Goal: Transaction & Acquisition: Register for event/course

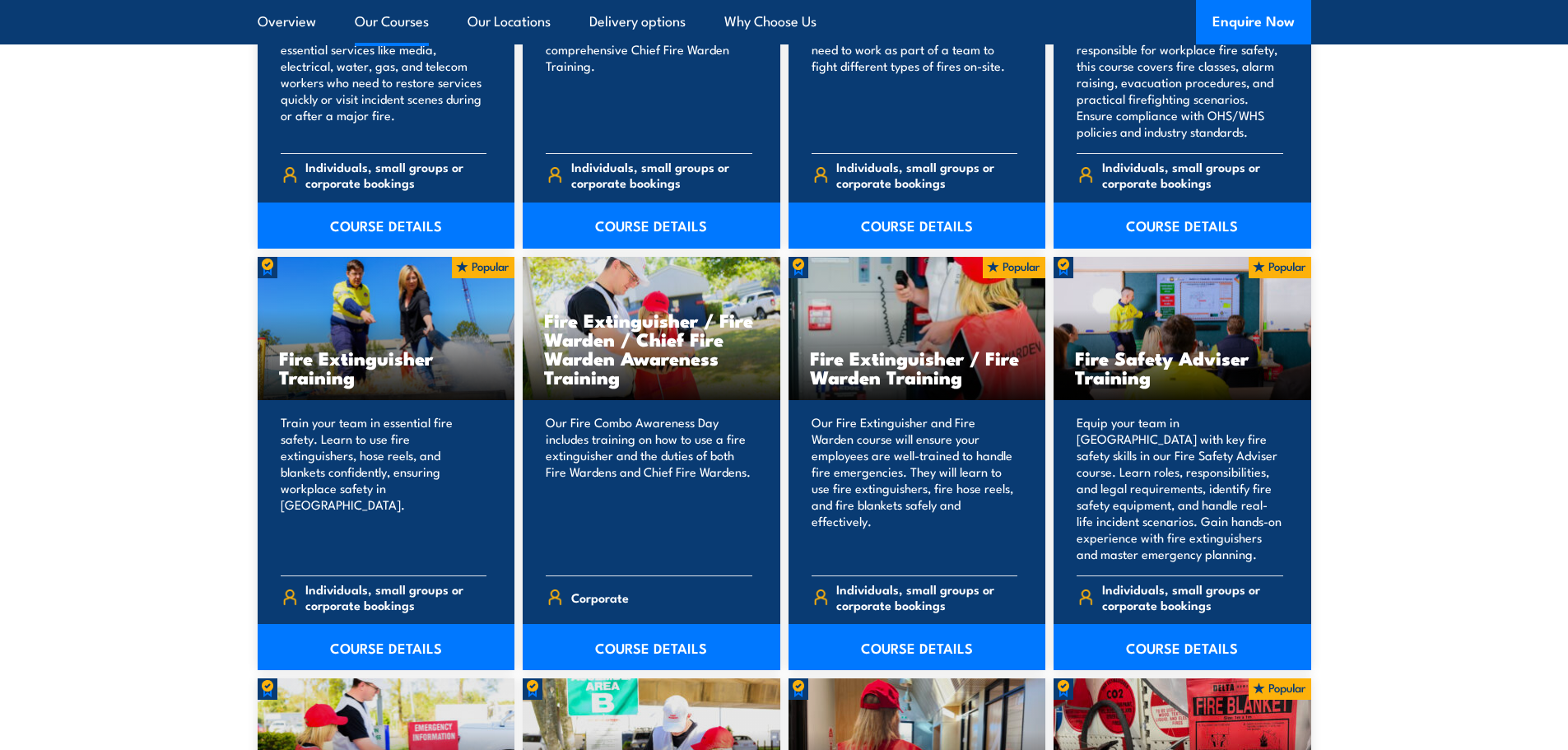
scroll to position [1564, 0]
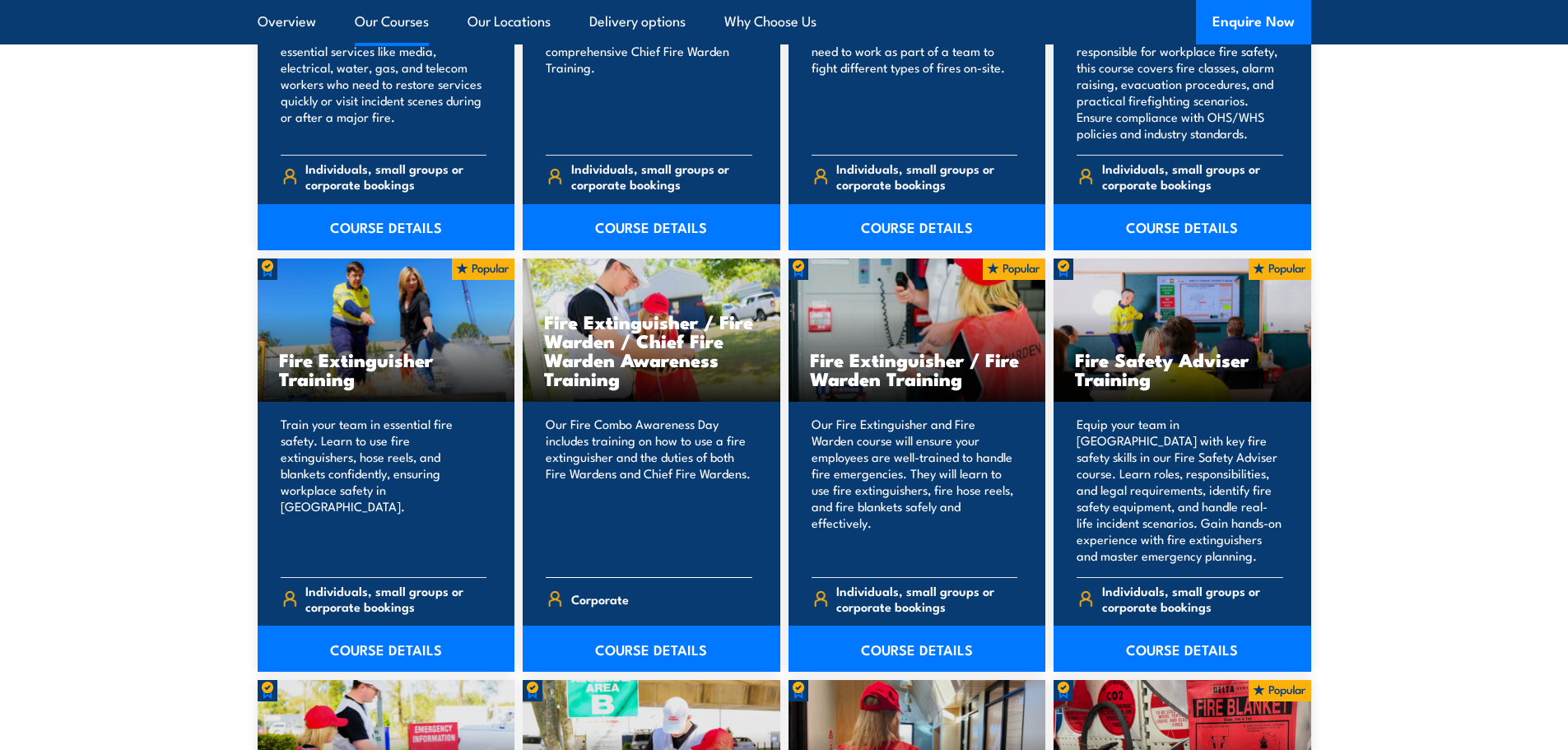
click at [589, 319] on h3 "Fire Extinguisher / Fire Warden / Chief Fire Warden Awareness Training" at bounding box center [652, 350] width 215 height 76
click at [421, 308] on div "Fire Extinguisher Training" at bounding box center [387, 331] width 258 height 144
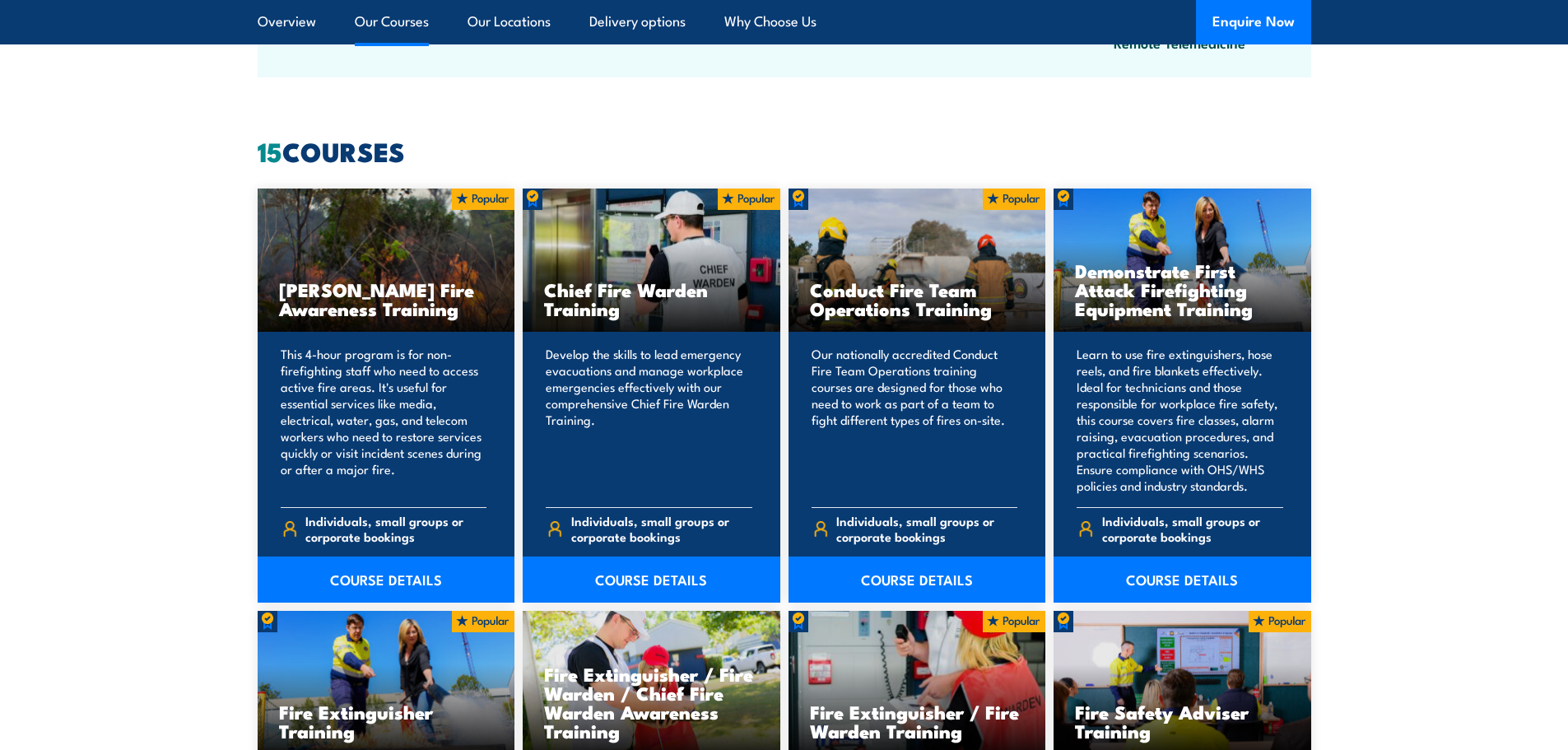
scroll to position [1070, 0]
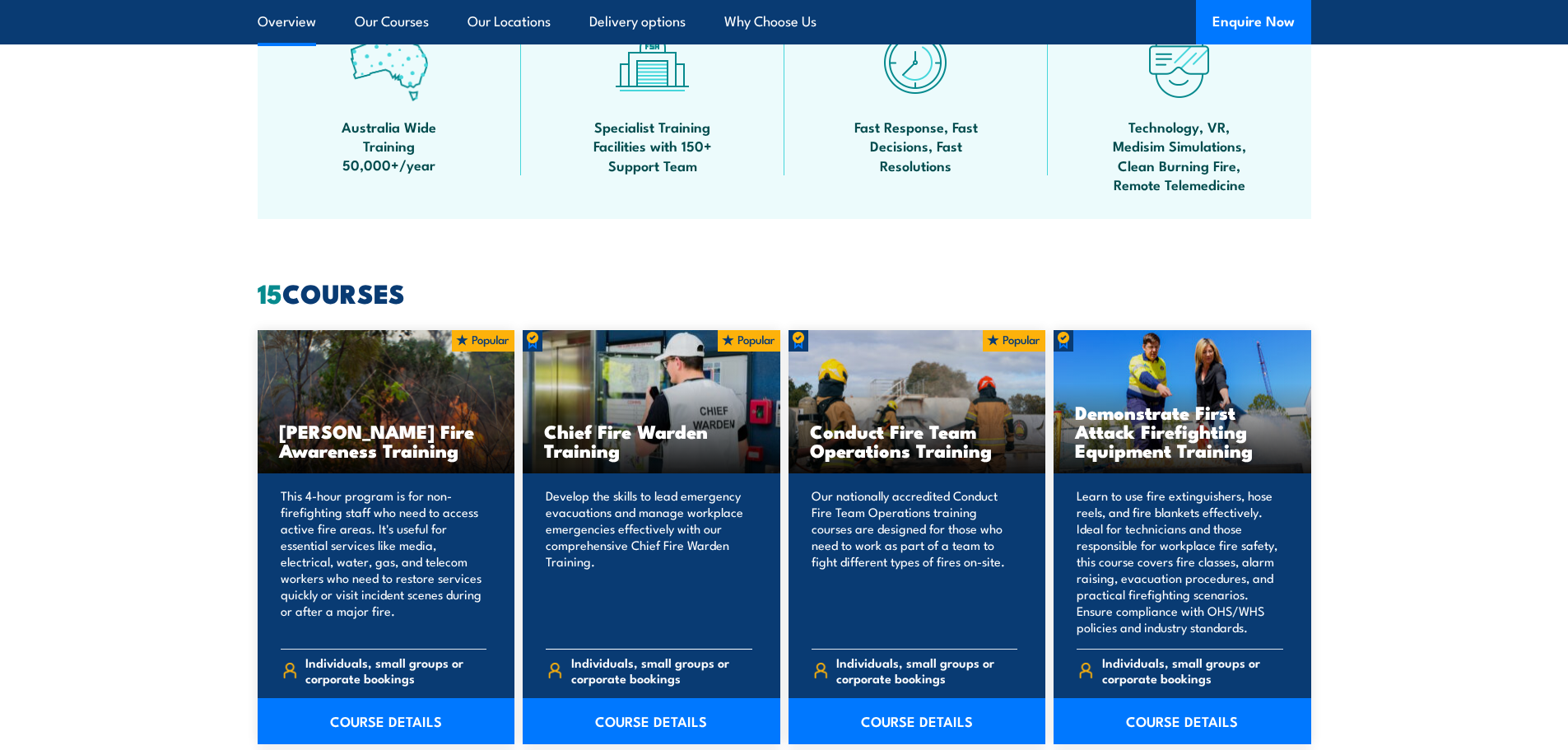
click at [596, 431] on h3 "Chief Fire Warden Training" at bounding box center [652, 441] width 215 height 38
click at [598, 439] on h3 "Chief Fire Warden Training" at bounding box center [652, 441] width 215 height 38
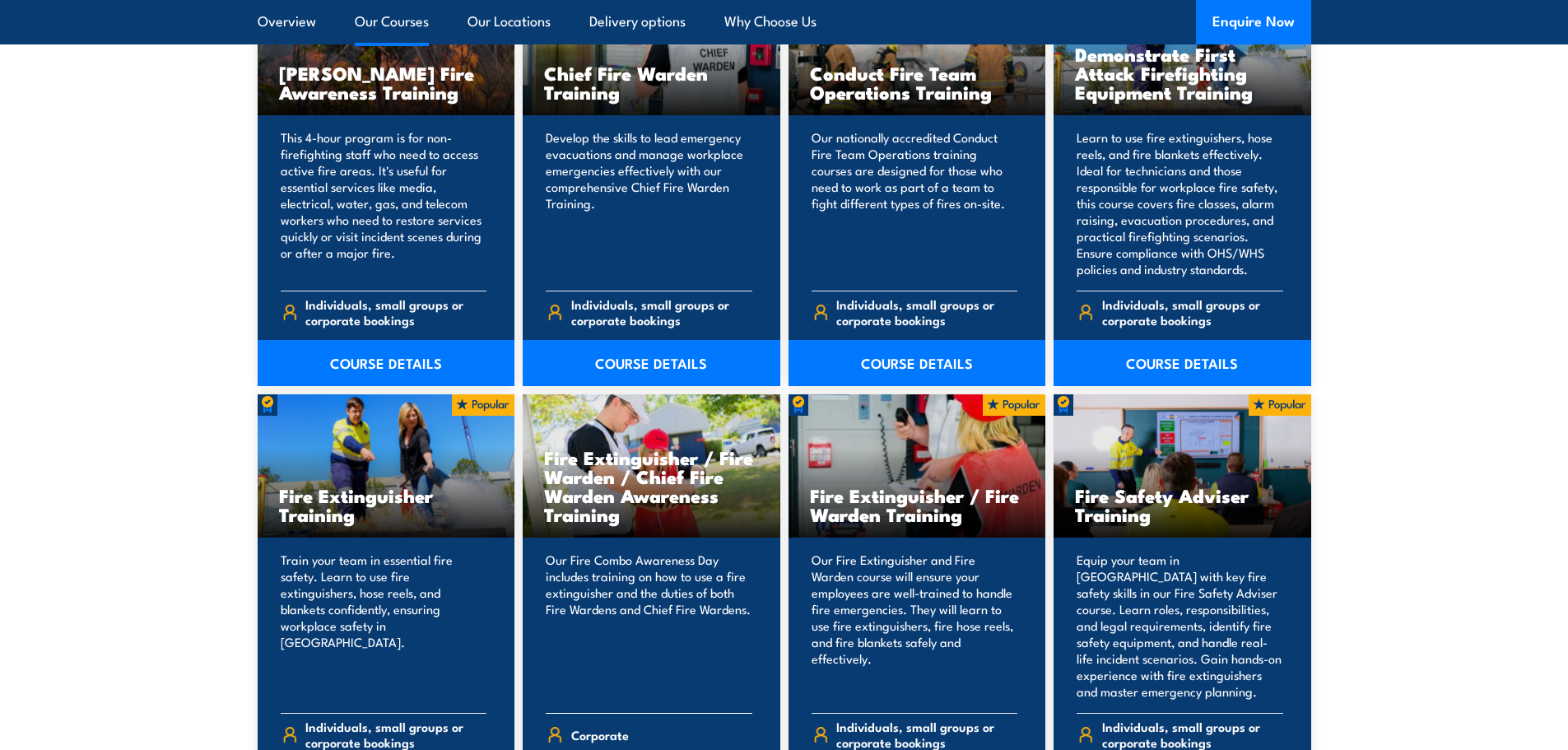
scroll to position [1235, 0]
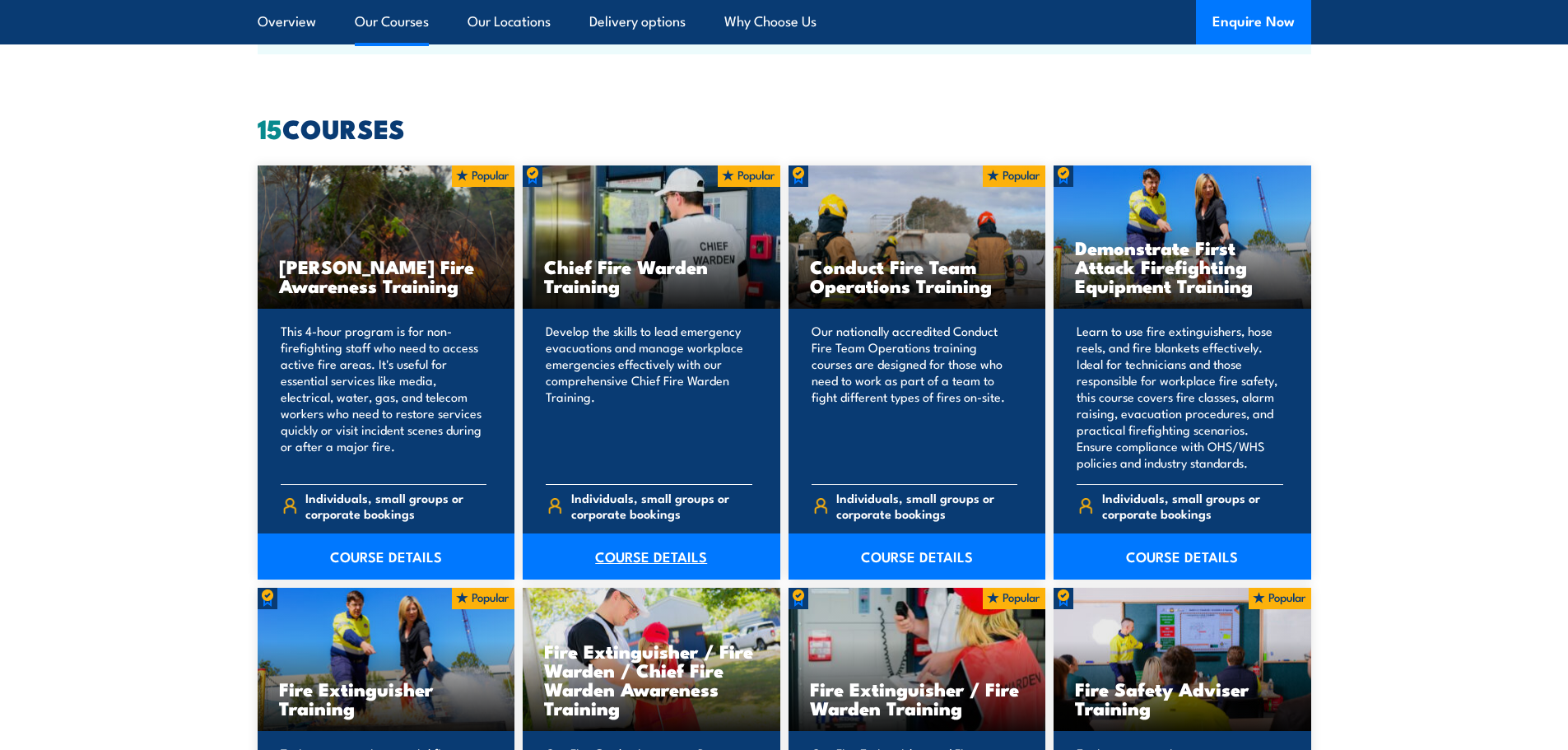
click at [667, 560] on link "COURSE DETAILS" at bounding box center [652, 557] width 258 height 46
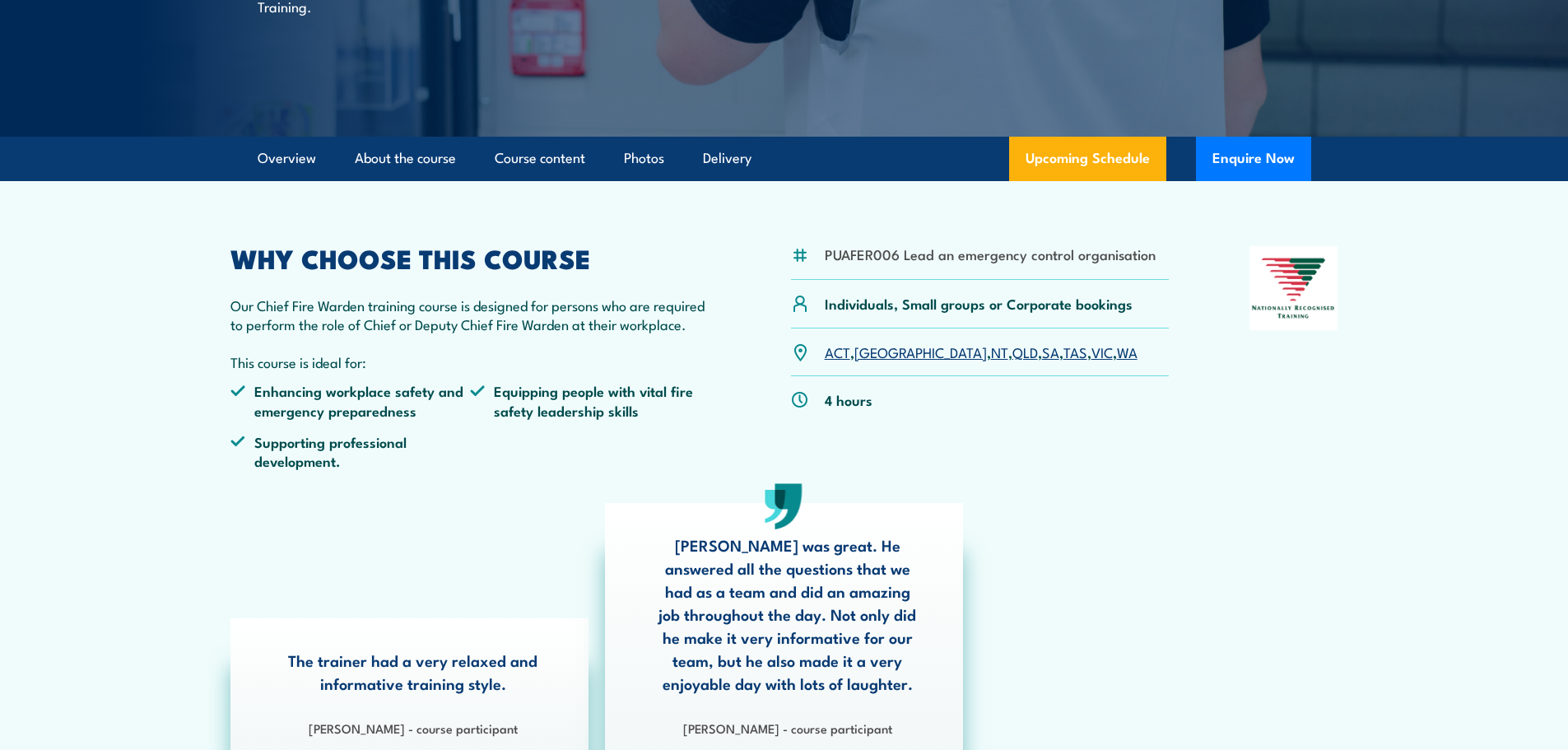
scroll to position [412, 0]
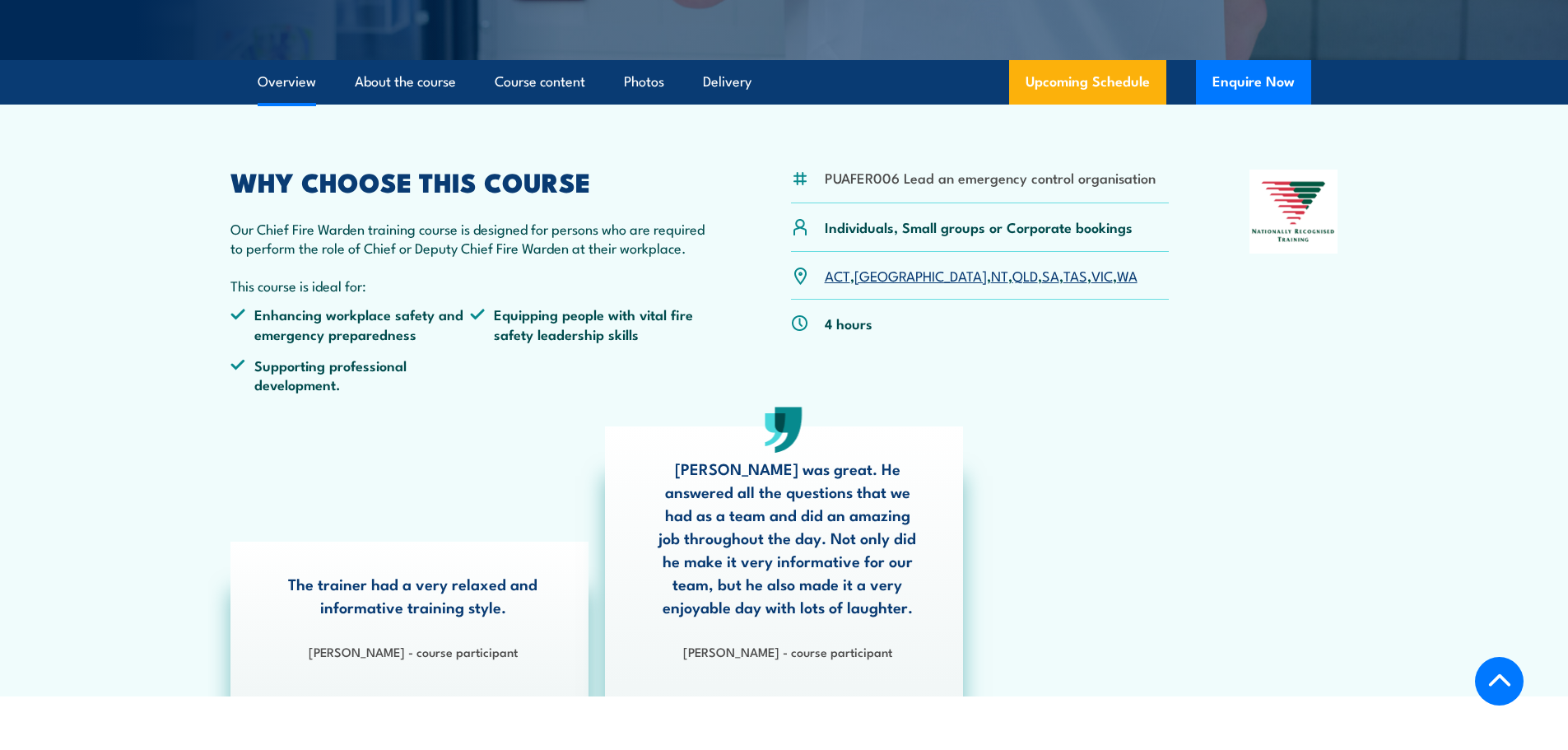
click at [867, 275] on link "NSW" at bounding box center [920, 275] width 132 height 20
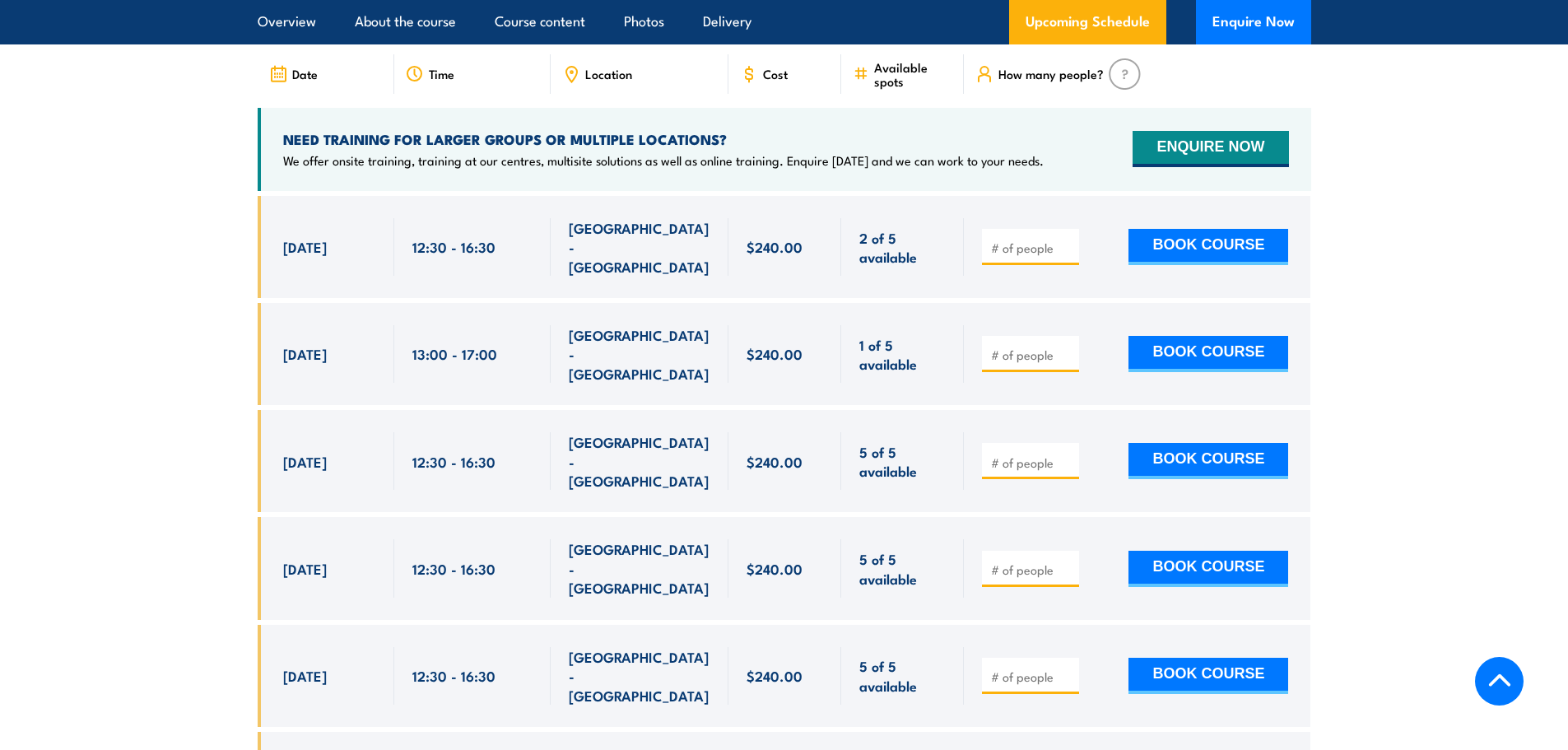
scroll to position [2689, 0]
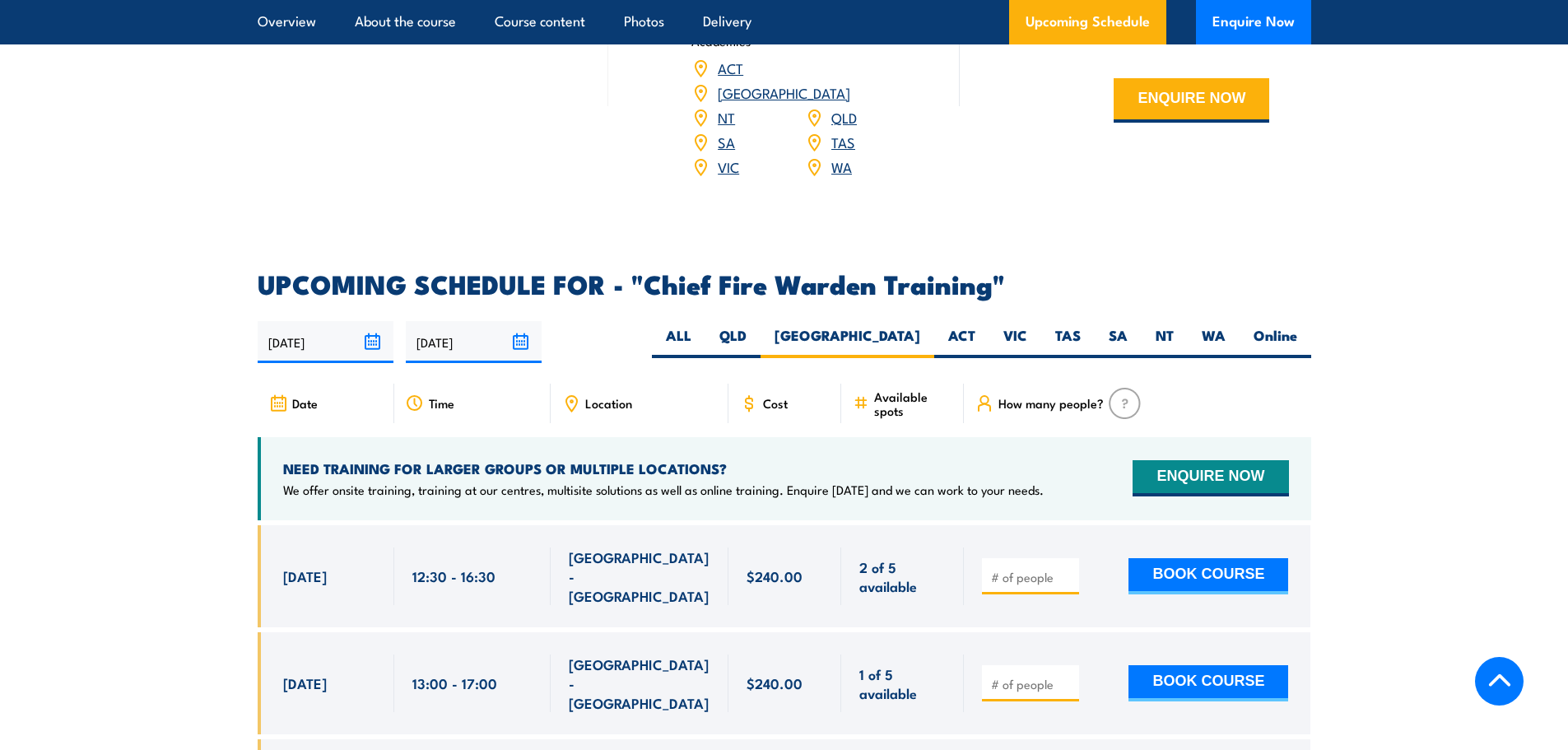
click at [517, 321] on input "27/02/2026" at bounding box center [474, 342] width 136 height 42
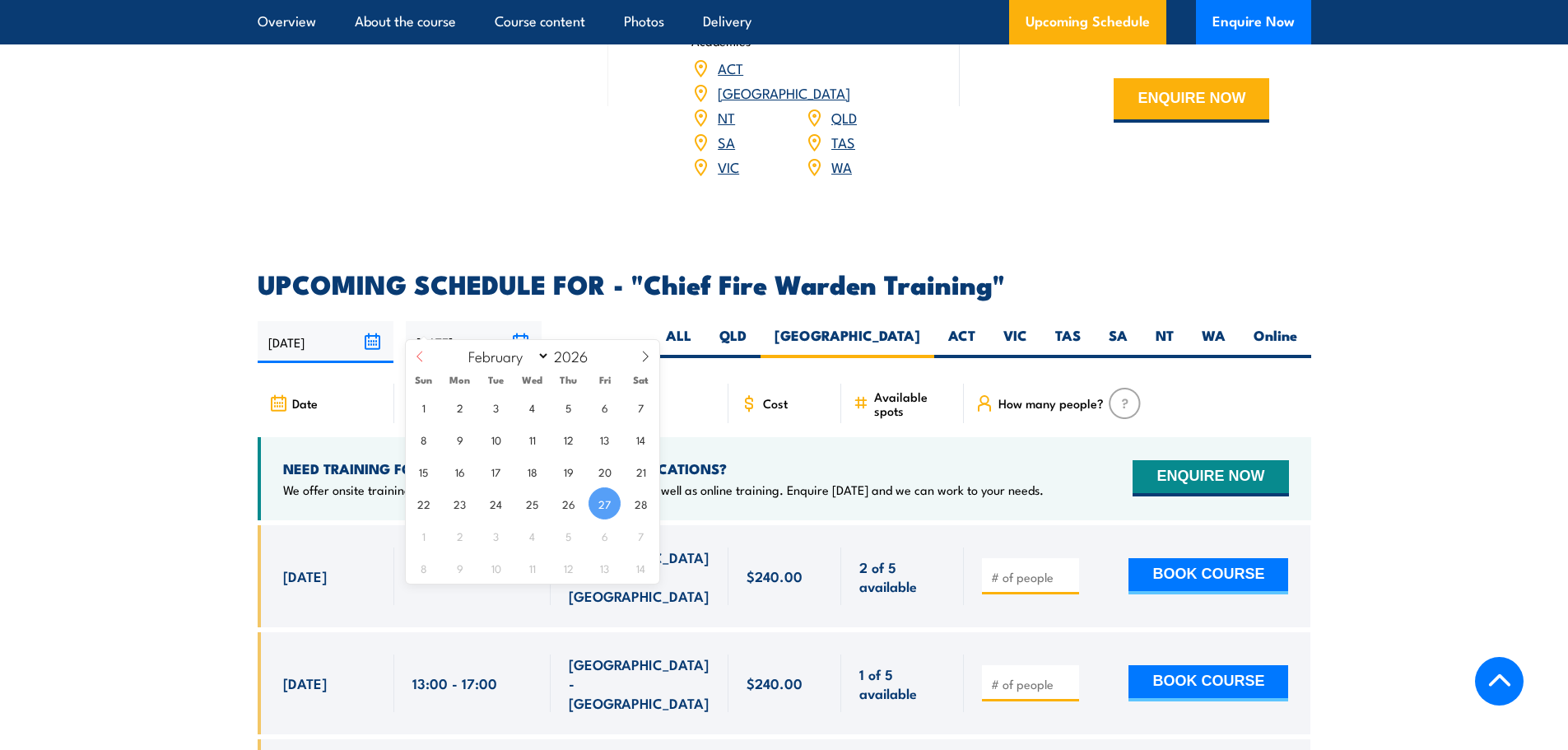
click at [418, 355] on icon at bounding box center [419, 356] width 6 height 11
select select "0"
click at [418, 355] on icon at bounding box center [419, 356] width 6 height 11
type input "2025"
click at [418, 355] on icon at bounding box center [419, 356] width 6 height 11
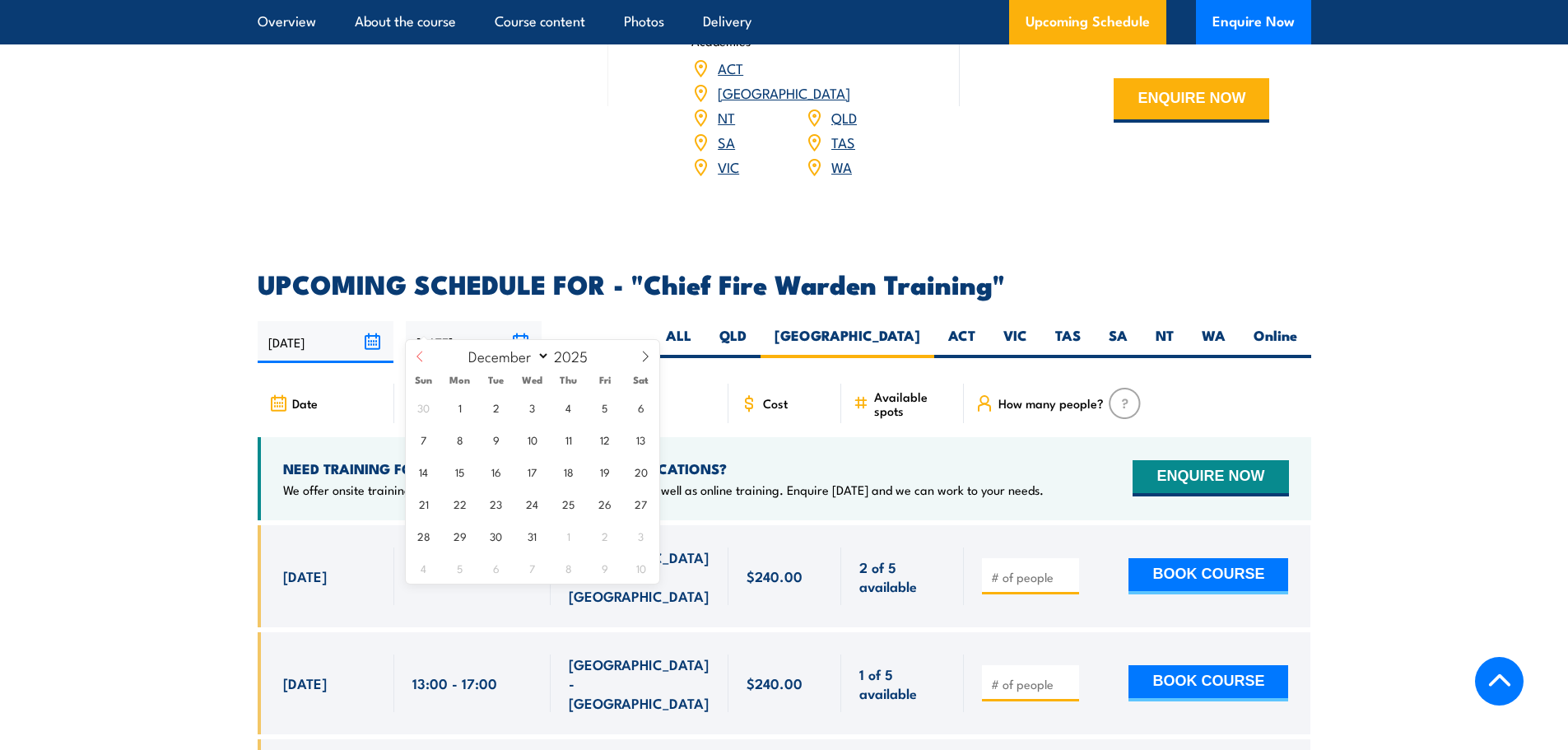
select select "10"
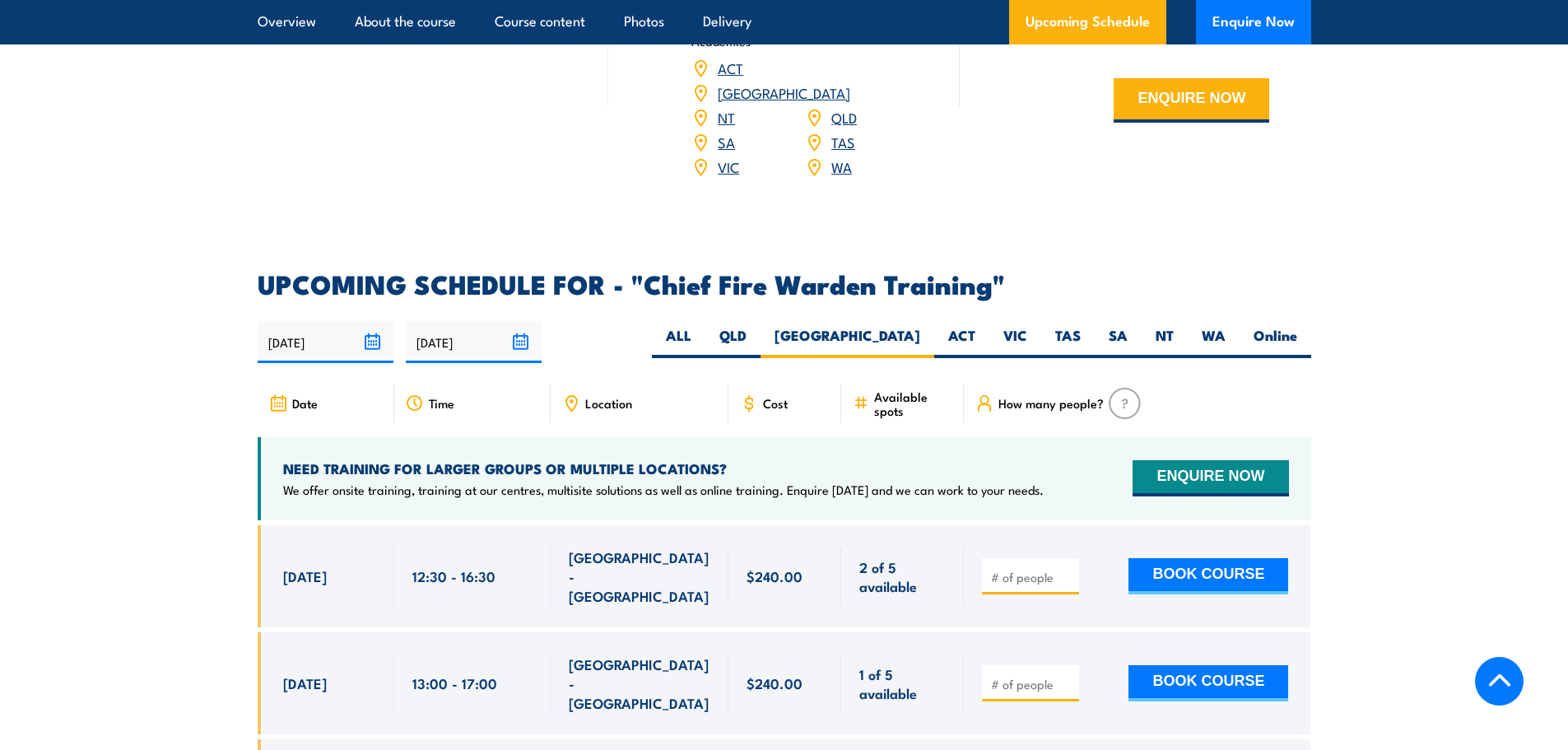
click at [327, 384] on div "Date" at bounding box center [326, 404] width 136 height 40
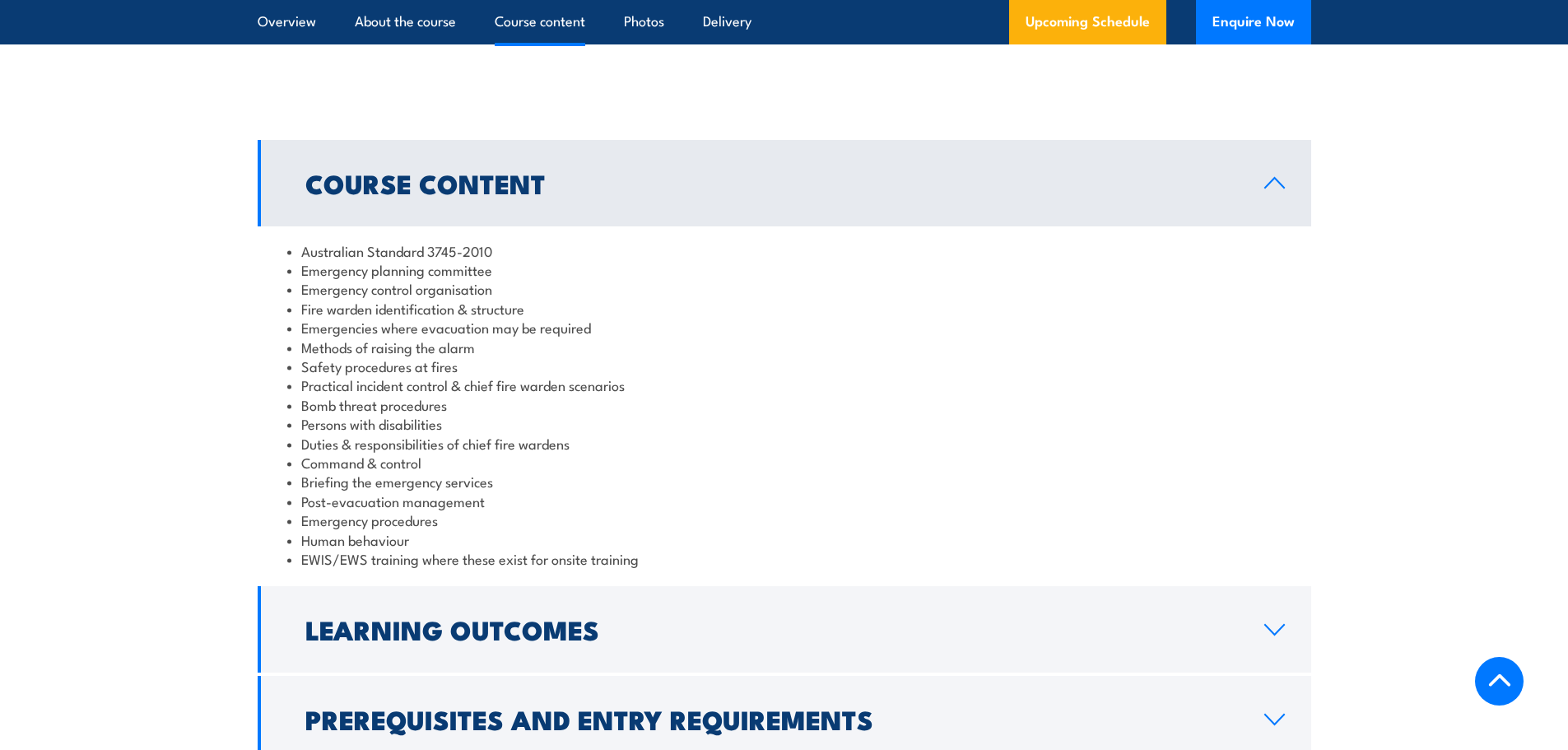
scroll to position [1455, 0]
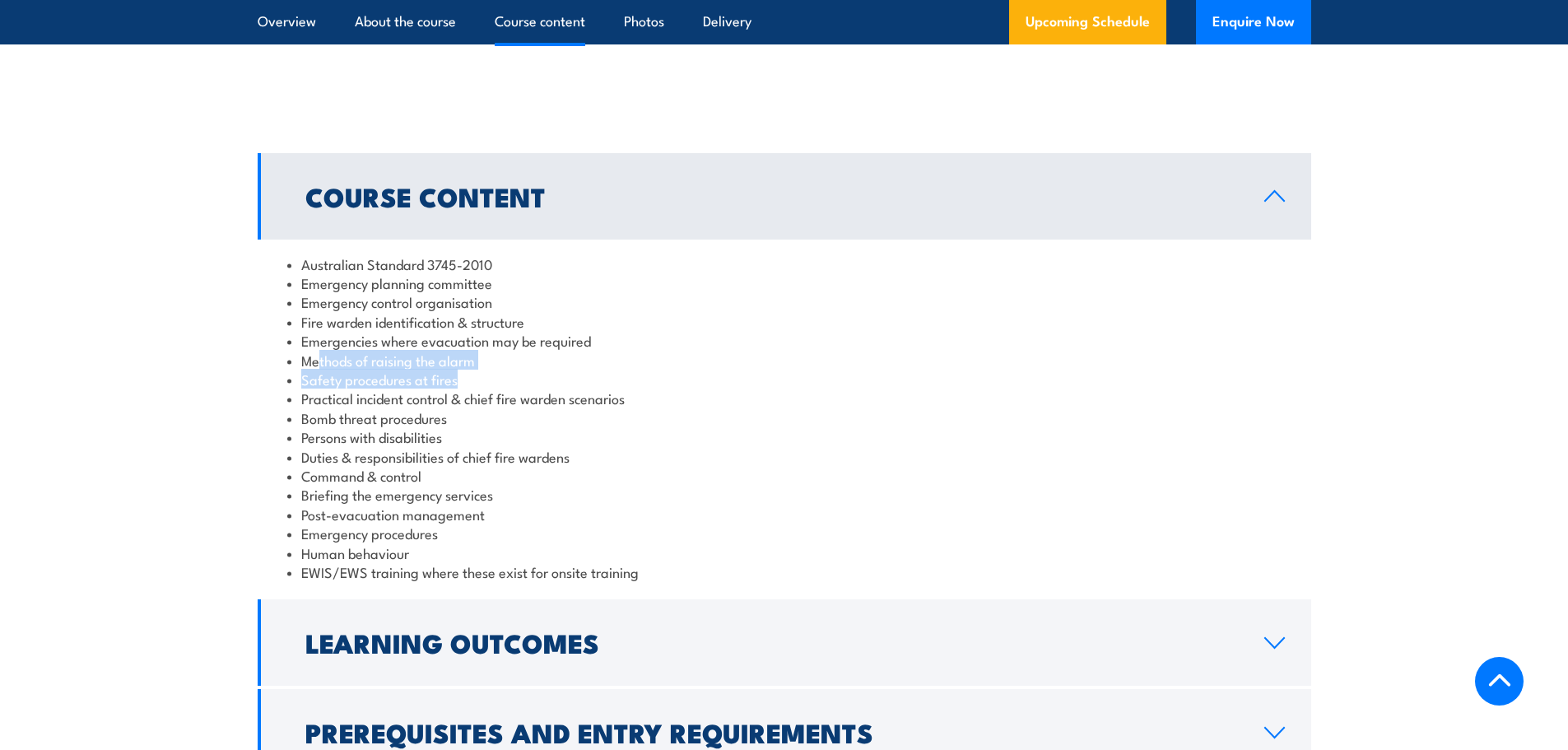
drag, startPoint x: 463, startPoint y: 384, endPoint x: 318, endPoint y: 363, distance: 146.5
click at [318, 363] on ul "Australian Standard 3745-2010 Emergency planning committee Emergency control or…" at bounding box center [784, 418] width 994 height 327
click at [190, 401] on section "Course Content Australian Standard 3745-2010 Emergency planning committee Emerg…" at bounding box center [784, 464] width 1568 height 623
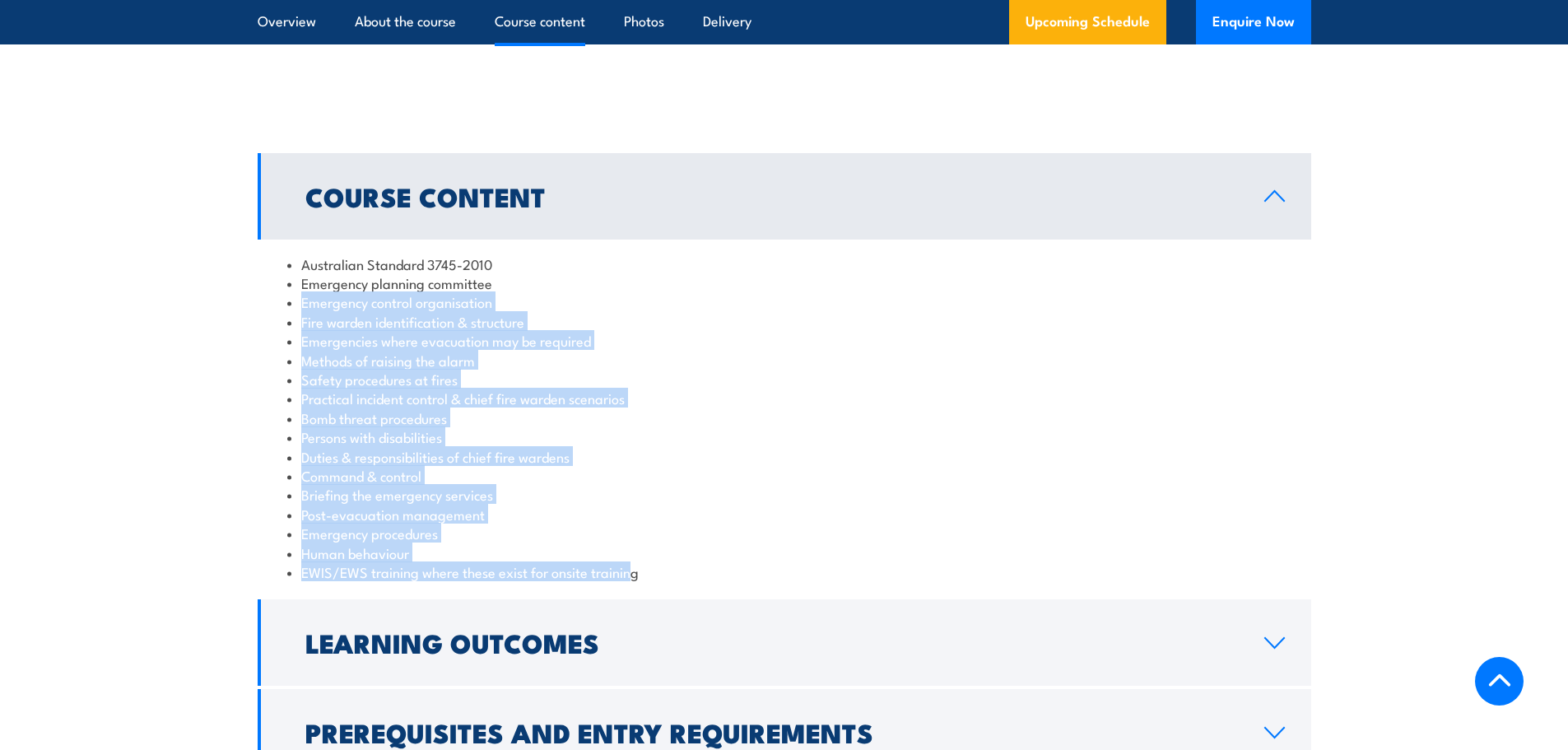
drag, startPoint x: 618, startPoint y: 578, endPoint x: 289, endPoint y: 302, distance: 429.4
click at [289, 302] on ul "Australian Standard 3745-2010 Emergency planning committee Emergency control or…" at bounding box center [784, 418] width 994 height 327
click at [153, 427] on section "Course Content Australian Standard 3745-2010 Emergency planning committee Emerg…" at bounding box center [784, 464] width 1568 height 623
click at [428, 385] on li "Safety procedures at fires" at bounding box center [784, 379] width 994 height 19
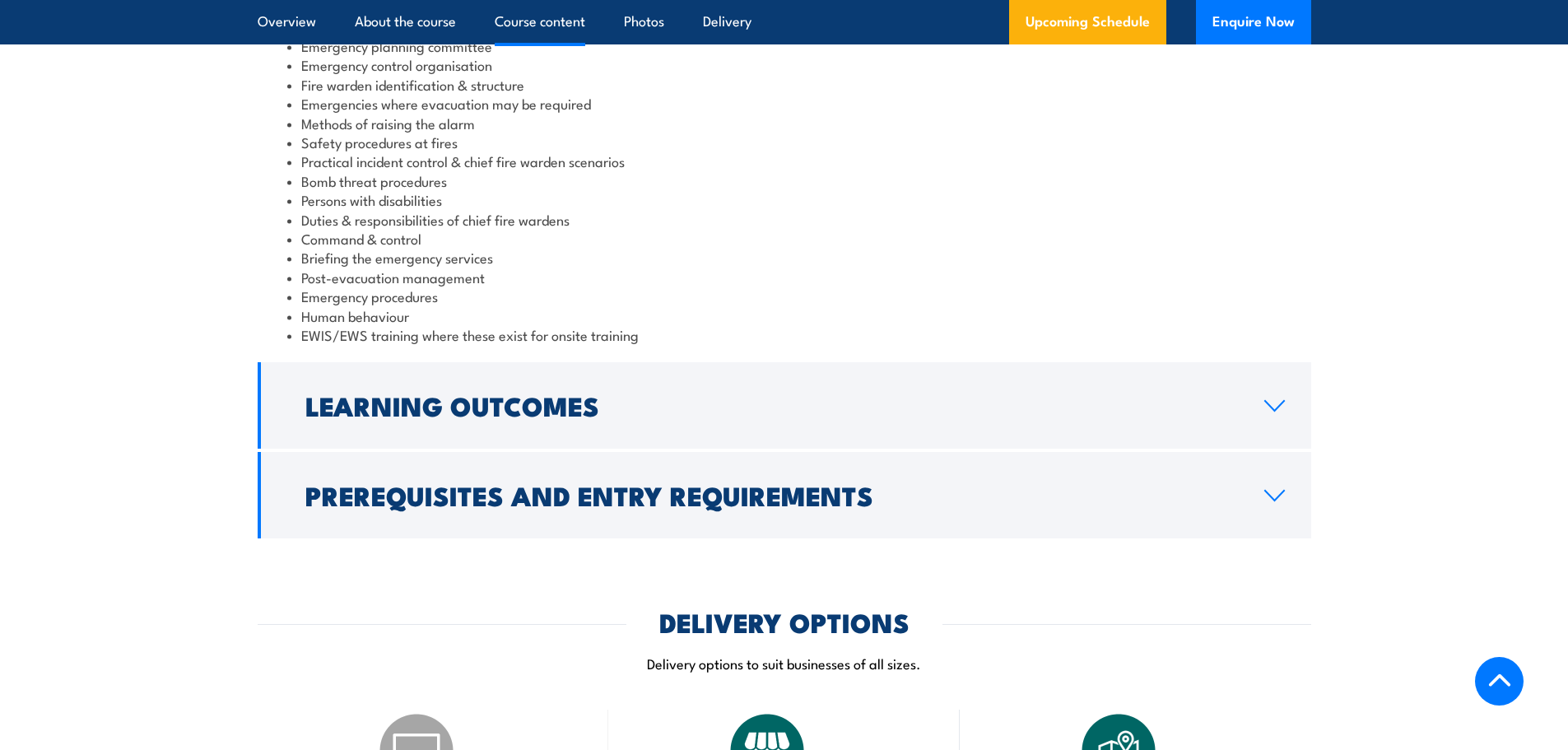
scroll to position [1893, 0]
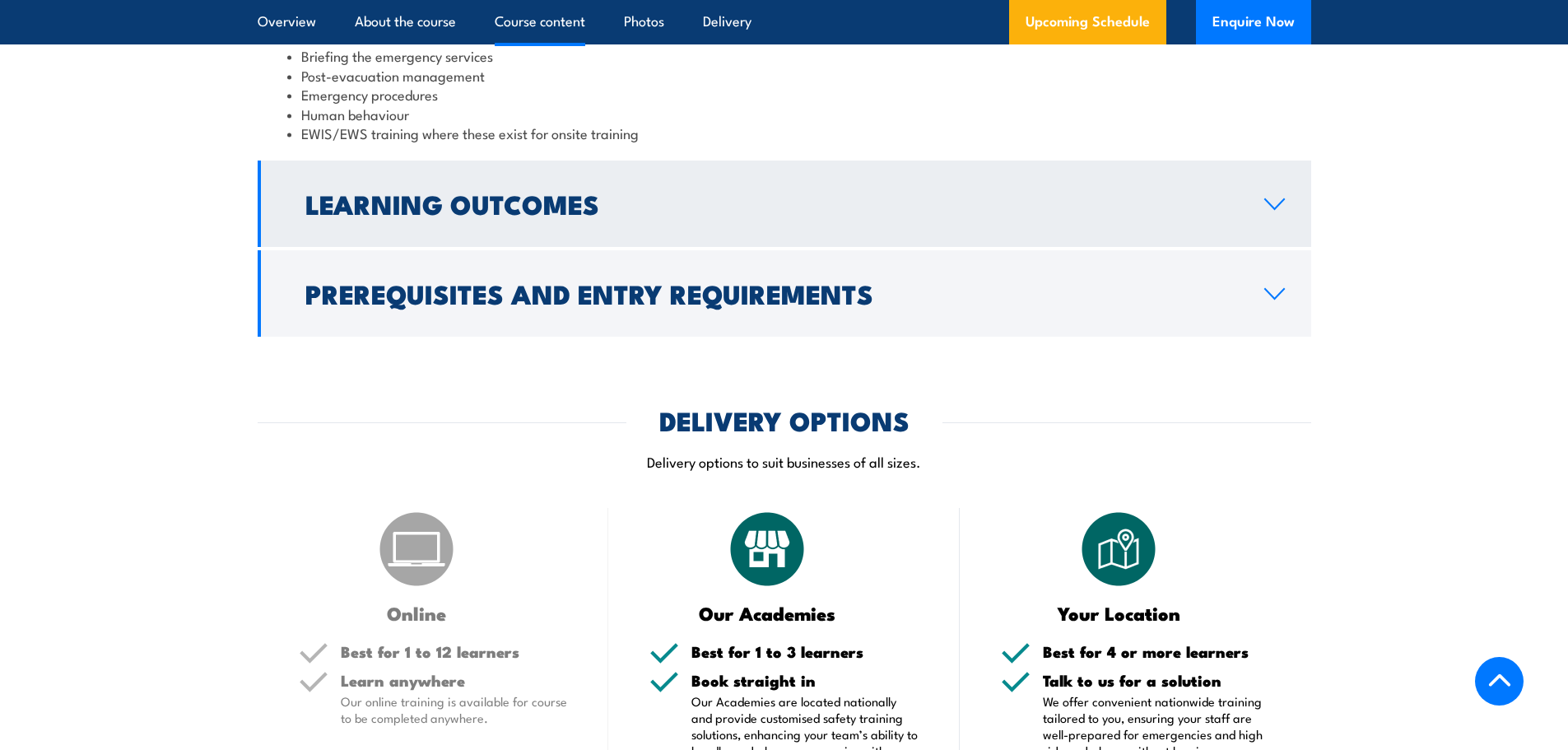
click at [1262, 200] on link "Learning Outcomes" at bounding box center [785, 203] width 1054 height 87
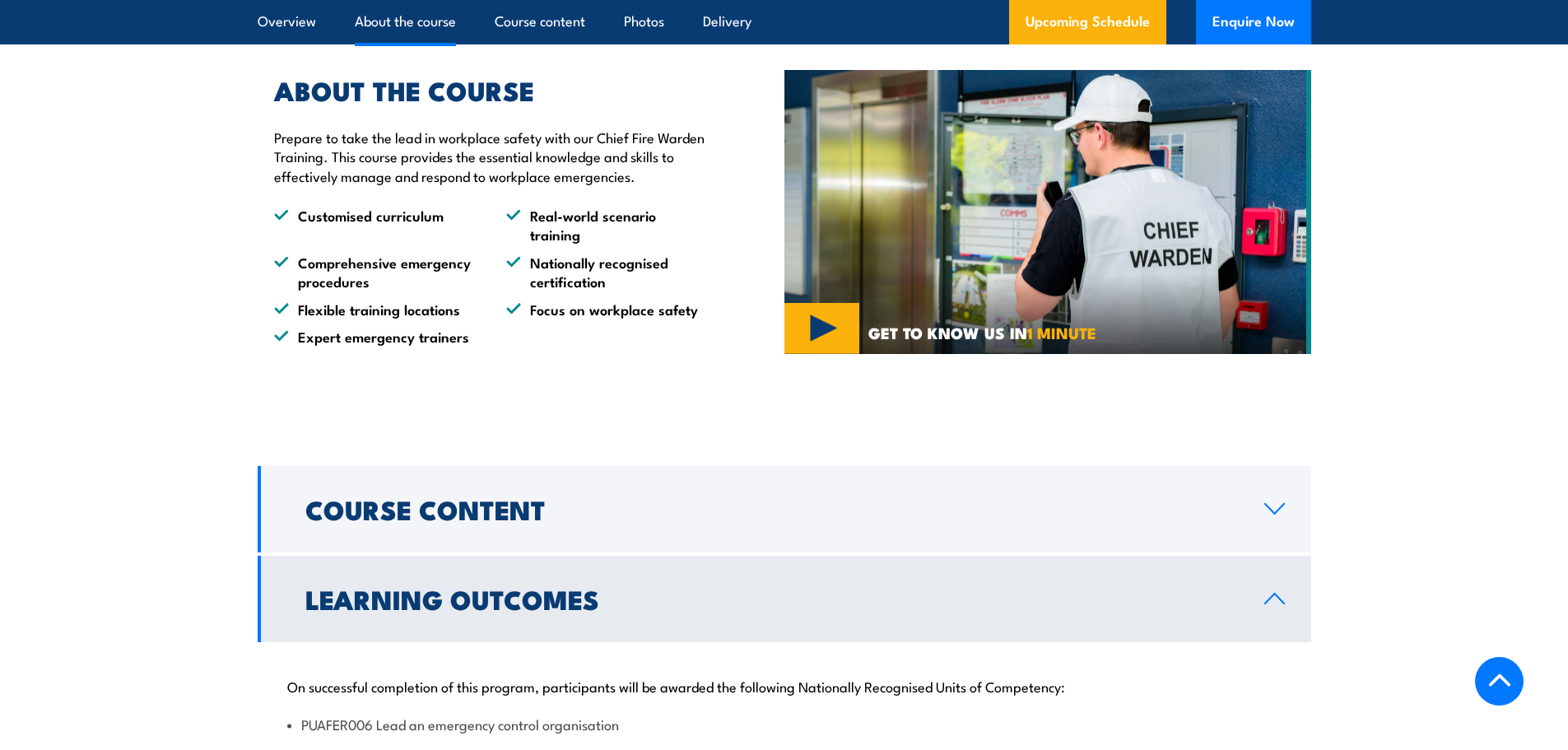
scroll to position [1062, 0]
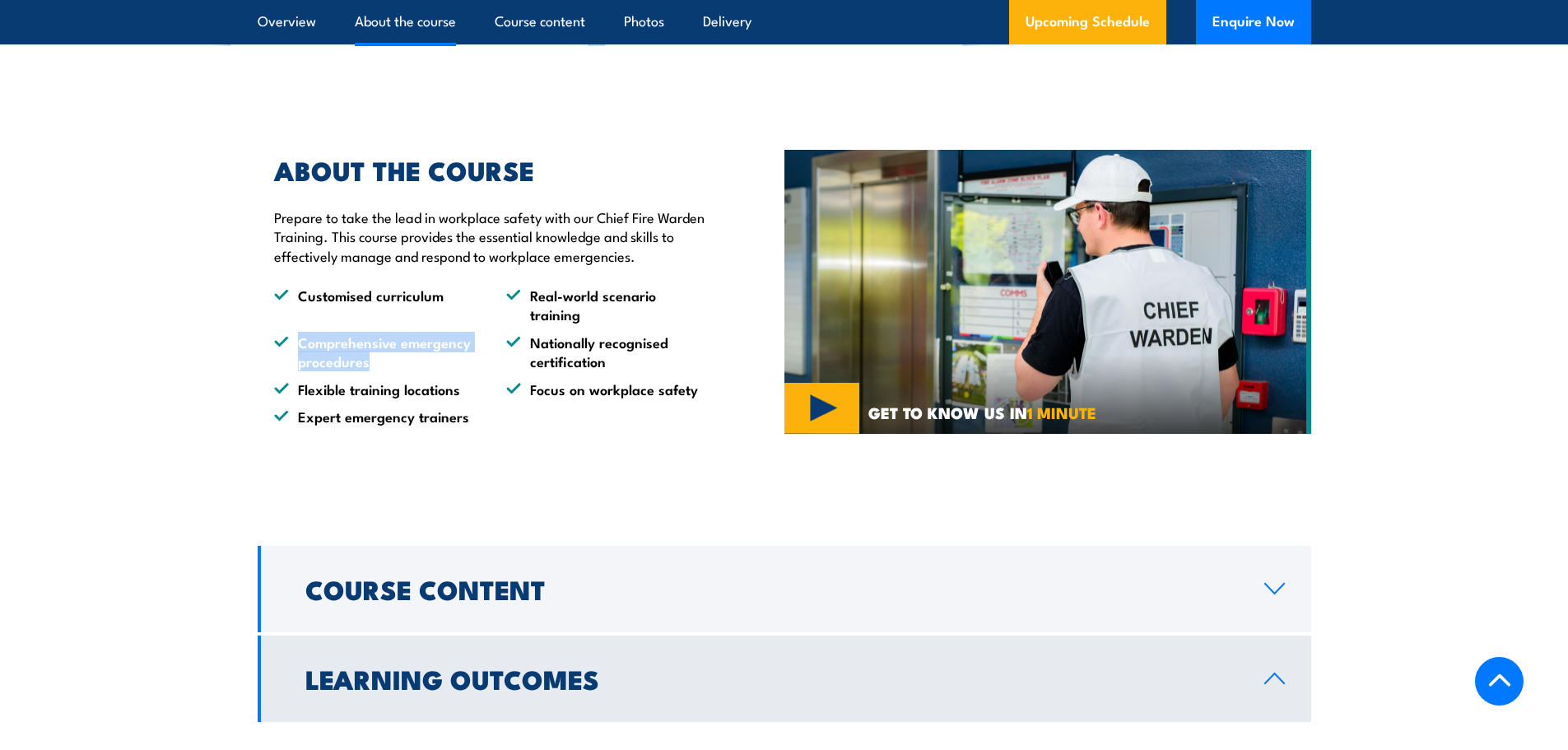
drag, startPoint x: 366, startPoint y: 364, endPoint x: 294, endPoint y: 342, distance: 75.3
click at [294, 342] on li "Comprehensive emergency procedures" at bounding box center [375, 351] width 203 height 39
click at [152, 351] on section "ABOUT THE COURSE Prepare to take the lead in workplace safety with our Chief Fi…" at bounding box center [784, 292] width 1568 height 351
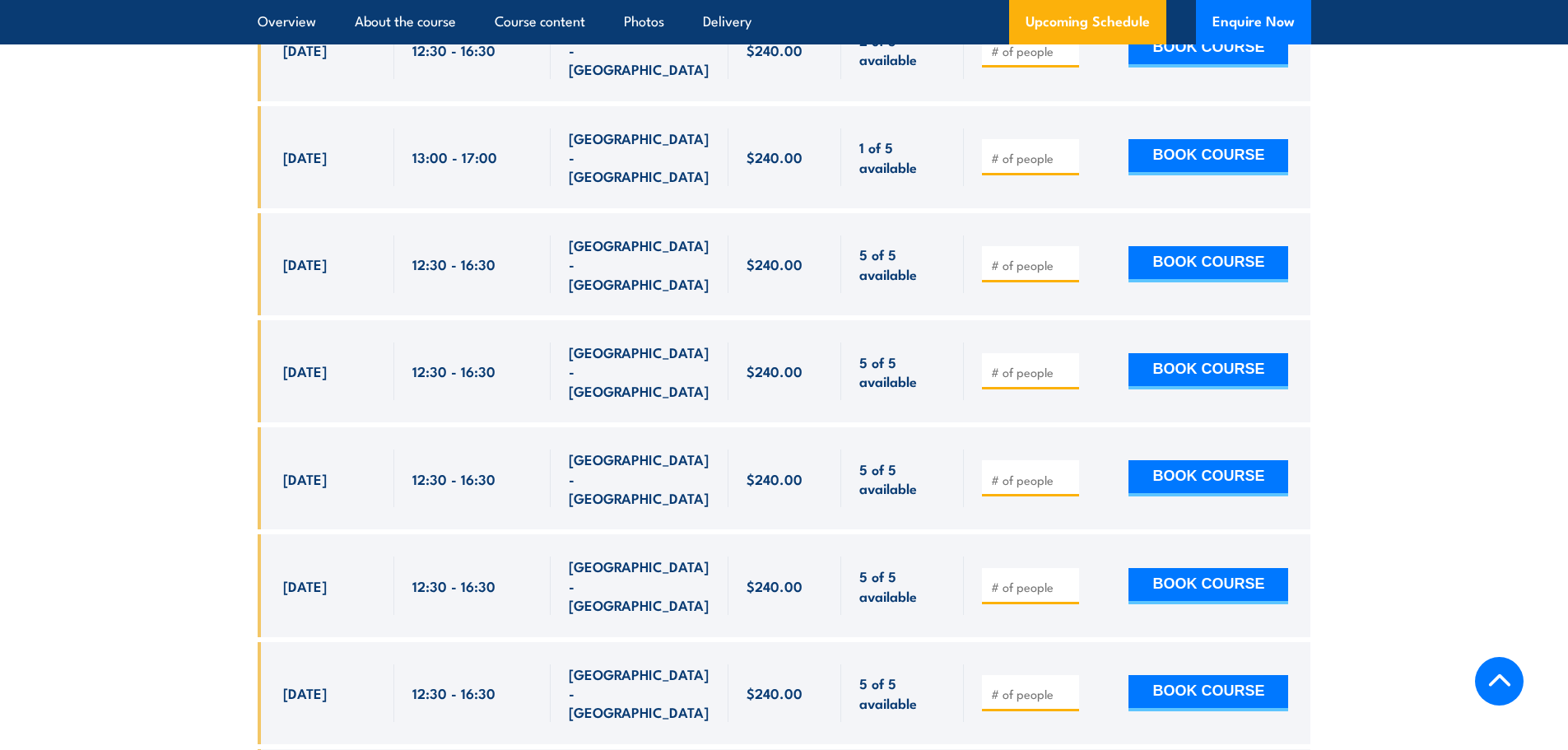
scroll to position [3202, 0]
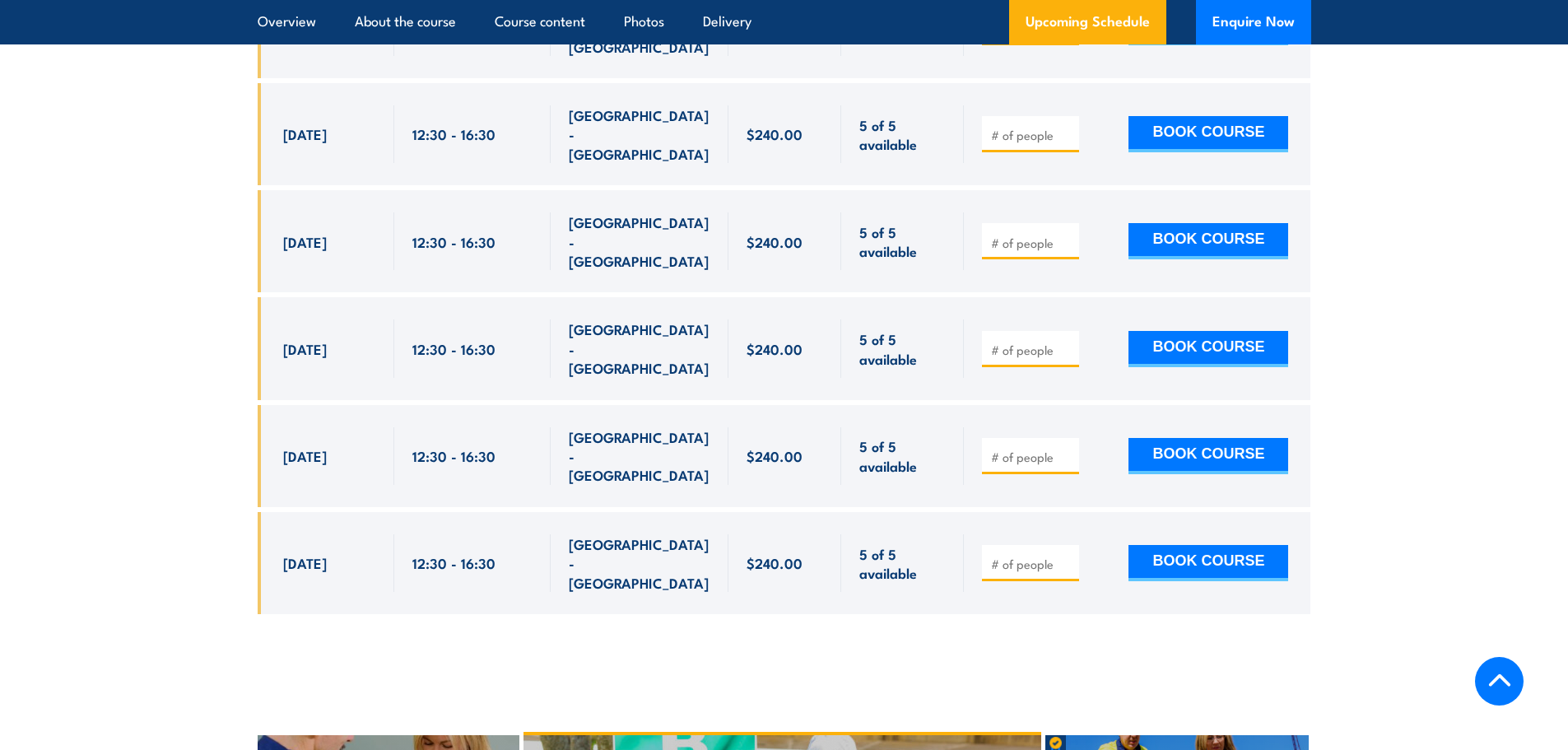
click at [1037, 556] on input "number" at bounding box center [1032, 564] width 83 height 17
type input "1"
click at [1068, 556] on input "1" at bounding box center [1032, 564] width 83 height 17
click at [1186, 545] on button "BOOK COURSE" at bounding box center [1208, 563] width 160 height 36
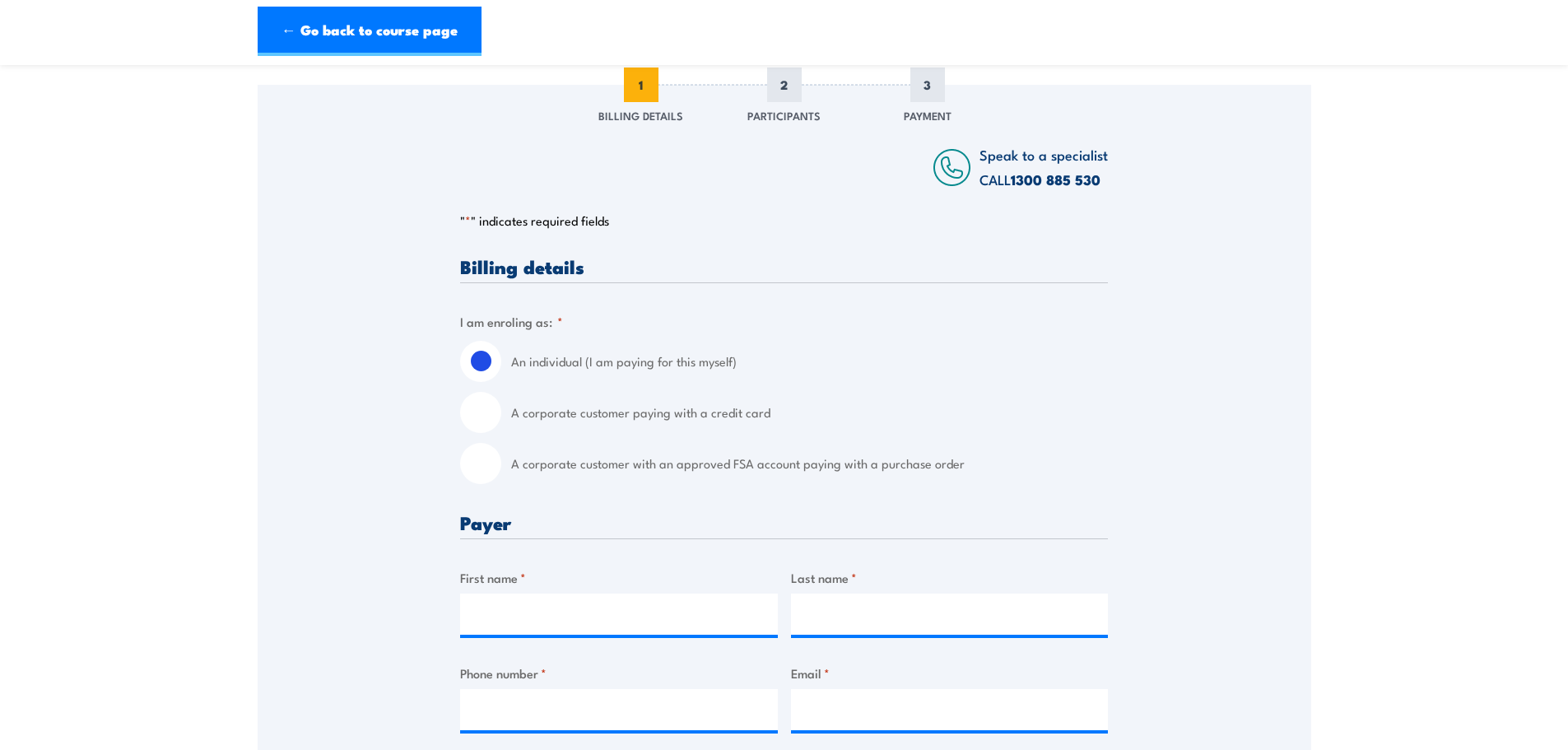
scroll to position [247, 0]
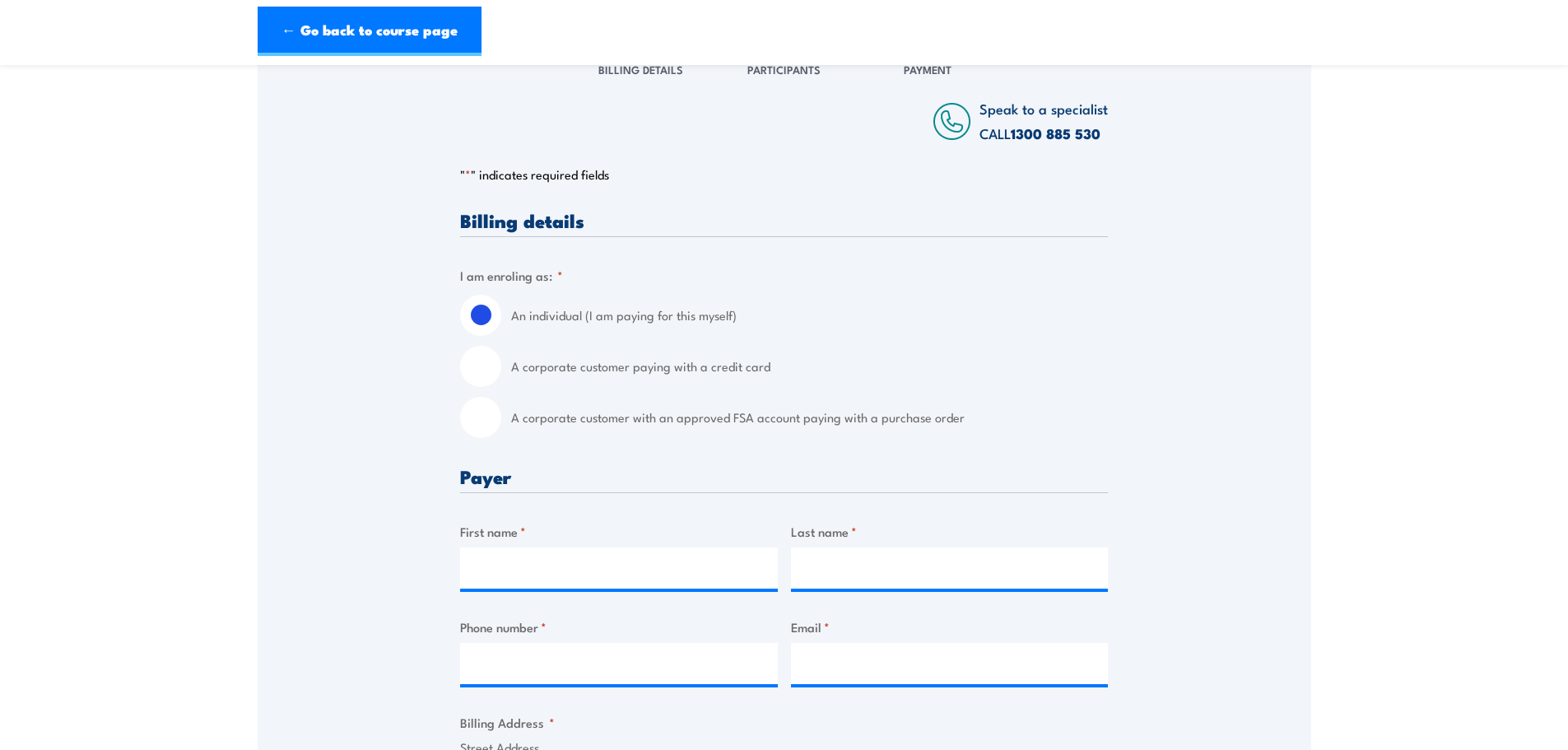
click at [485, 372] on input "A corporate customer paying with a credit card" at bounding box center [480, 366] width 41 height 41
radio input "true"
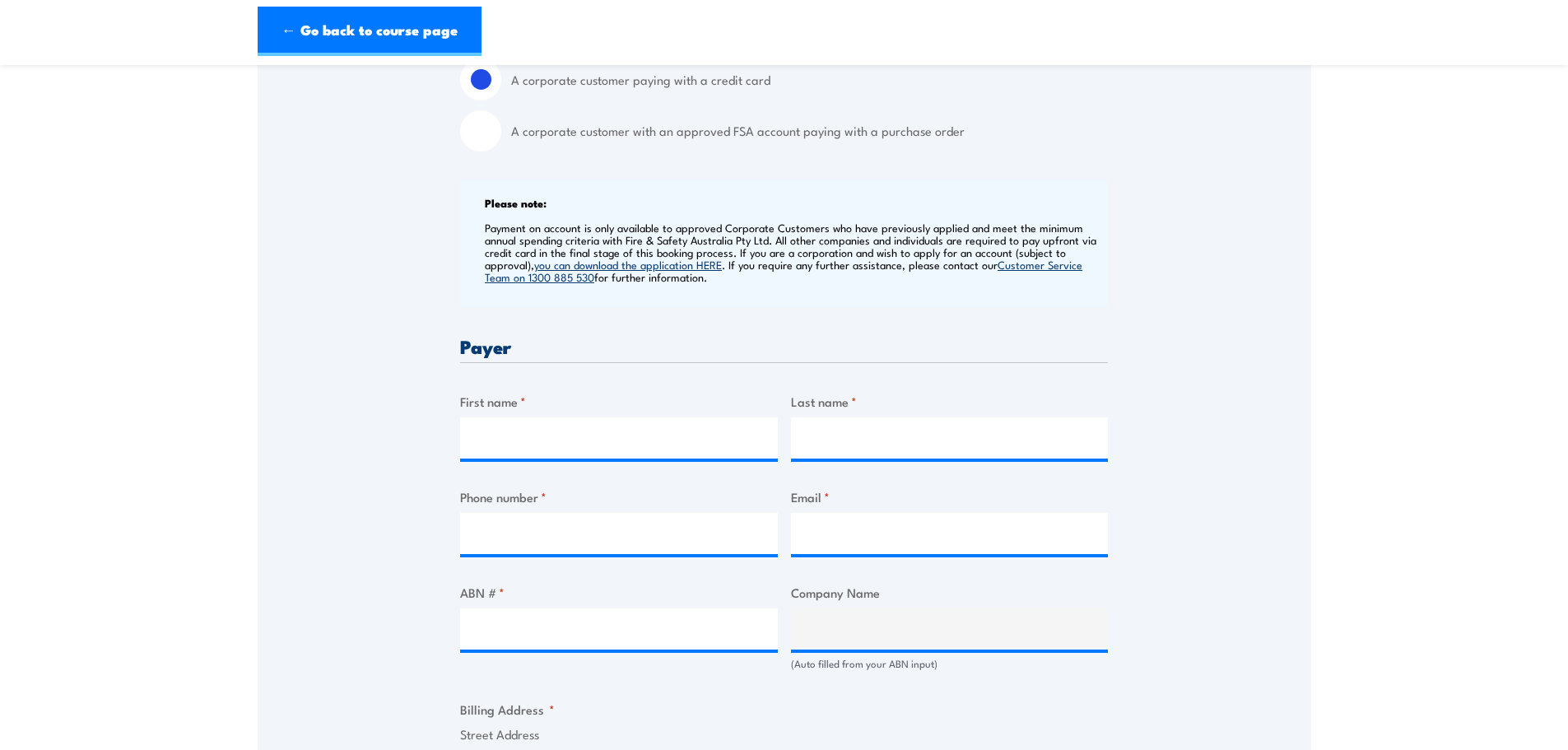
scroll to position [576, 0]
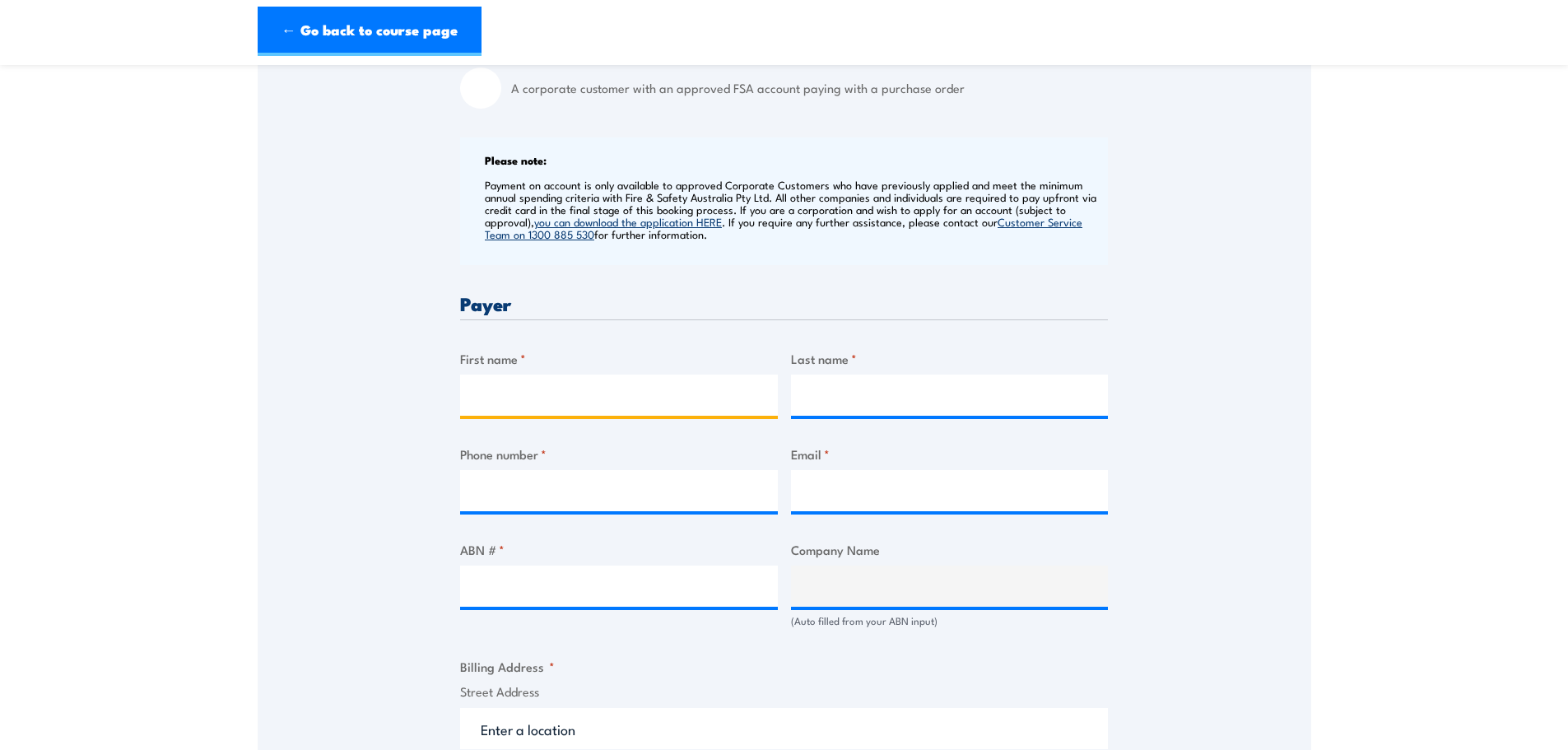
click at [561, 399] on input "First name *" at bounding box center [619, 395] width 318 height 41
type input "Alex"
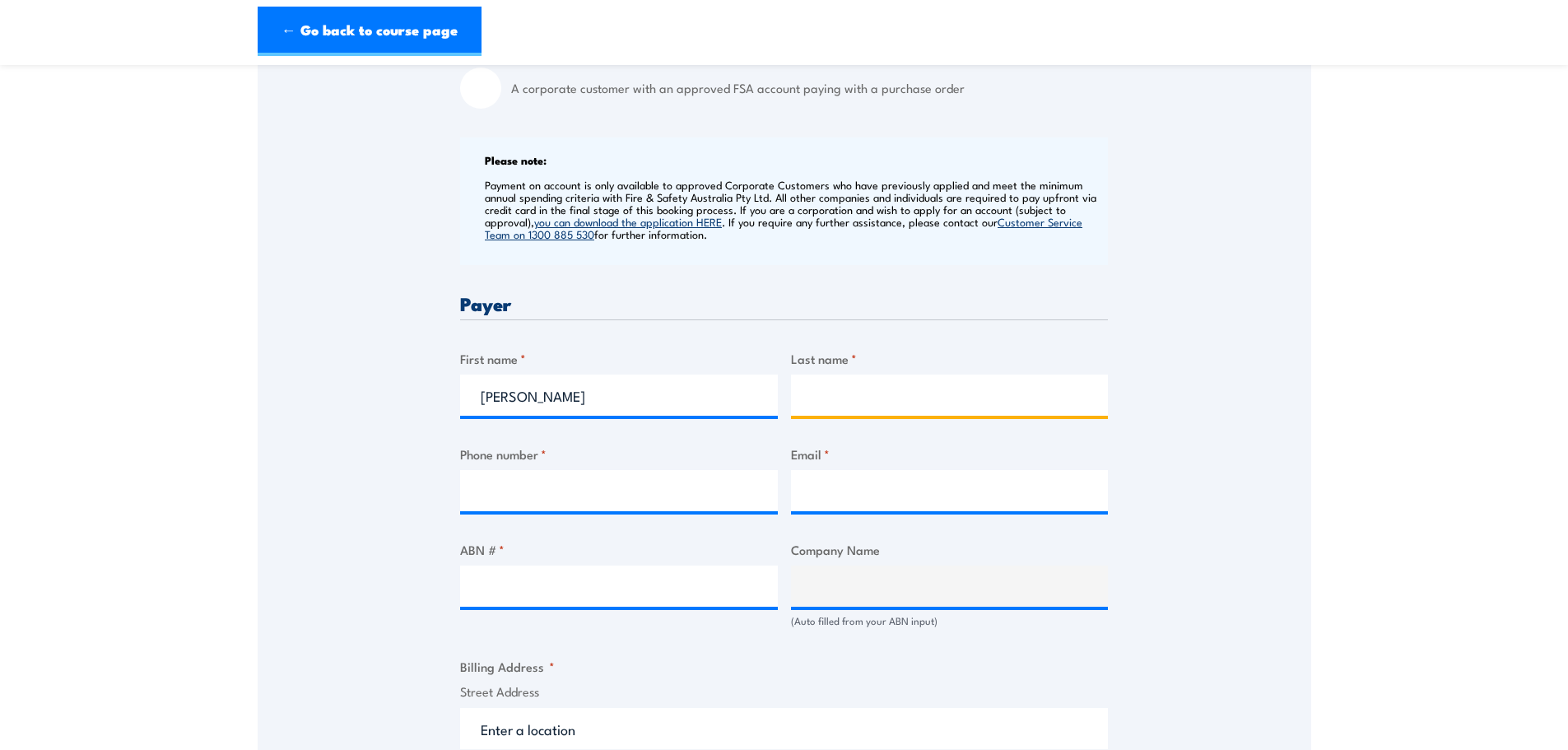
type input "[PERSON_NAME]"
type input "0419128687"
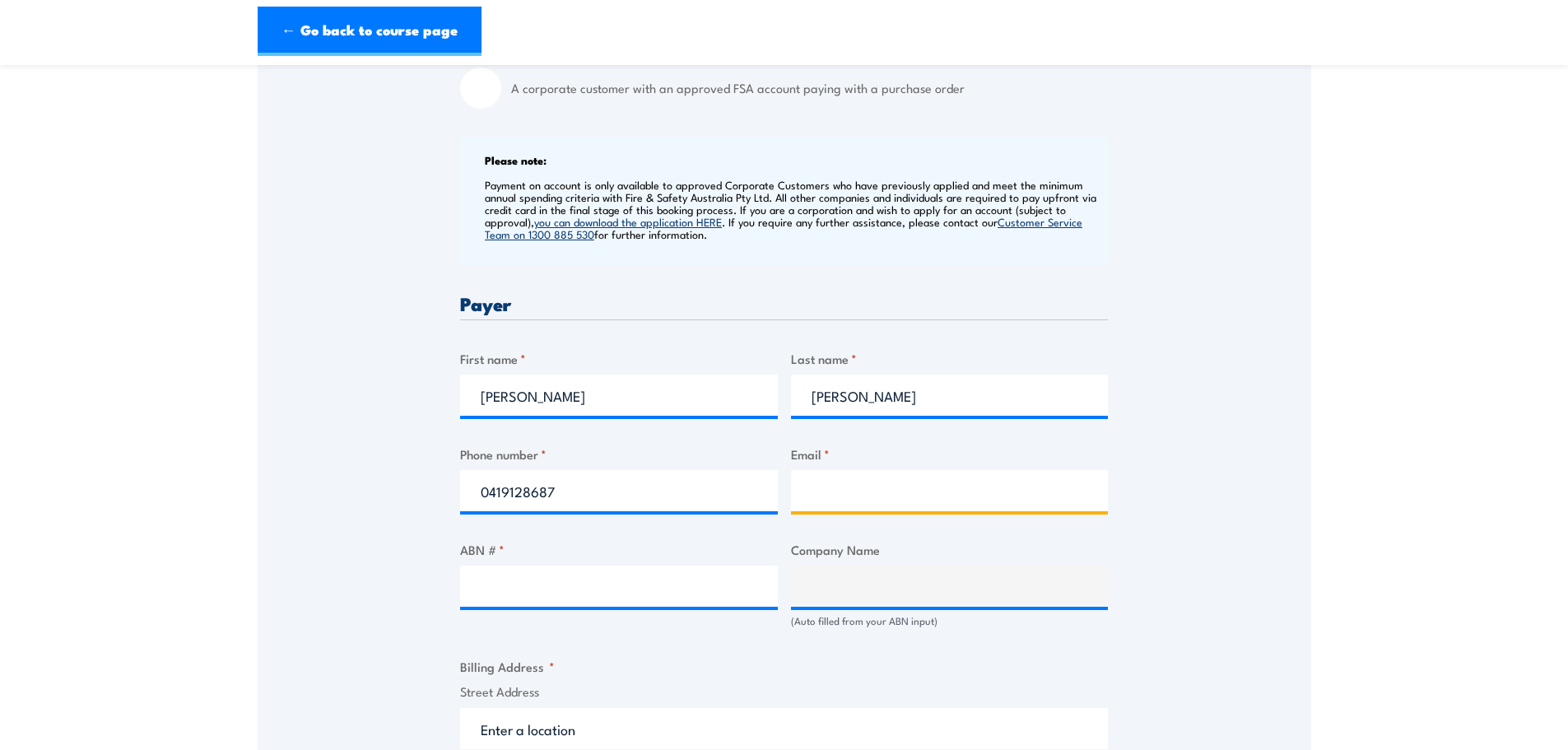
type input "[PERSON_NAME][EMAIL_ADDRESS][DOMAIN_NAME]"
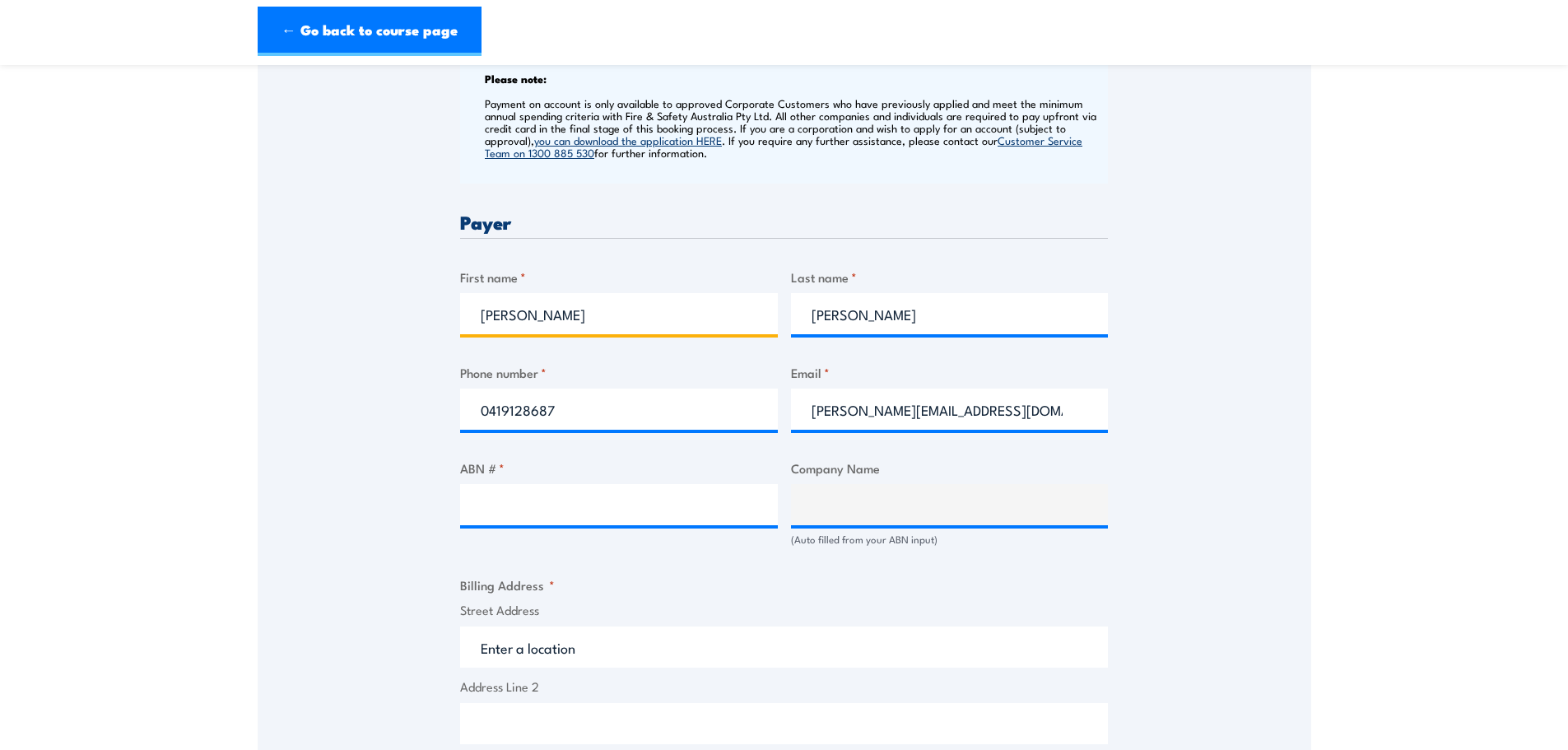
scroll to position [658, 0]
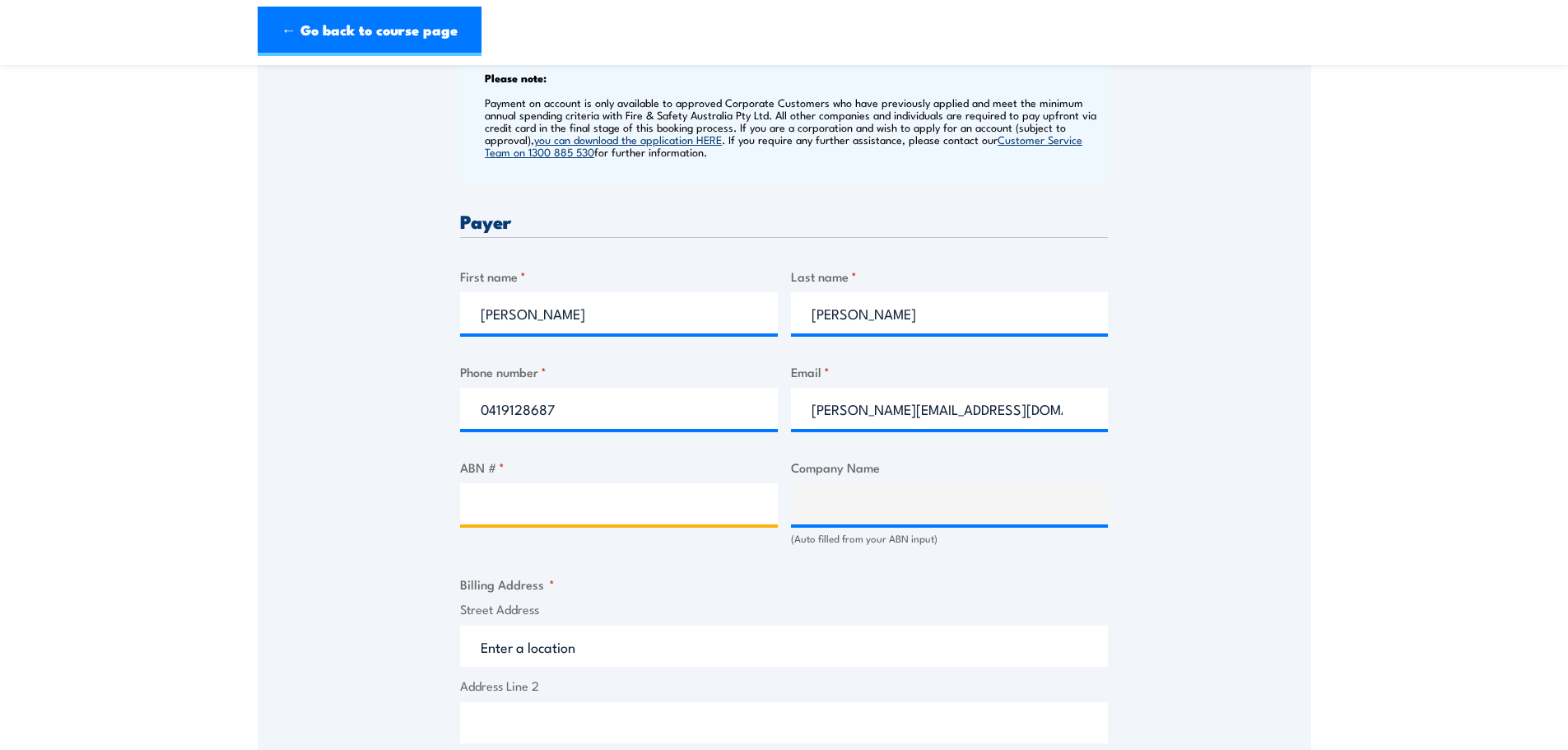
click at [514, 505] on input "ABN # *" at bounding box center [619, 504] width 318 height 41
paste input "64 136 264 349"
type input "64 136 264 349"
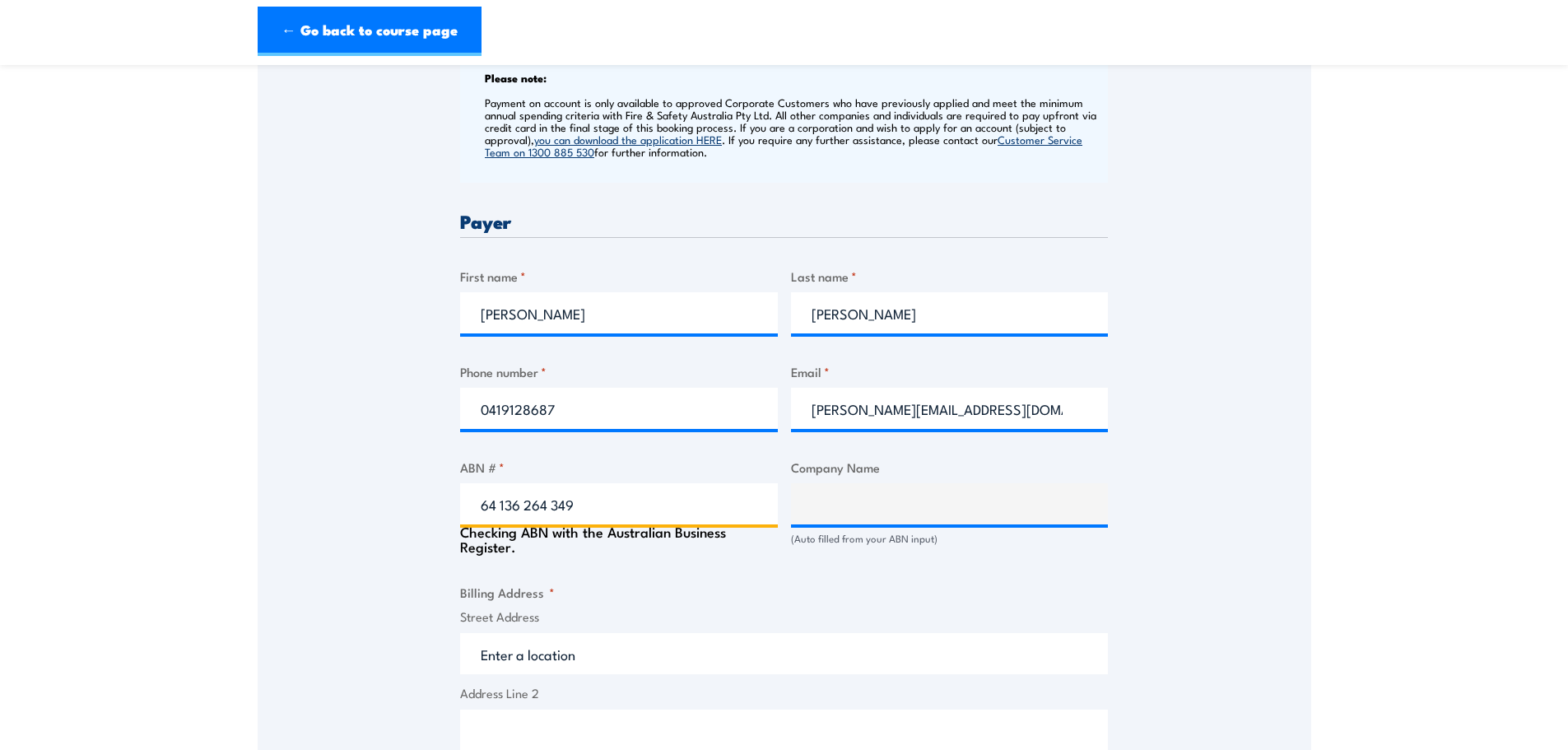
type input "CLEVERTRONICS PTY. LTD."
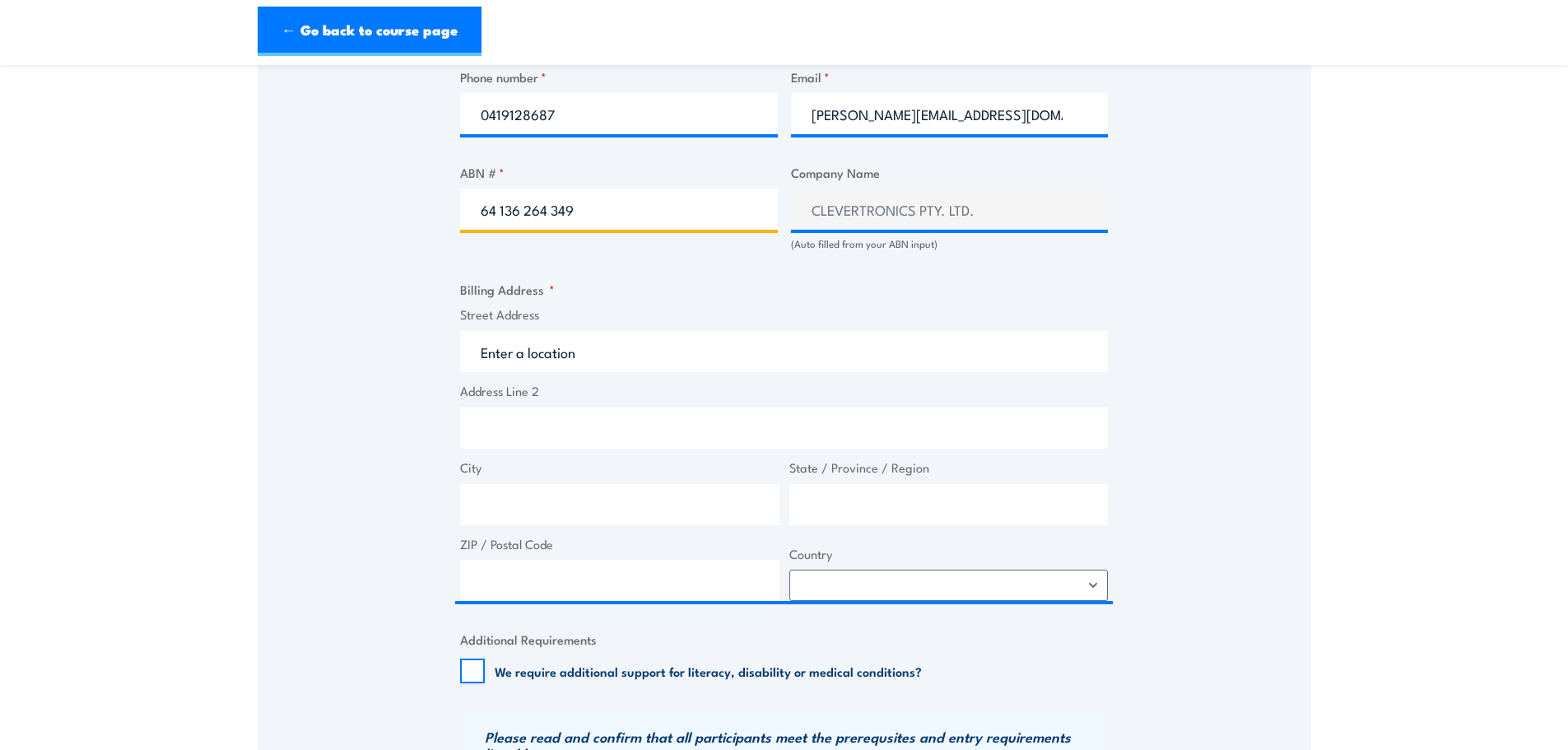
scroll to position [987, 0]
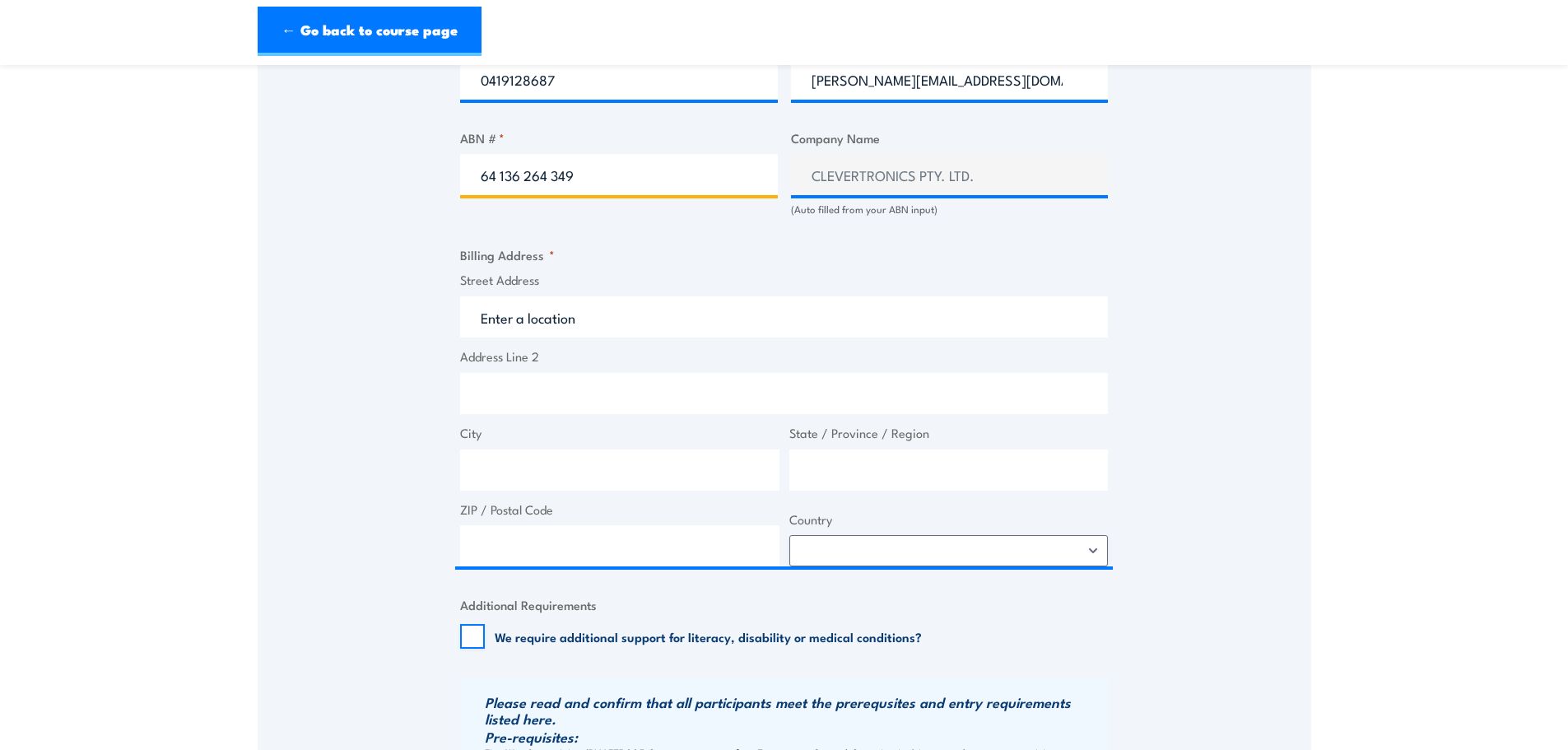
type input "64 136 264 349"
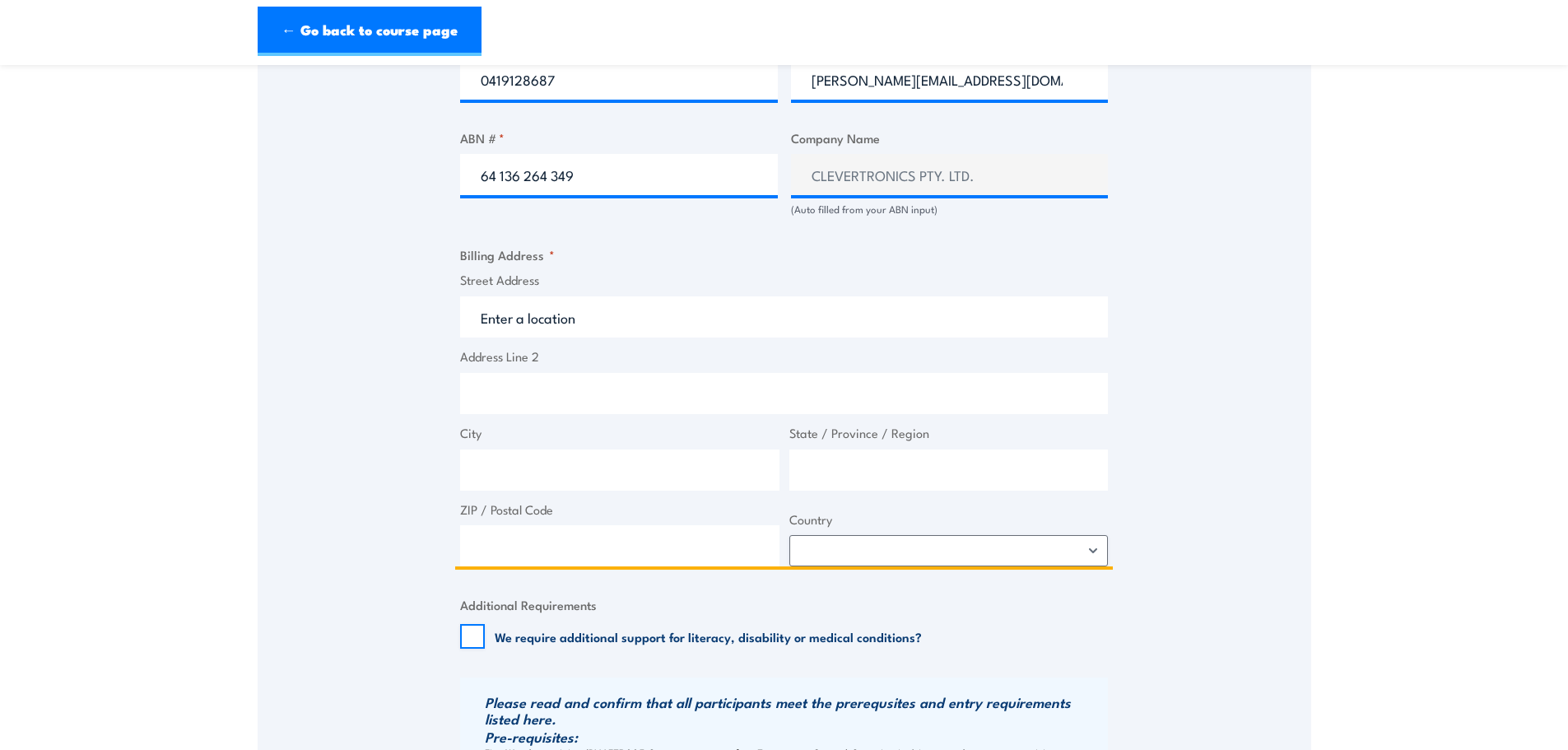
click at [599, 313] on input "Street Address" at bounding box center [783, 317] width 648 height 41
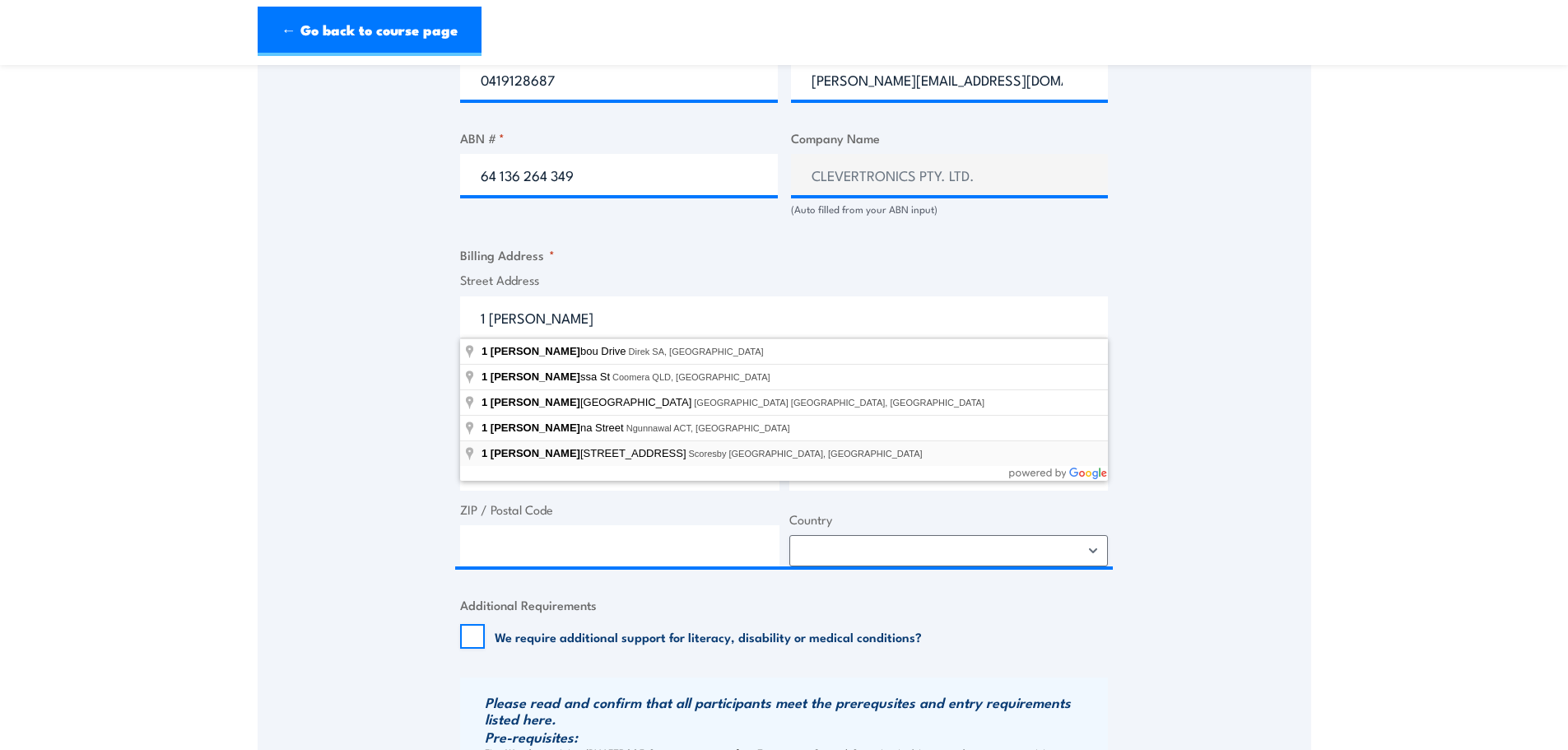
type input "1 Caribbean Drive, Scoresby VIC, Australia"
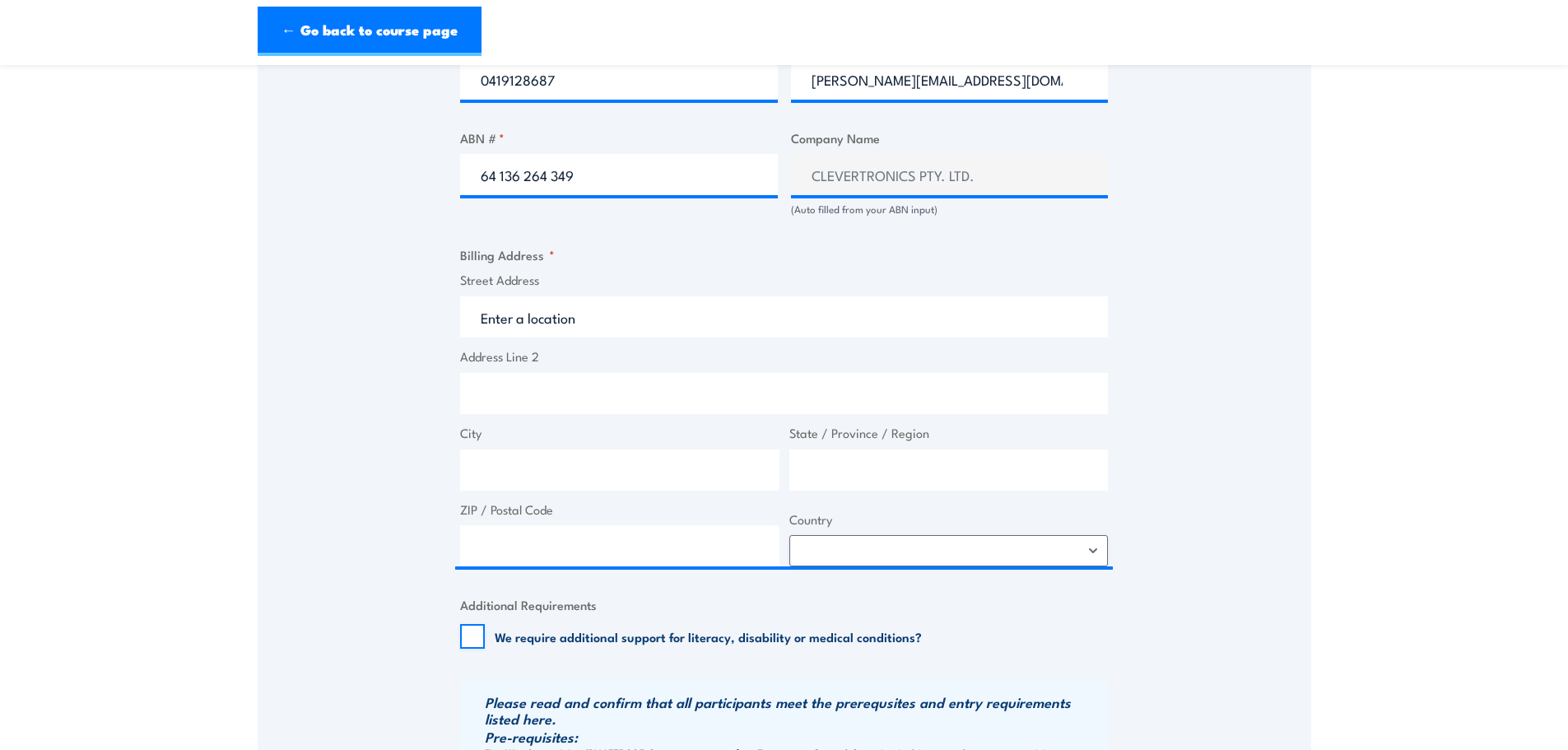
type input "1 Caribbean Dr"
type input "Scoresby"
type input "Victoria"
type input "3179"
select select "Australia"
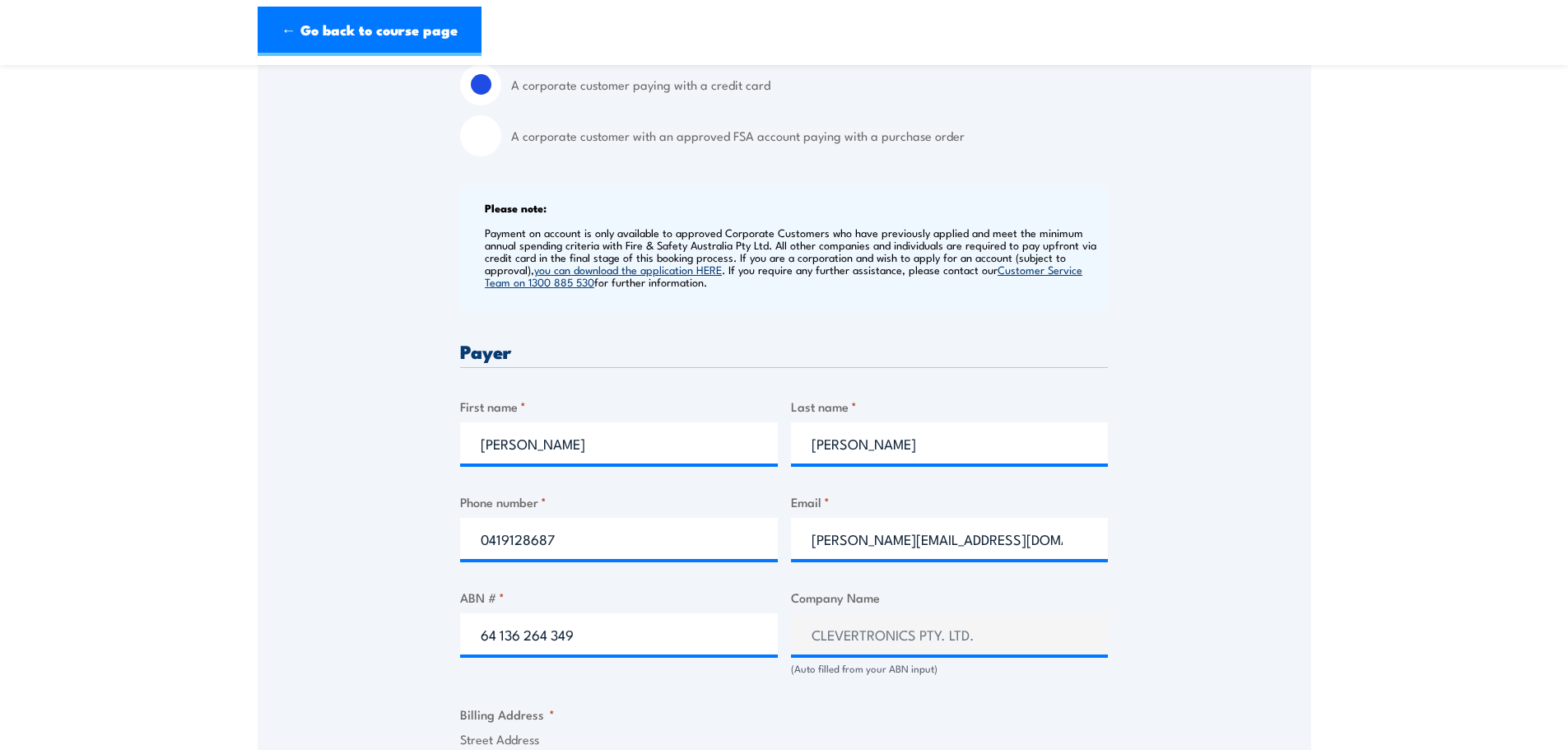
scroll to position [247, 0]
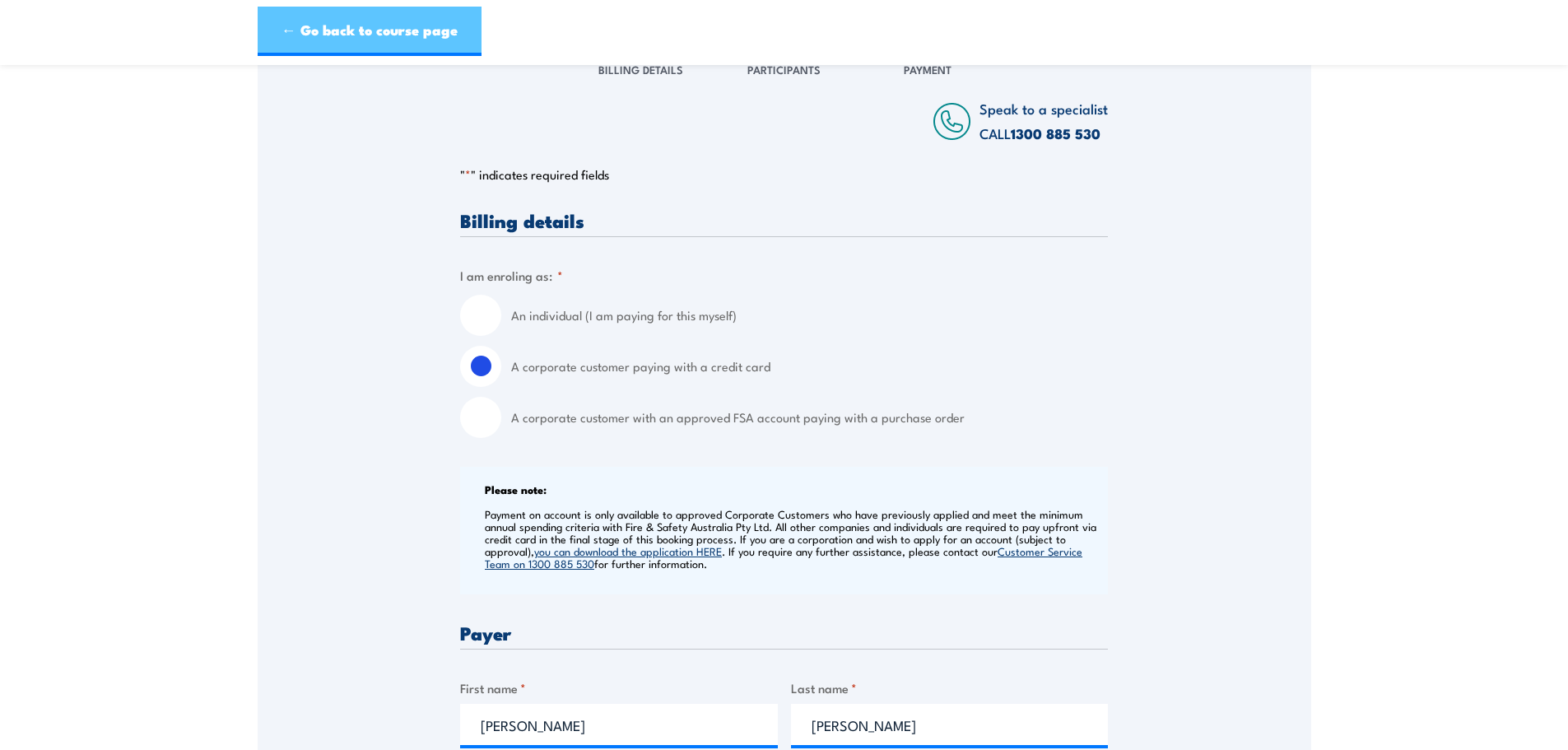
click at [318, 29] on link "← Go back to course page" at bounding box center [370, 31] width 224 height 50
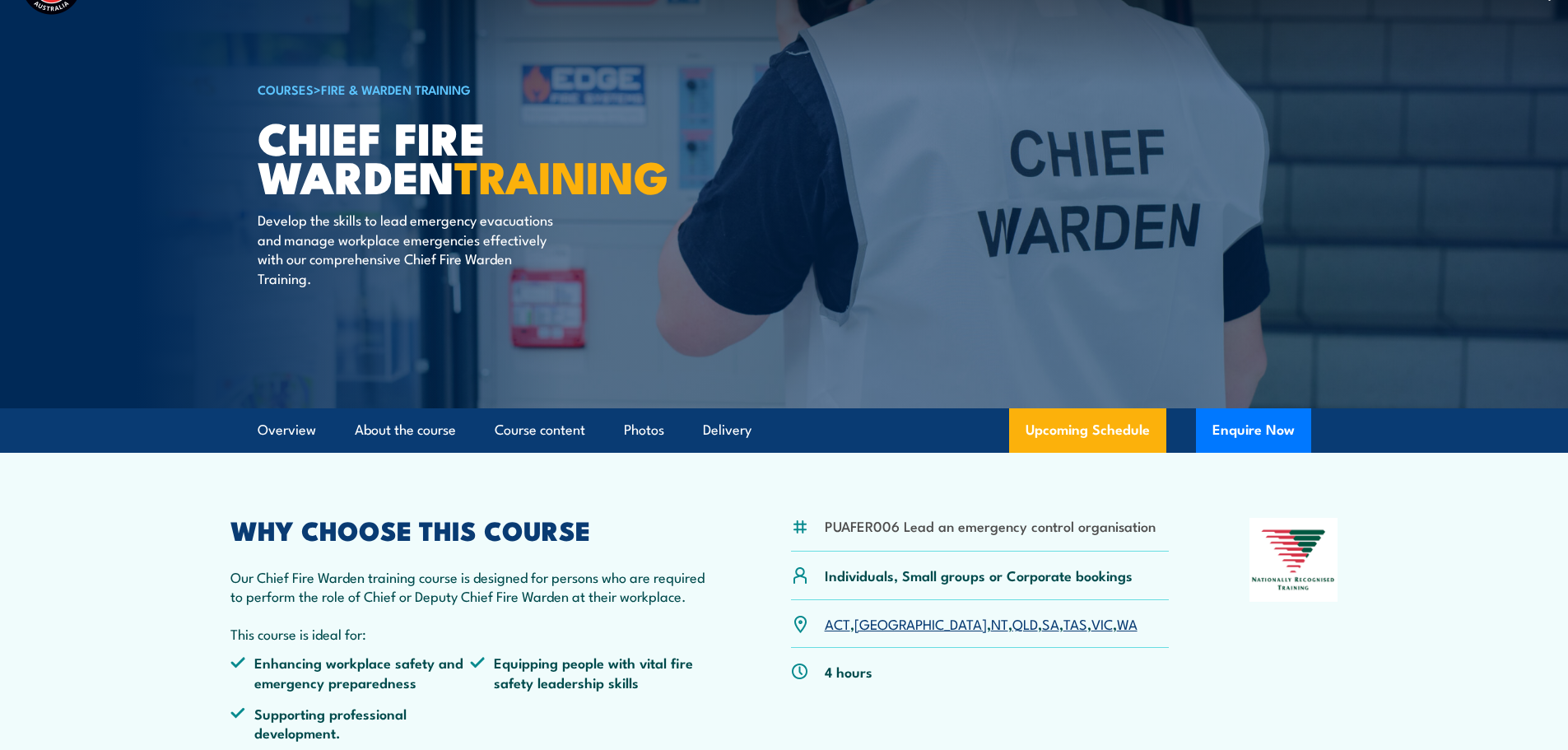
scroll to position [55, 0]
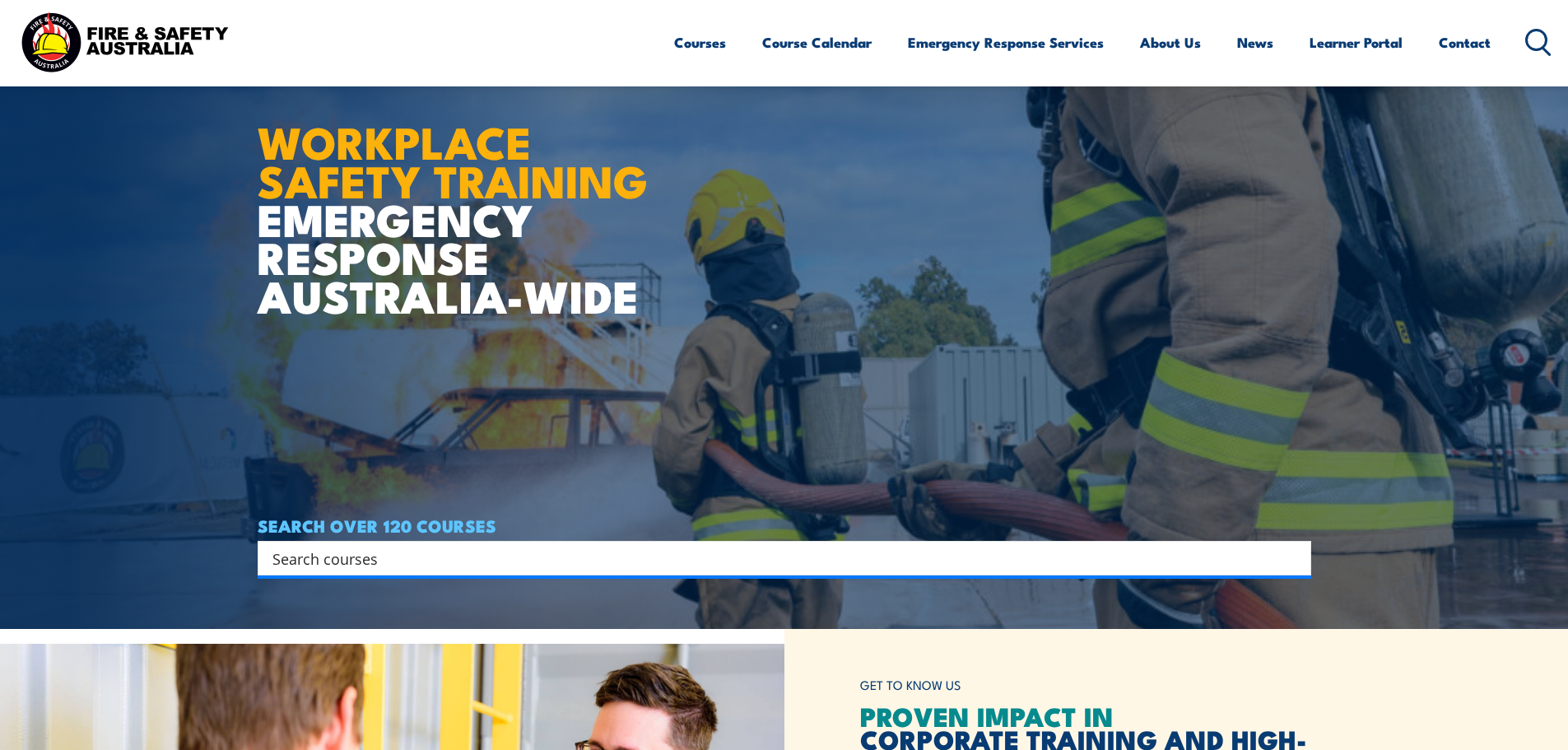
scroll to position [165, 0]
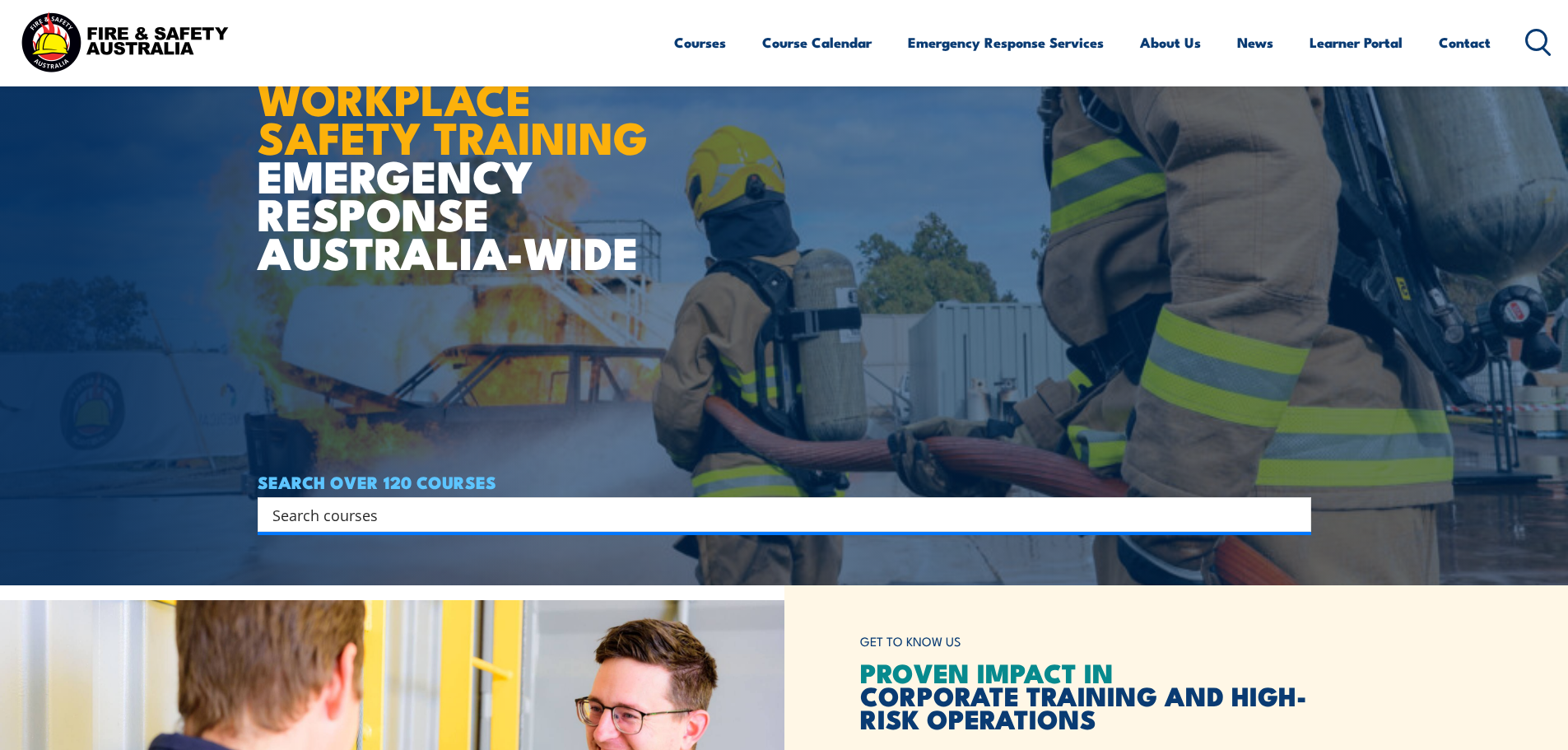
drag, startPoint x: 437, startPoint y: 521, endPoint x: 437, endPoint y: 512, distance: 9.0
click at [437, 520] on input "Search input" at bounding box center [773, 514] width 1002 height 25
type input "fire warden"
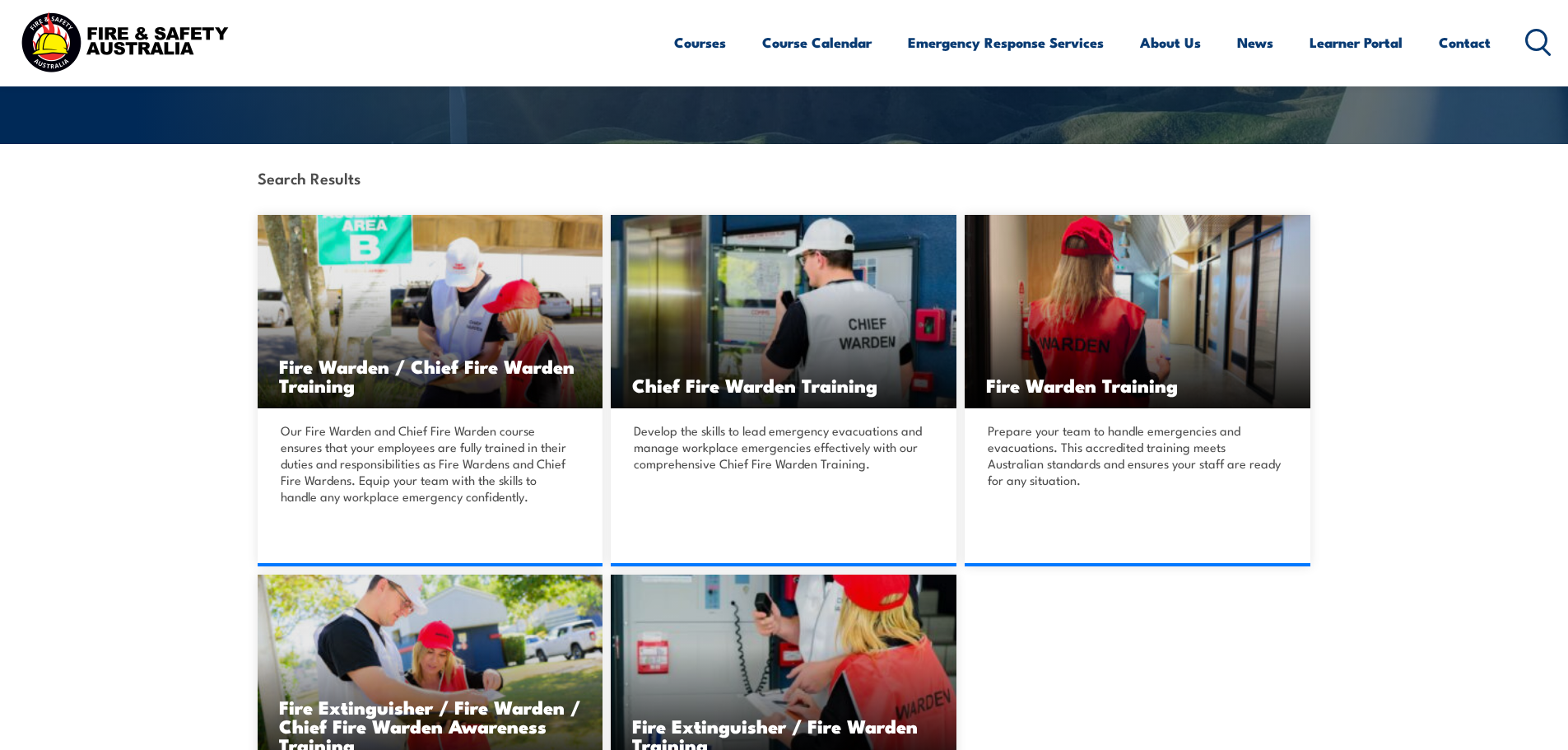
scroll to position [329, 0]
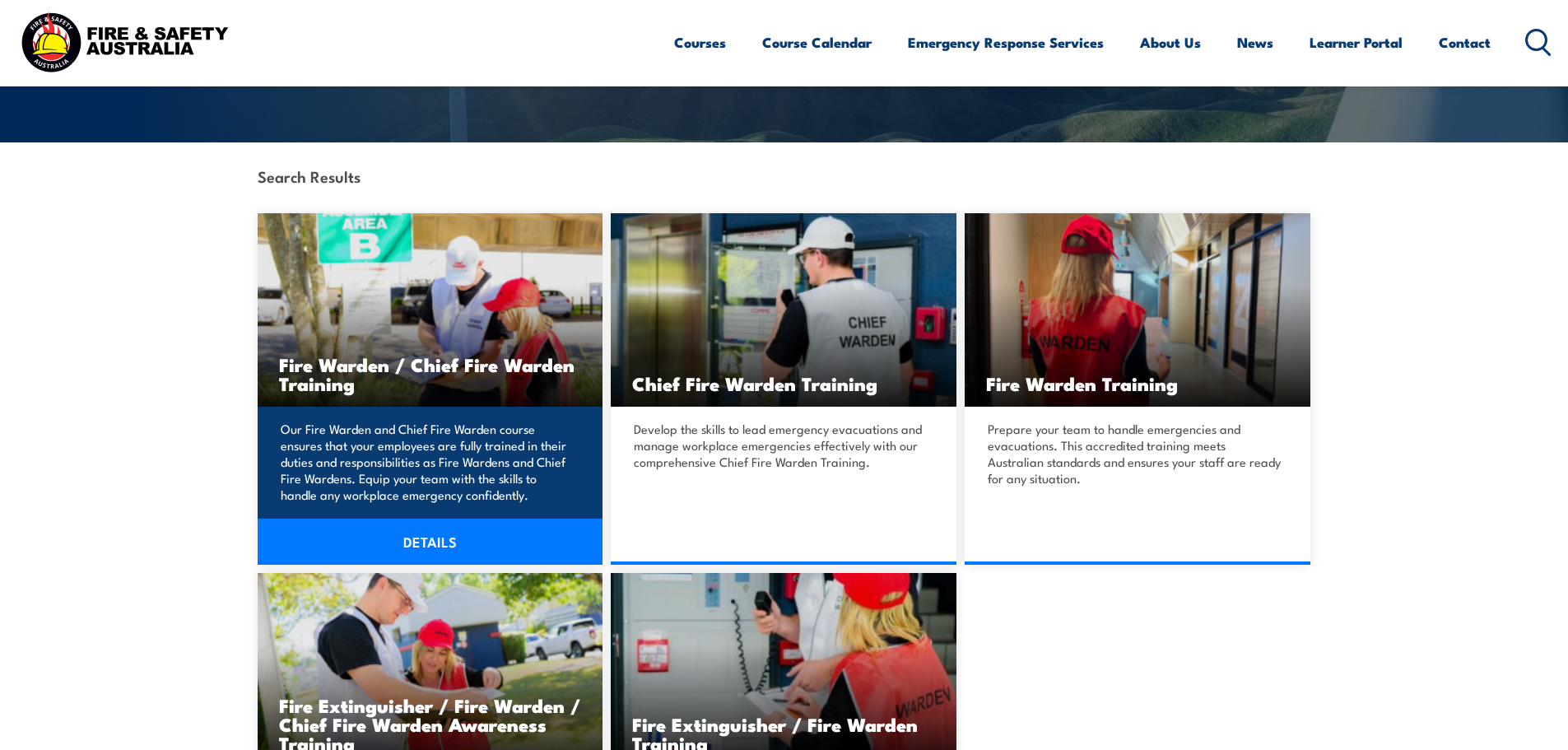
click at [437, 543] on link "DETAILS" at bounding box center [431, 542] width 346 height 46
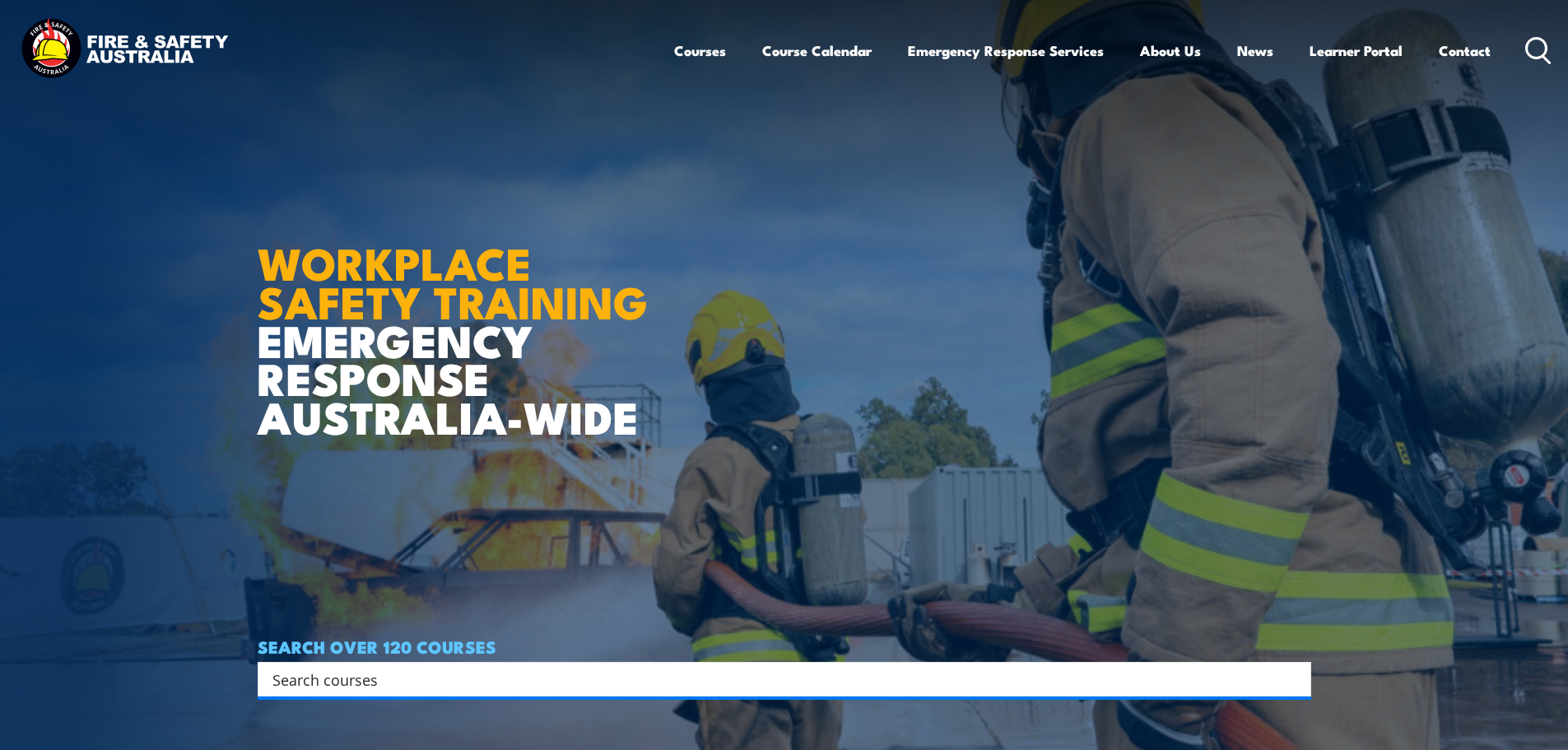
click at [438, 672] on input "Search input" at bounding box center [773, 679] width 1002 height 25
type input "fire warden"
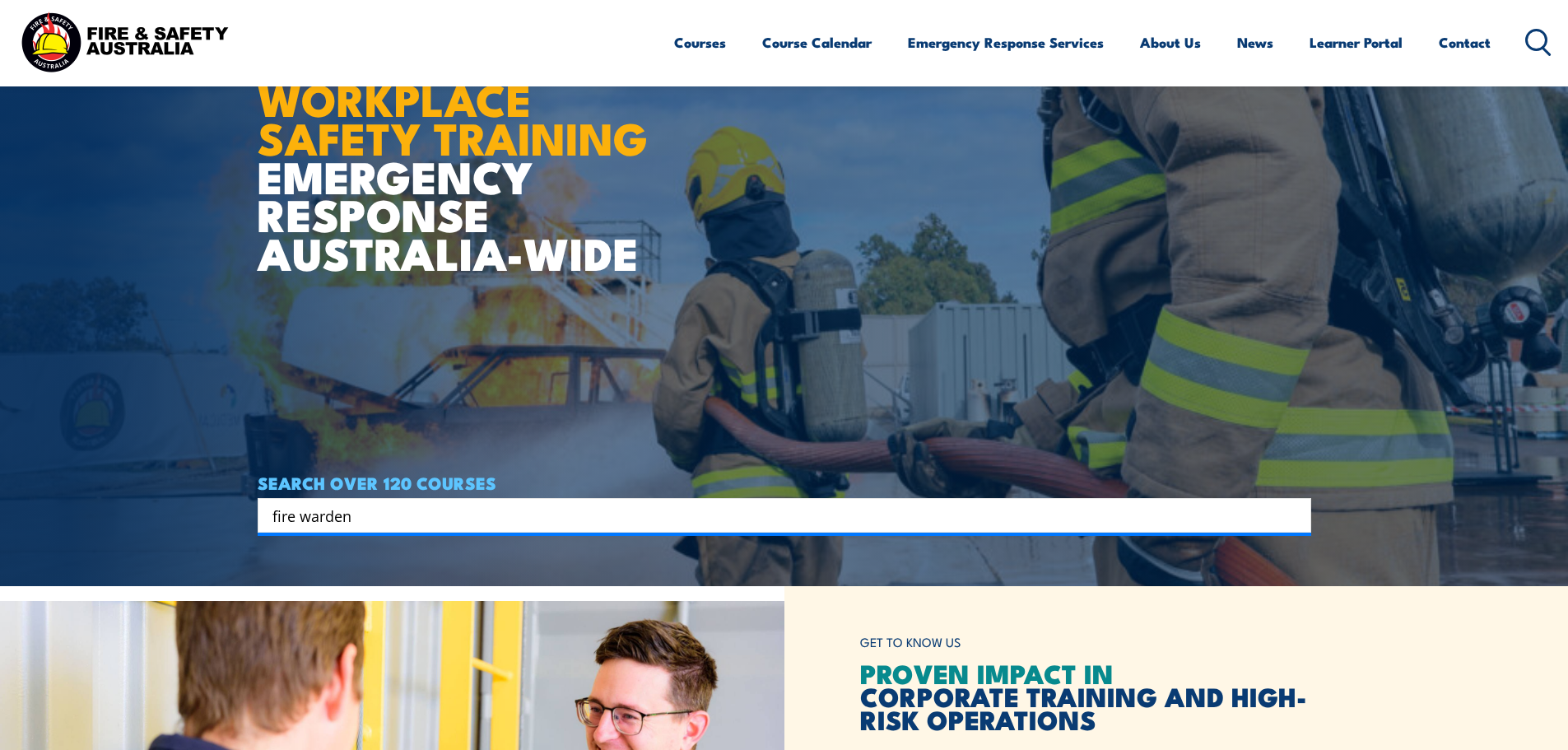
scroll to position [247, 0]
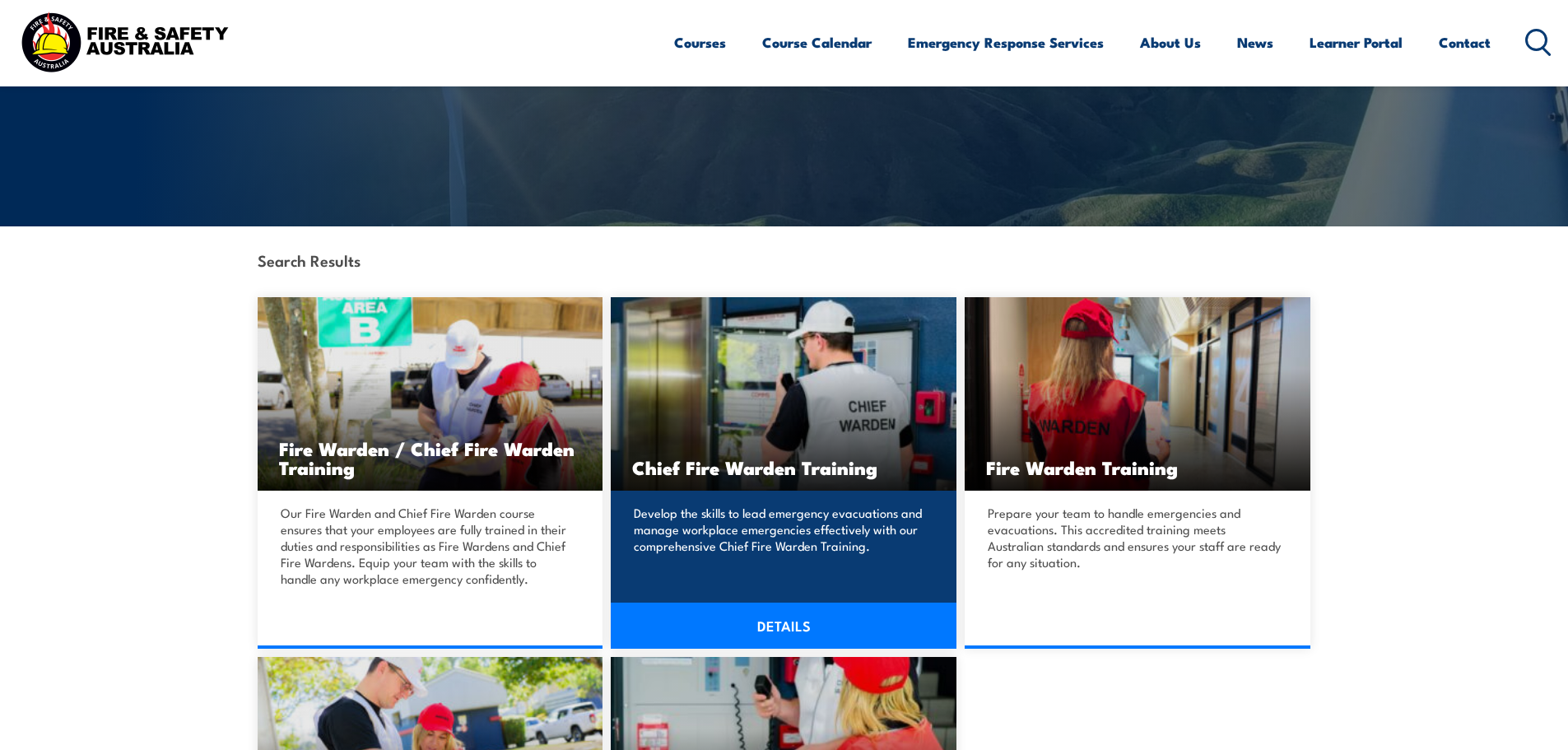
scroll to position [247, 0]
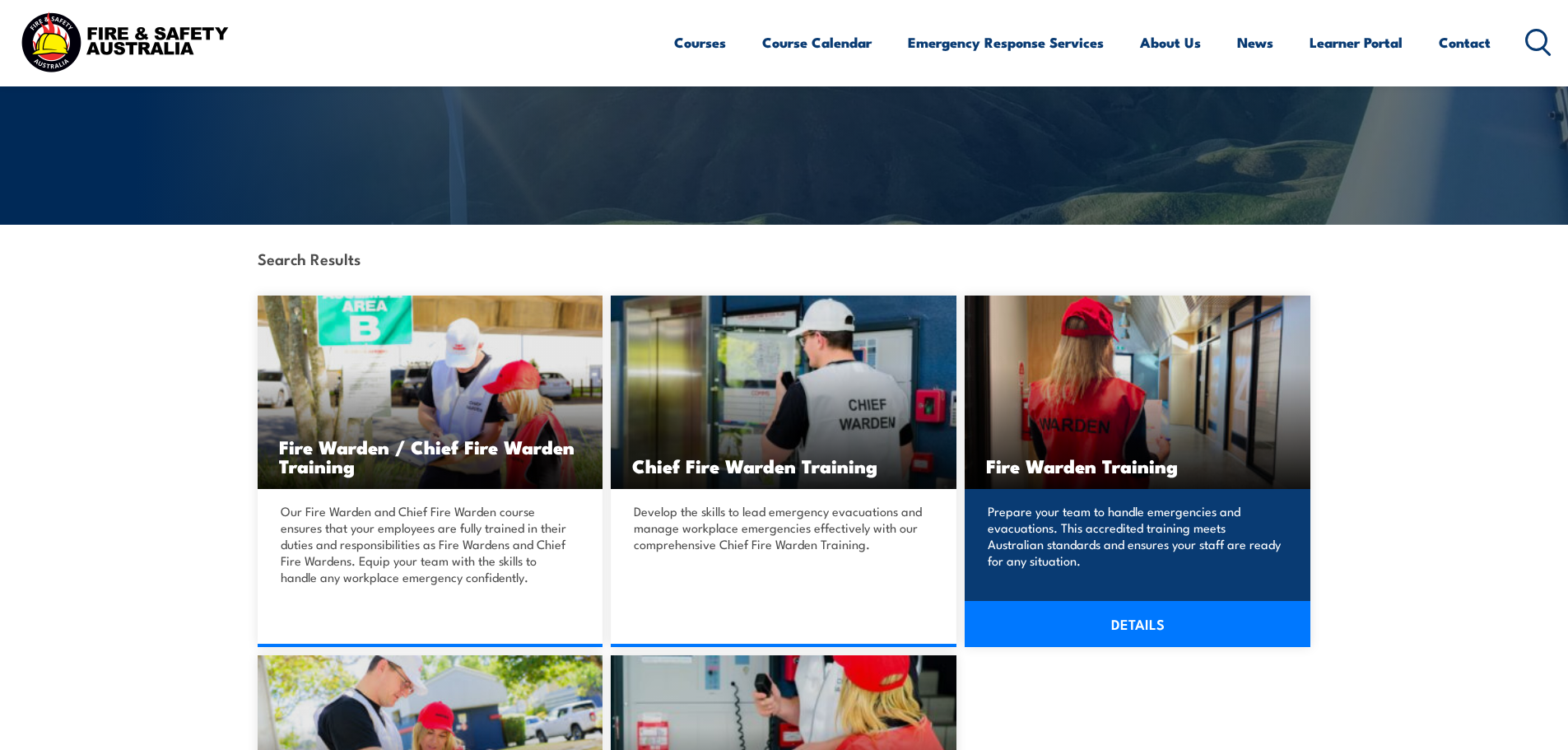
click at [1104, 619] on link "DETAILS" at bounding box center [1137, 624] width 346 height 46
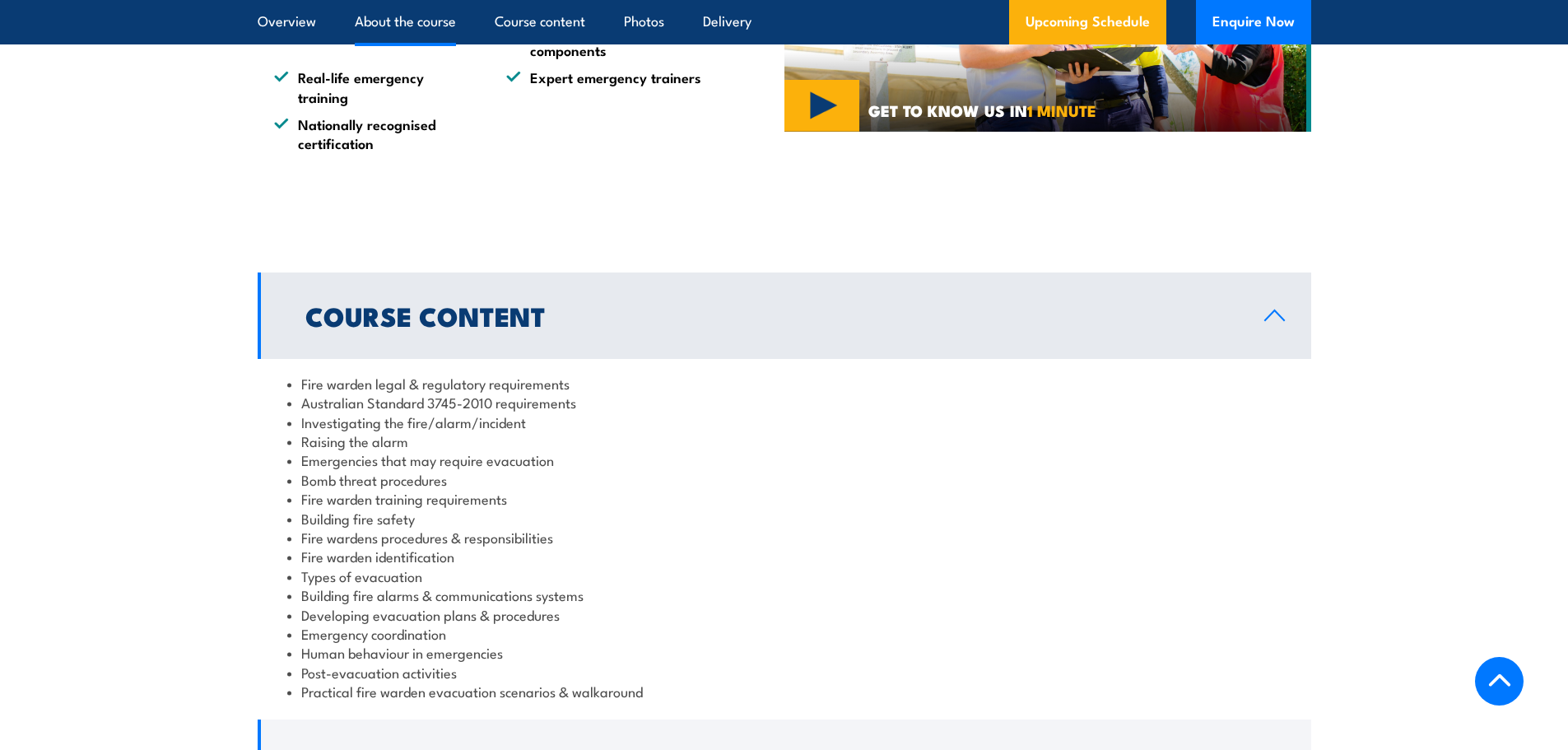
scroll to position [1481, 0]
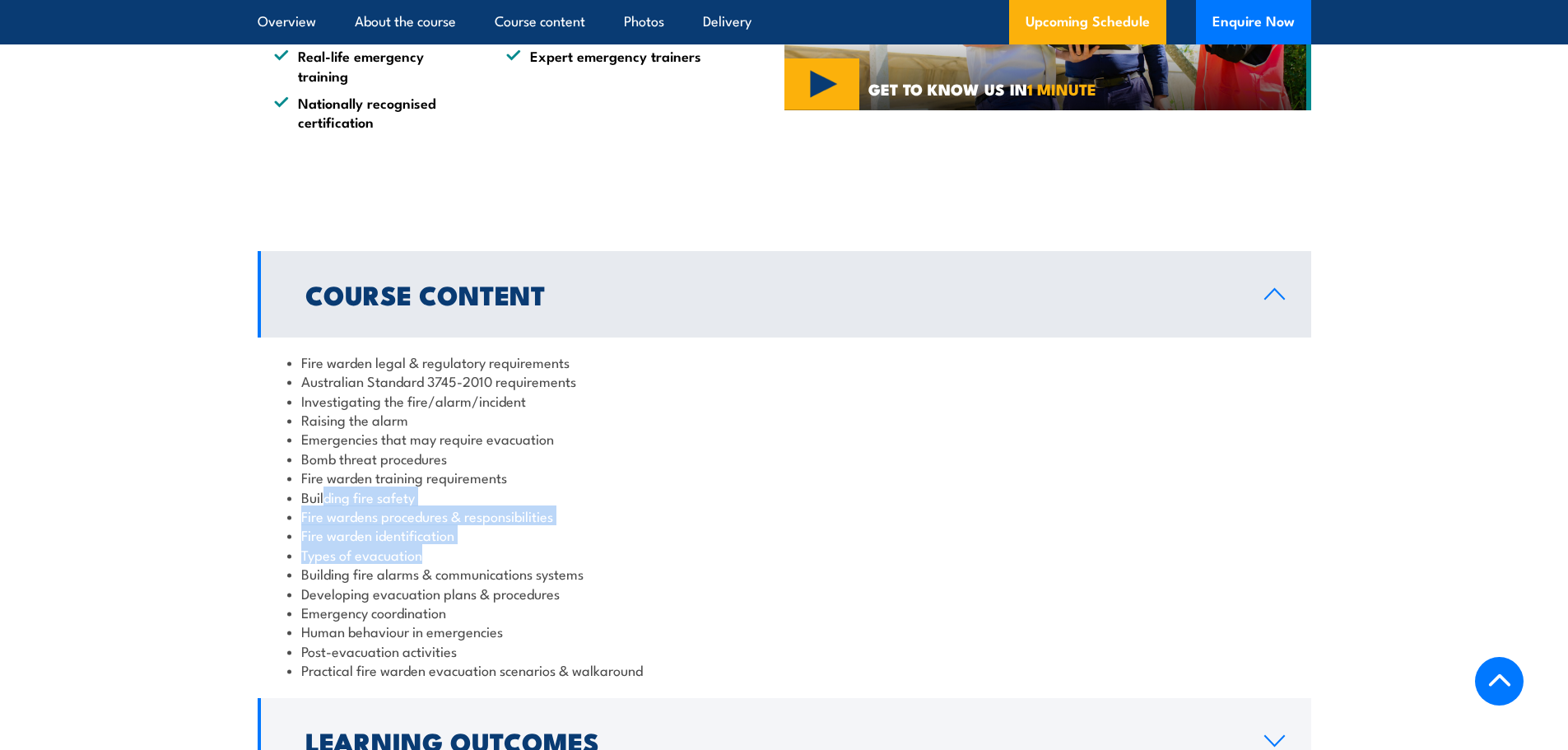
drag, startPoint x: 324, startPoint y: 486, endPoint x: 474, endPoint y: 550, distance: 163.1
click at [474, 550] on ul "Fire warden legal & regulatory requirements Australian Standard 3745-2010 requi…" at bounding box center [784, 516] width 994 height 327
click at [433, 611] on li "Emergency coordination" at bounding box center [784, 612] width 994 height 19
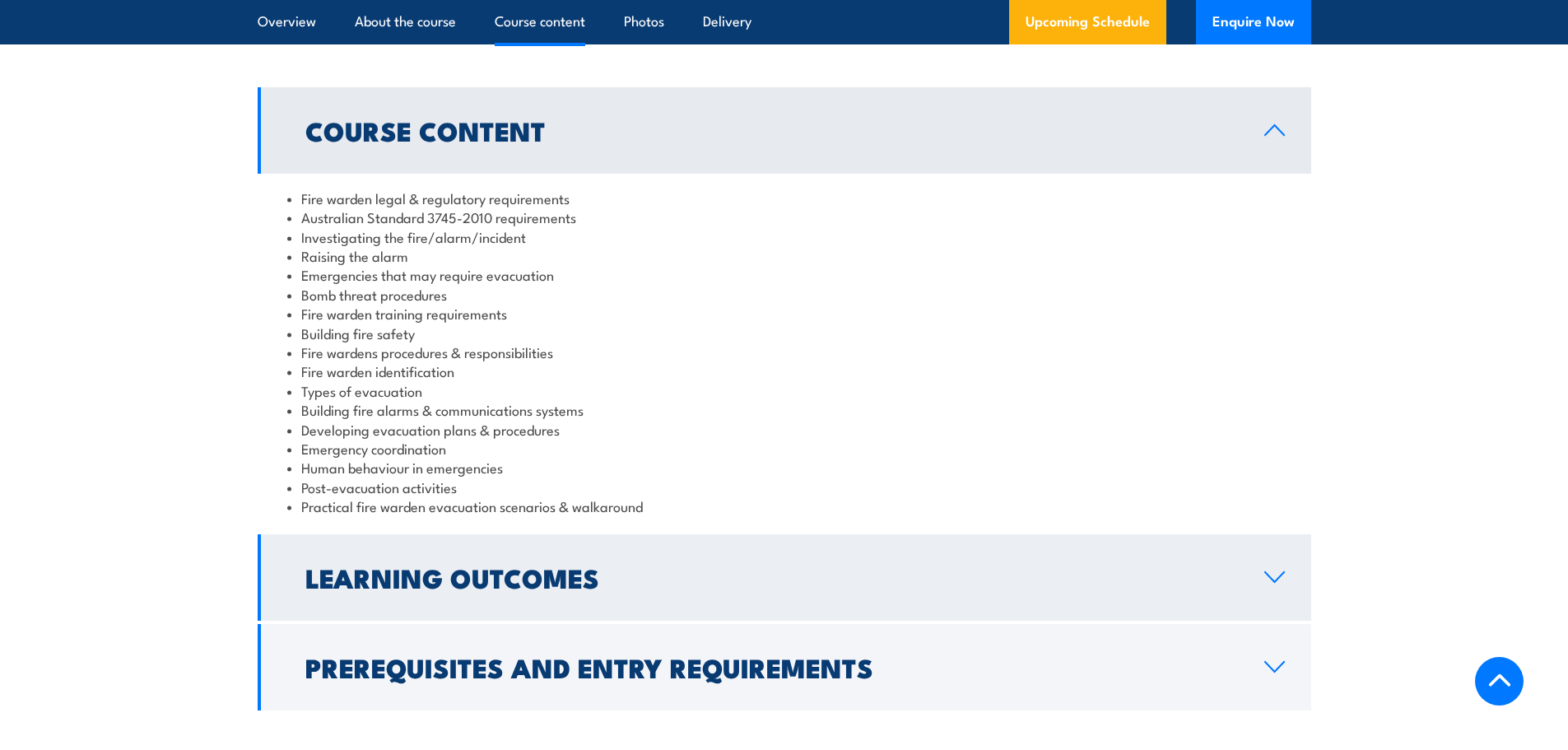
scroll to position [1646, 0]
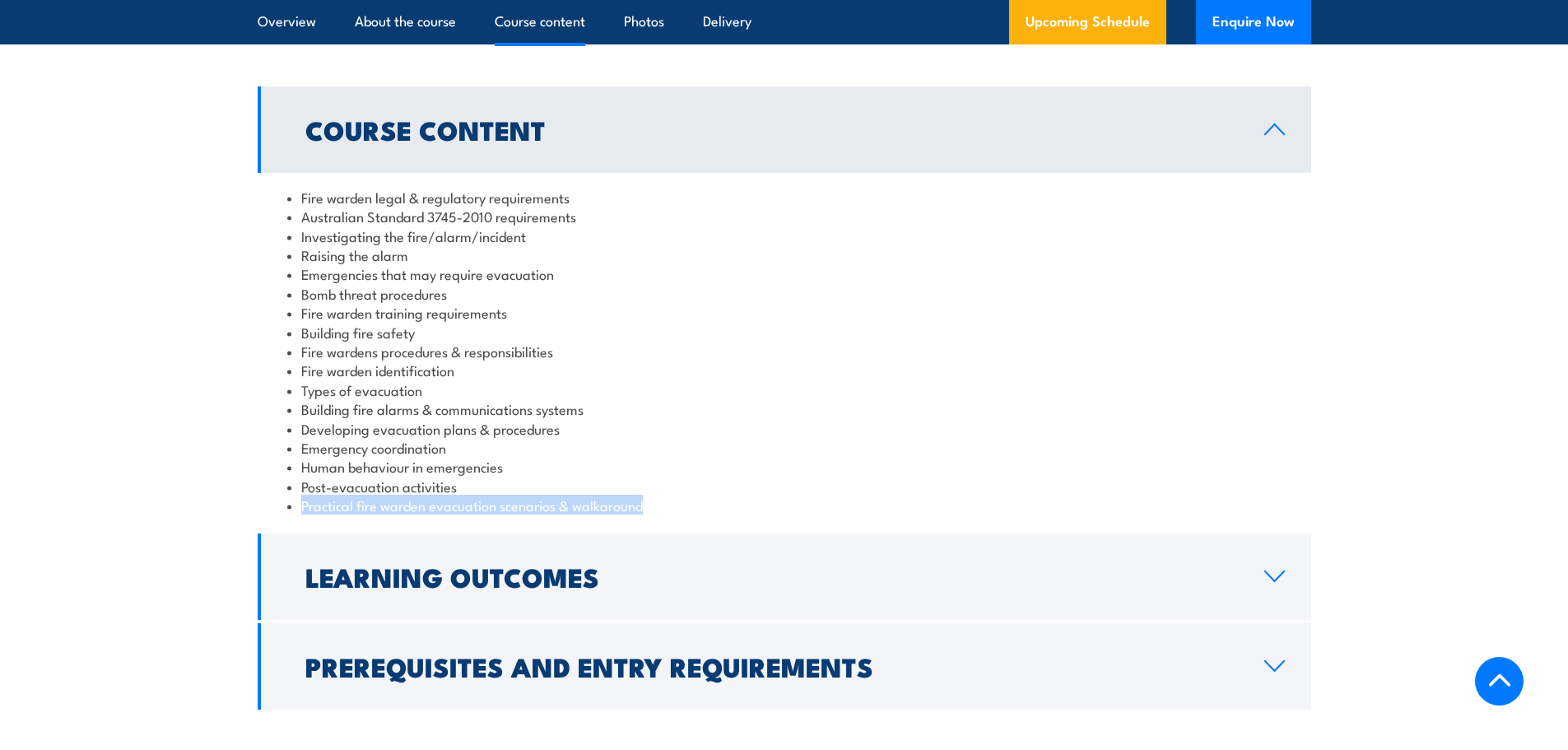
drag, startPoint x: 640, startPoint y: 507, endPoint x: 533, endPoint y: 482, distance: 109.9
click at [533, 482] on ul "Fire warden legal & regulatory requirements Australian Standard 3745-2010 requi…" at bounding box center [784, 351] width 994 height 327
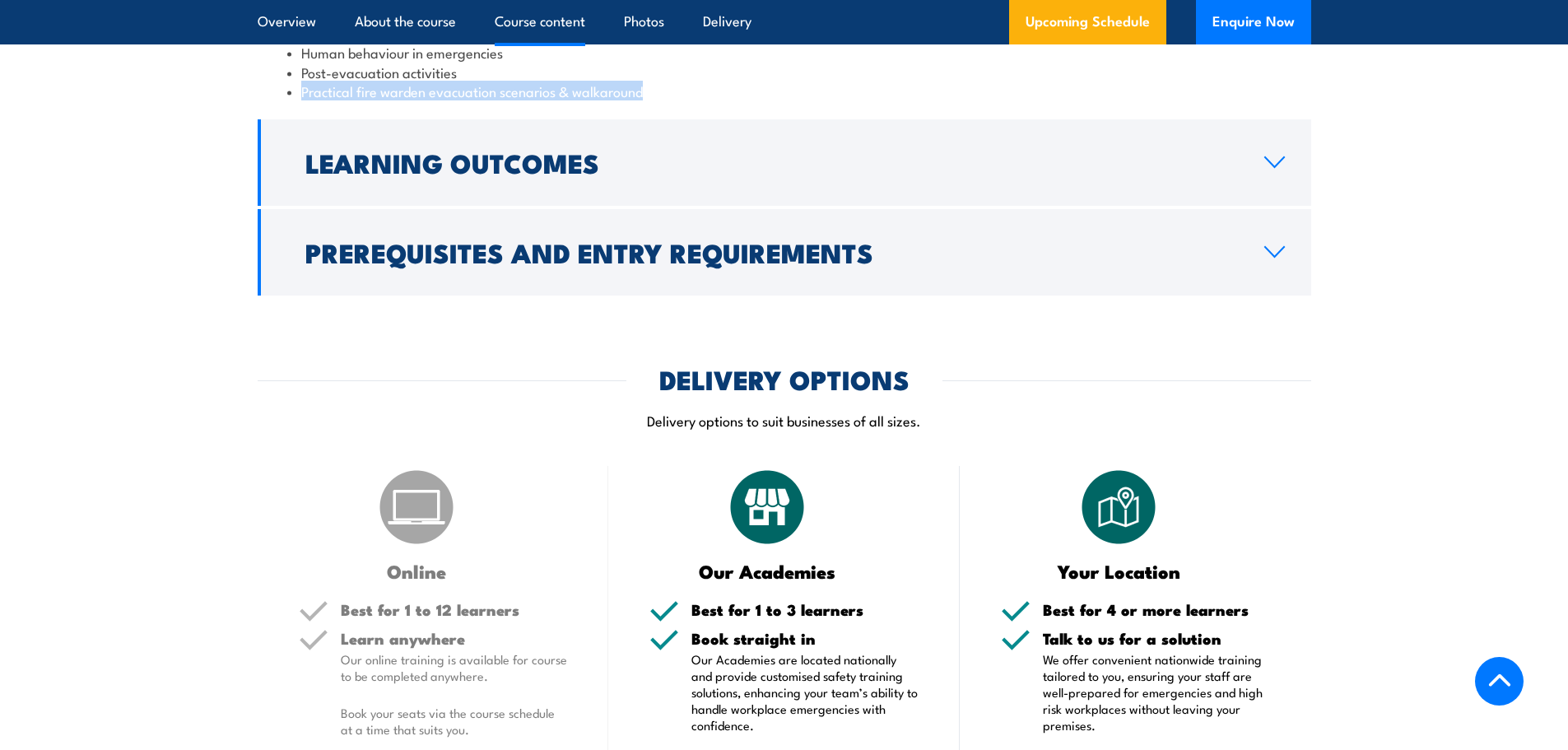
scroll to position [2057, 0]
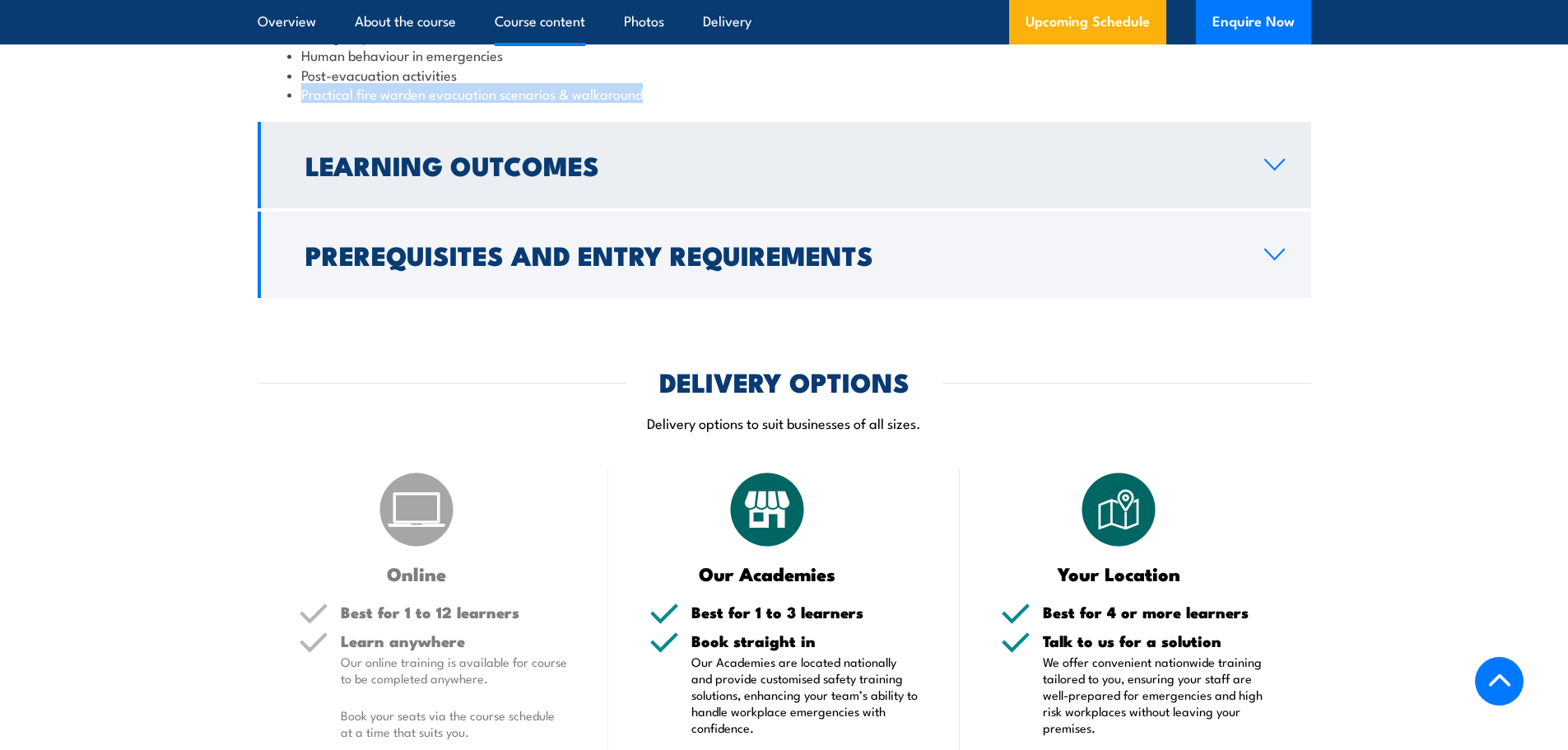
click at [1277, 170] on icon at bounding box center [1274, 165] width 22 height 13
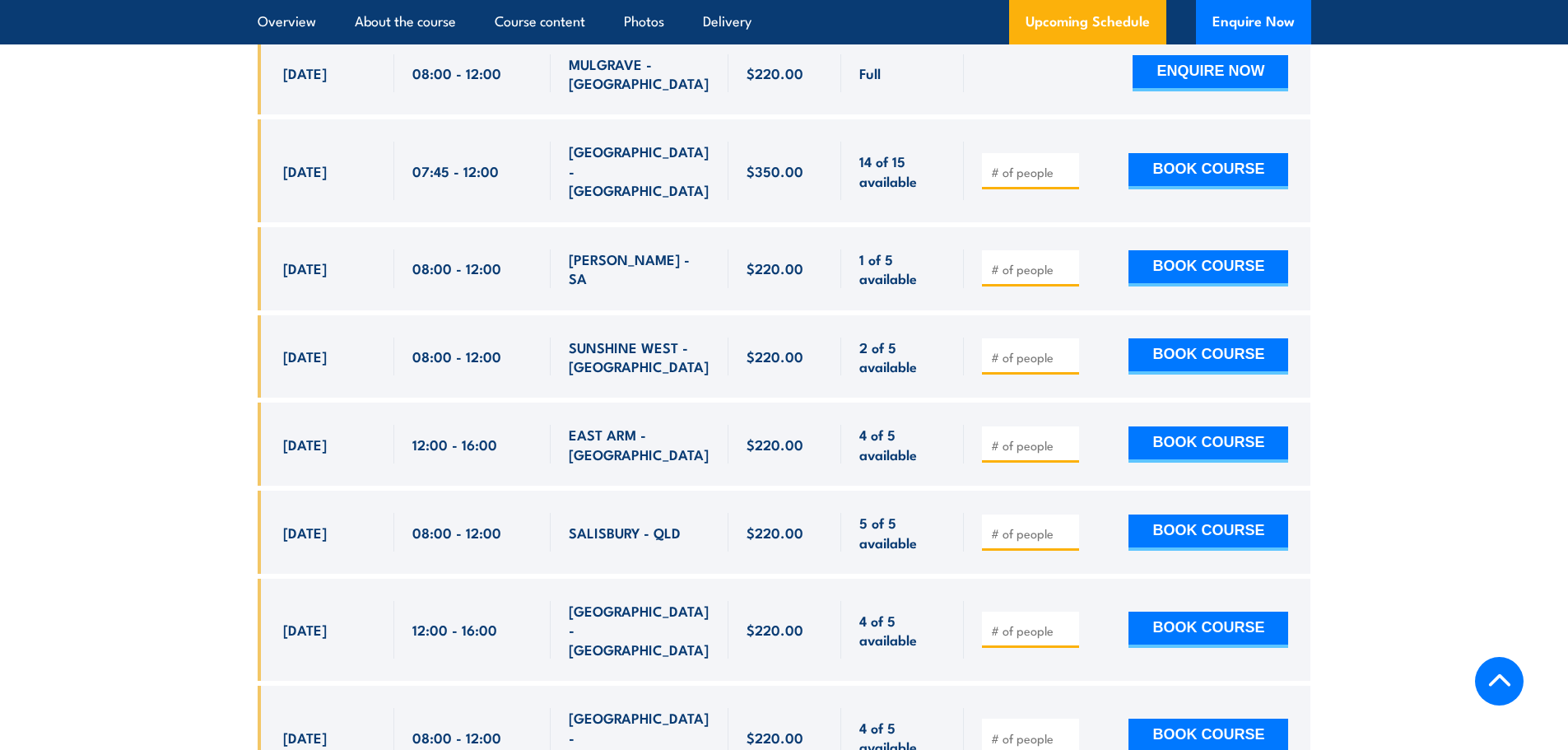
scroll to position [5419, 0]
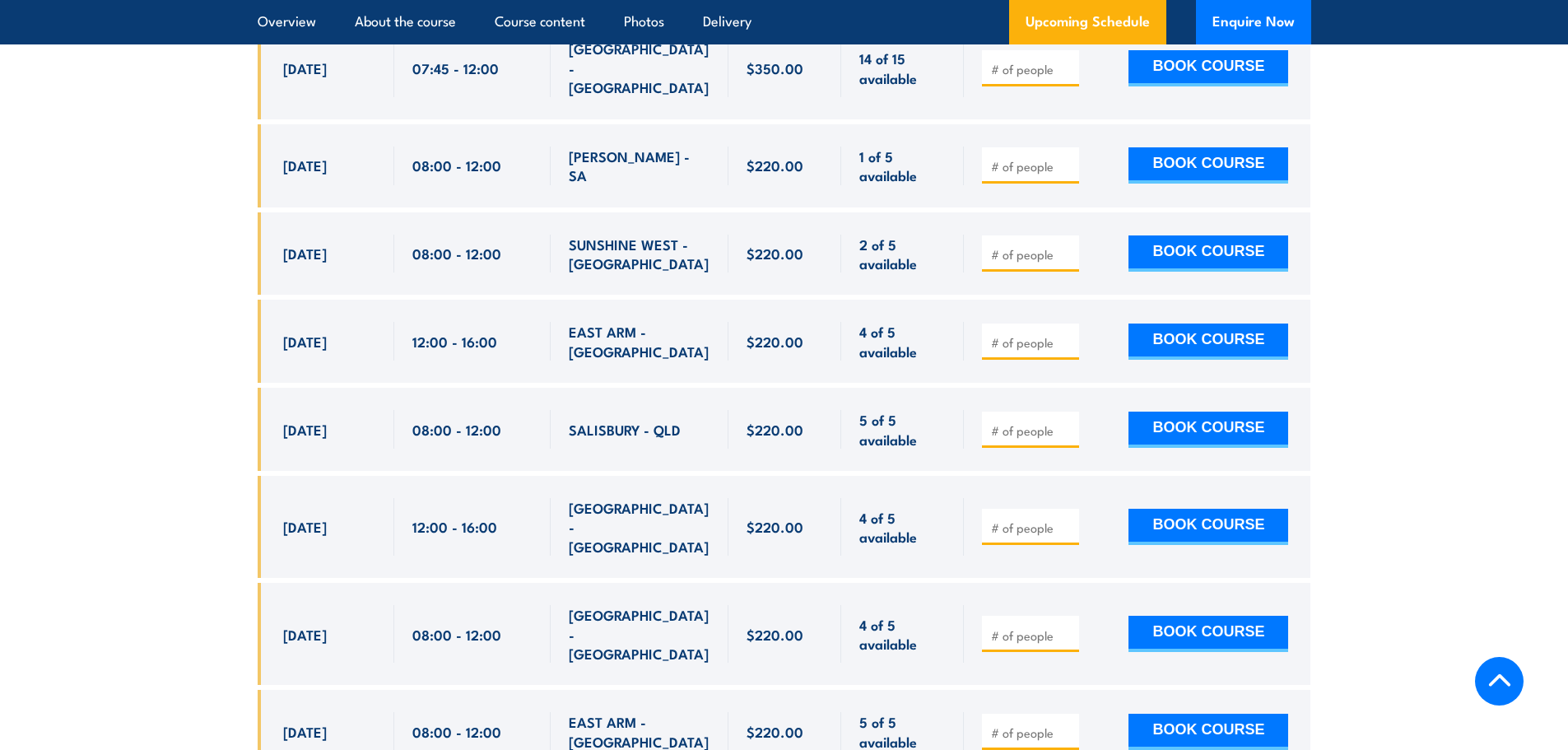
drag, startPoint x: 155, startPoint y: 622, endPoint x: 736, endPoint y: 590, distance: 581.9
click at [1183, 509] on button "BOOK COURSE" at bounding box center [1208, 527] width 160 height 36
type input "1"
click at [1068, 519] on input "1" at bounding box center [1032, 528] width 83 height 17
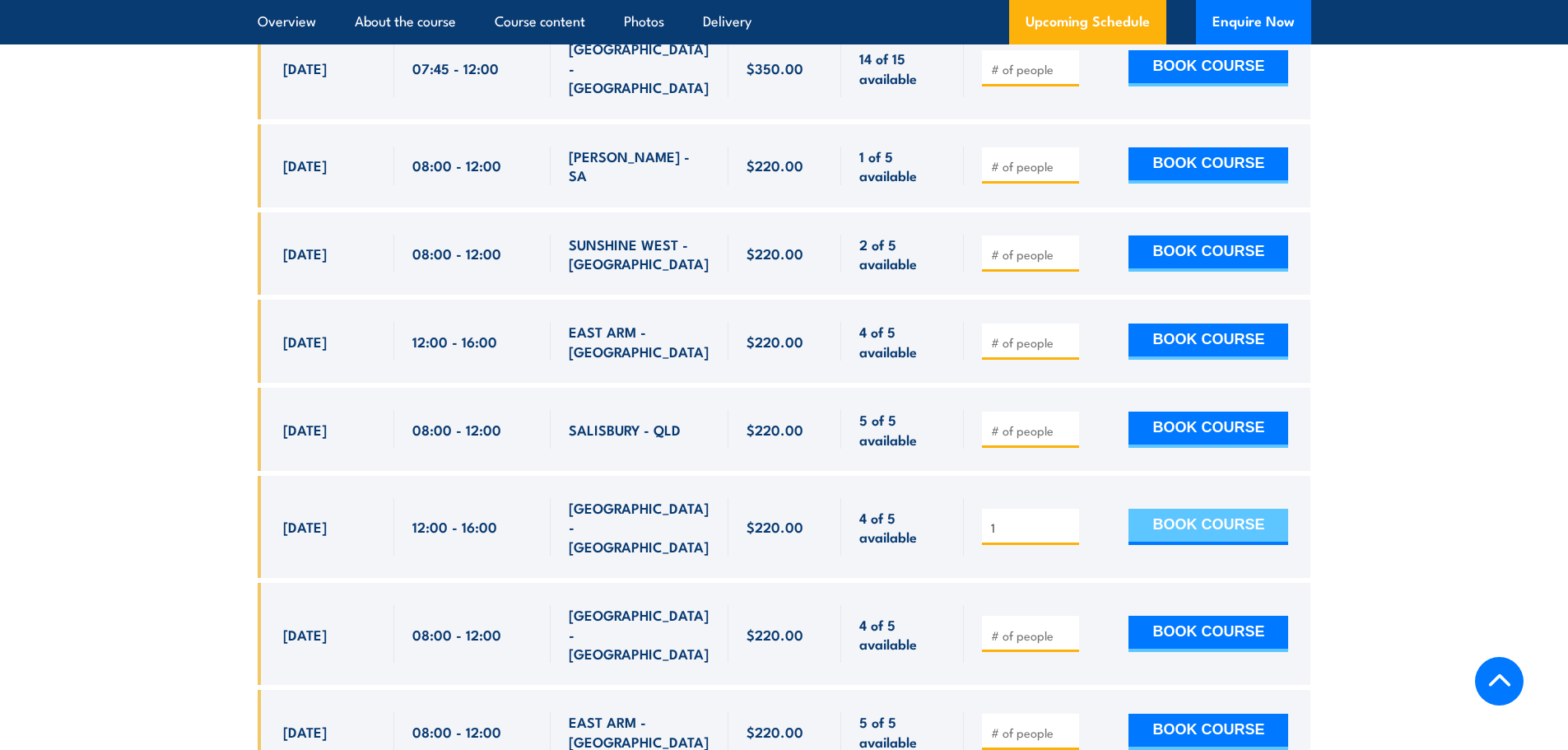
drag, startPoint x: 1194, startPoint y: 294, endPoint x: 1182, endPoint y: 297, distance: 12.4
click at [1196, 509] on button "BOOK COURSE" at bounding box center [1208, 527] width 160 height 36
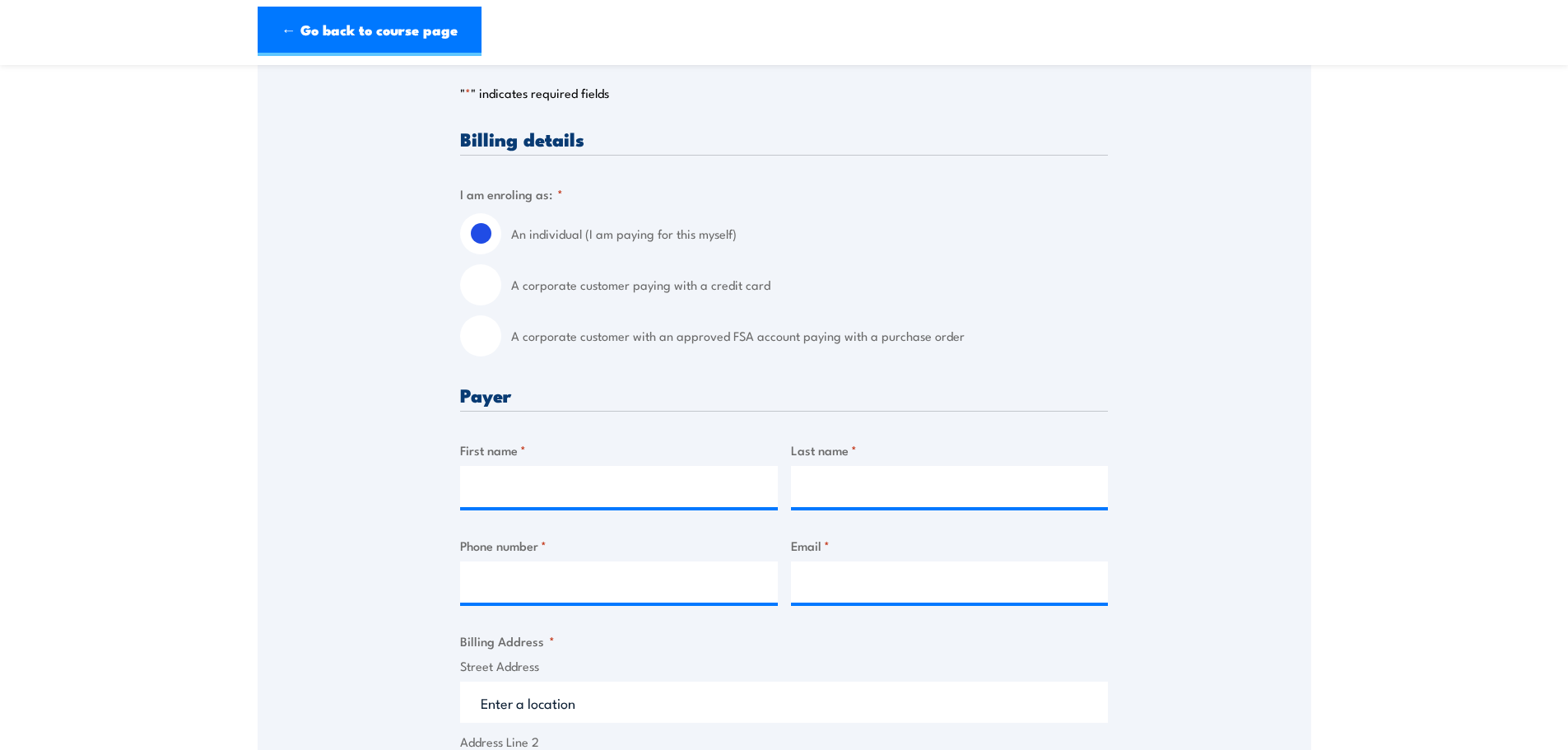
scroll to position [329, 0]
click at [485, 276] on input "A corporate customer paying with a credit card" at bounding box center [480, 284] width 41 height 41
radio input "true"
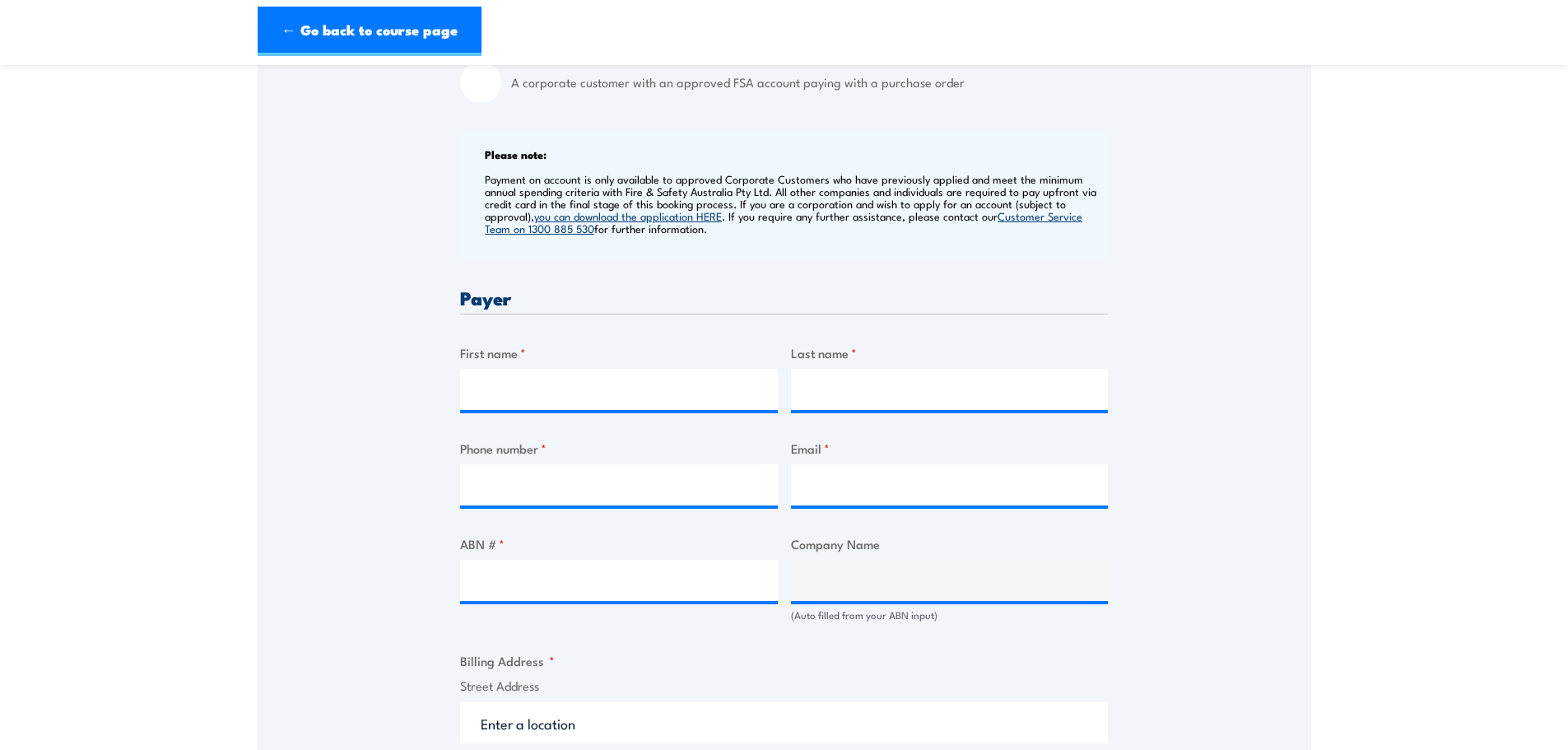
scroll to position [576, 0]
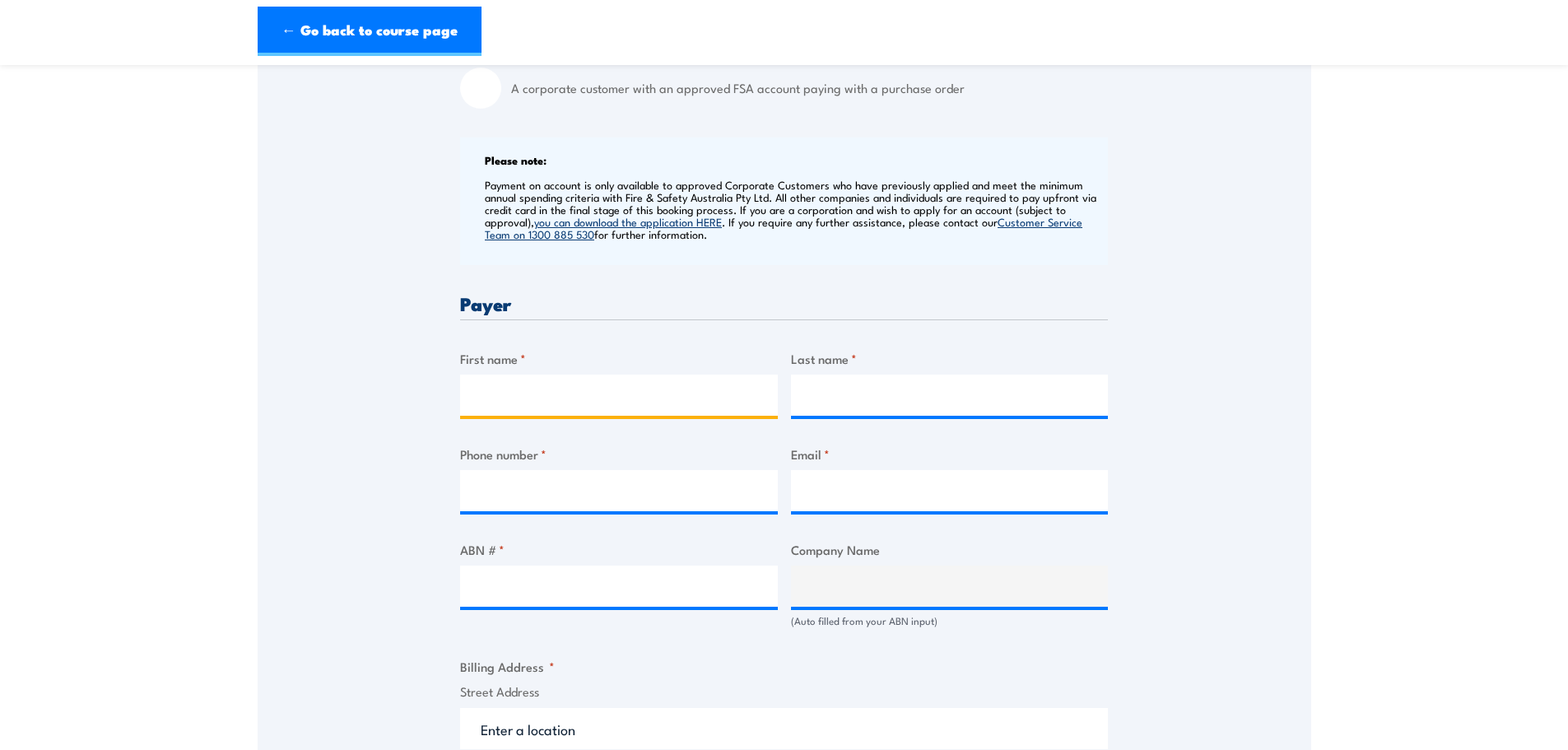
click at [563, 403] on input "First name *" at bounding box center [619, 395] width 318 height 41
type input "[PERSON_NAME]"
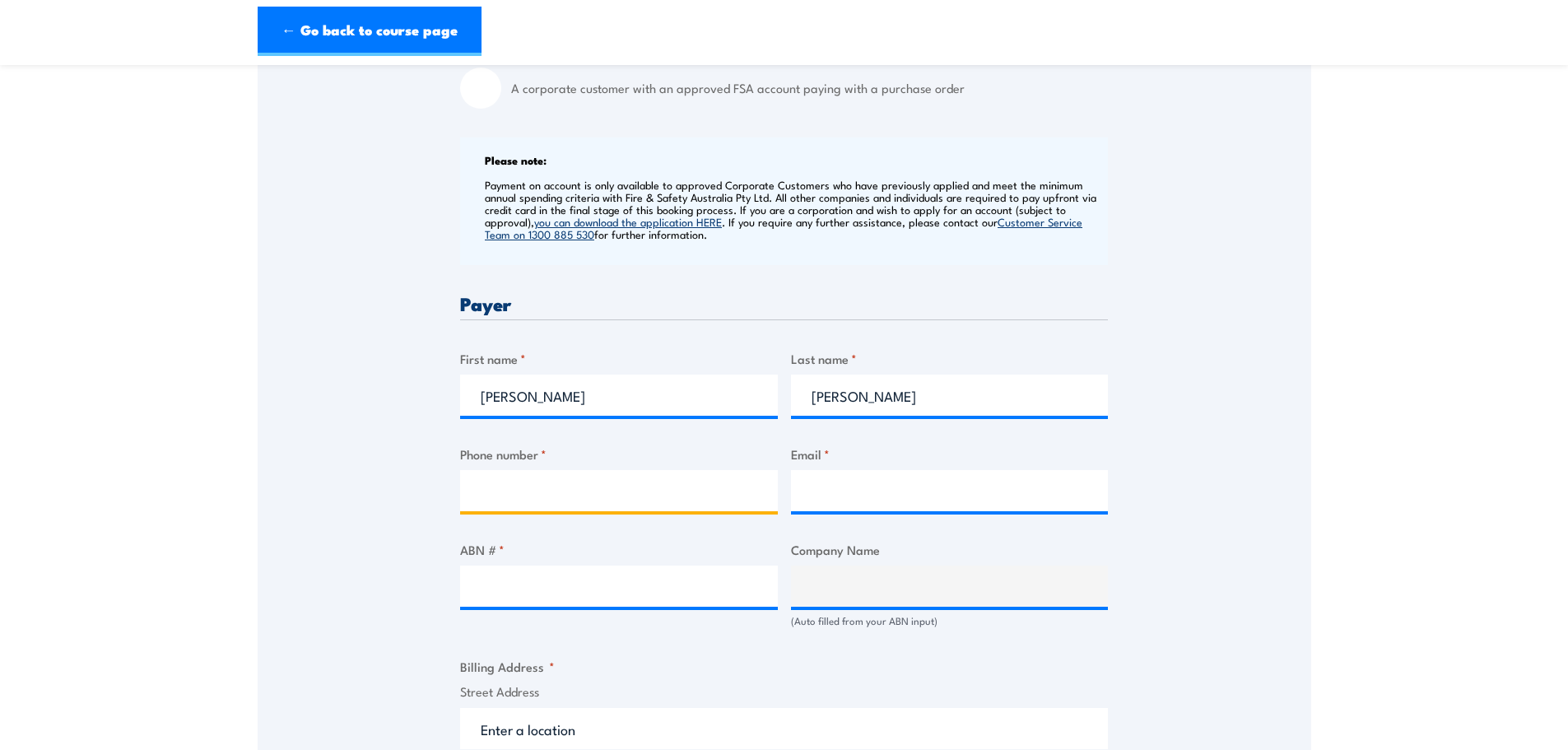
type input "0419128687"
type input "[PERSON_NAME][EMAIL_ADDRESS][DOMAIN_NAME]"
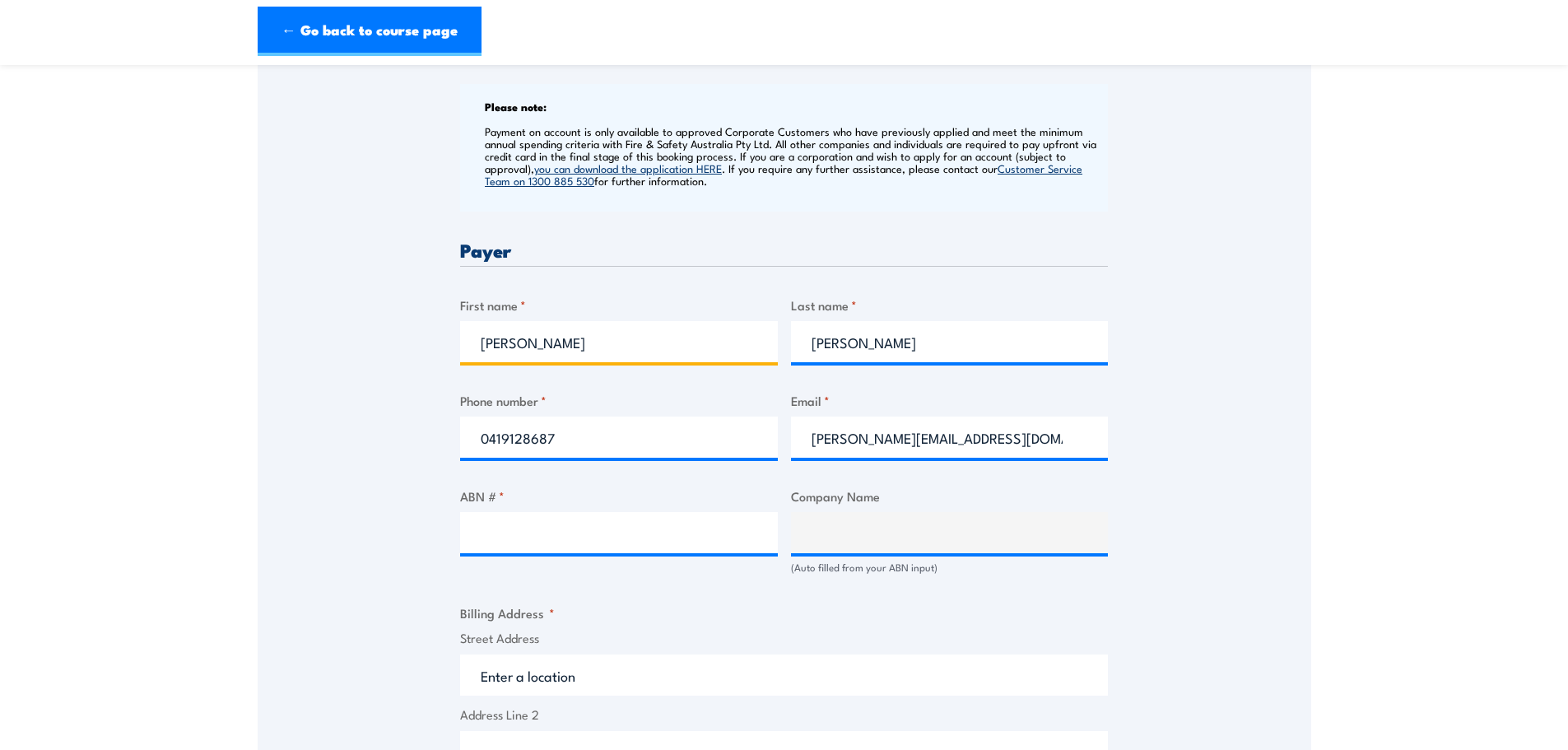
scroll to position [658, 0]
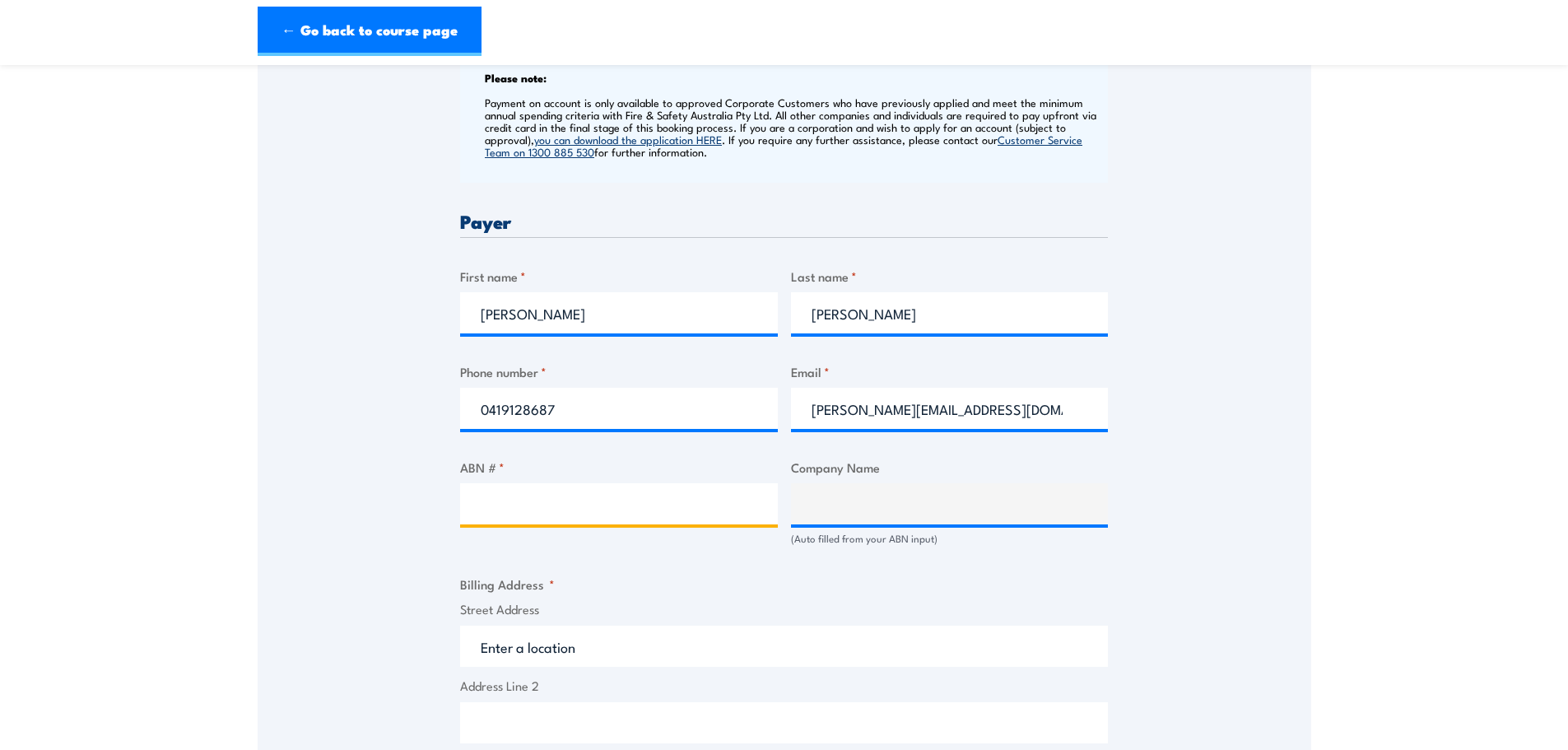
click at [500, 514] on input "ABN # *" at bounding box center [619, 504] width 318 height 41
click at [509, 497] on input "ABN # *" at bounding box center [619, 504] width 318 height 41
paste input "64 136 264 349"
type input "64 136 264 349"
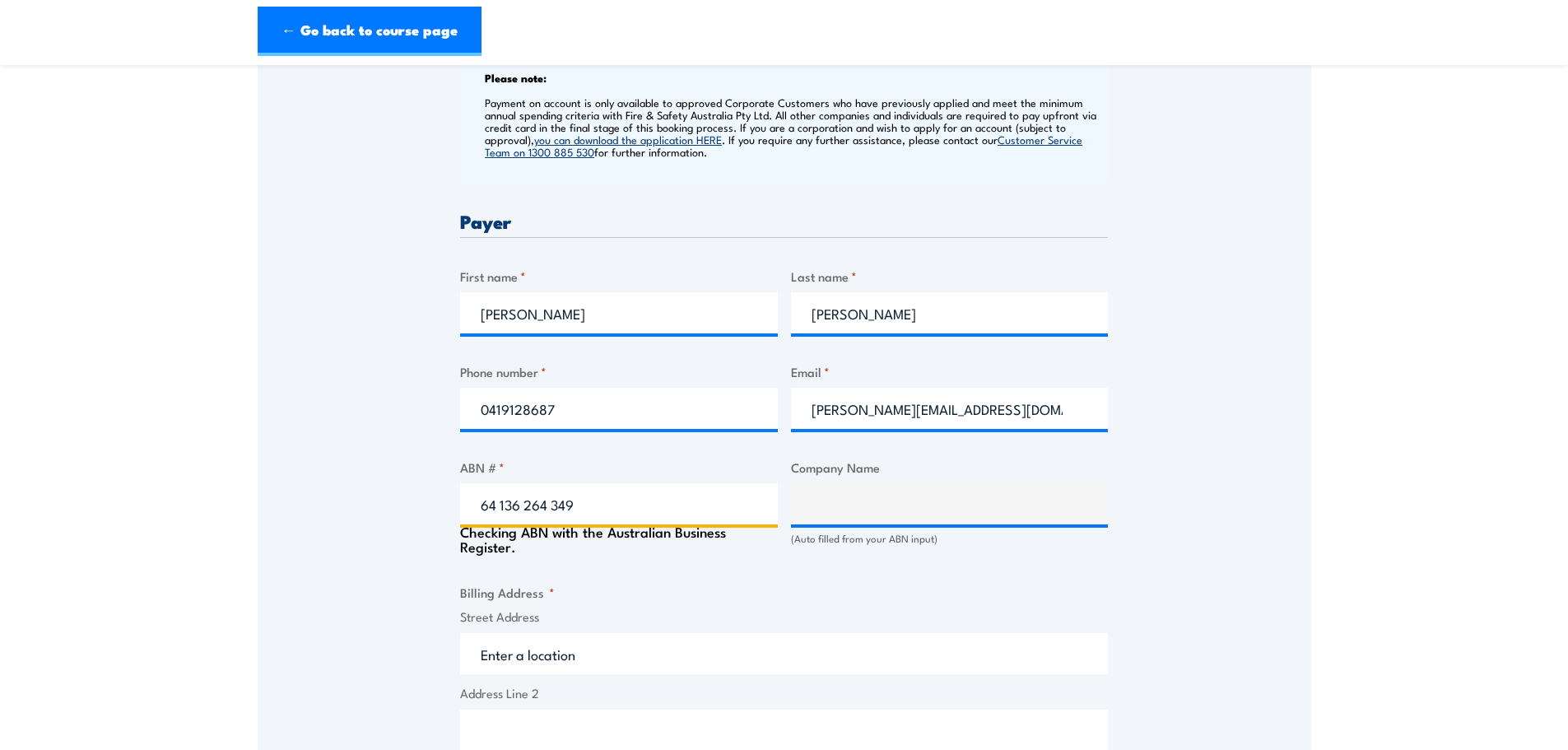
type input "CLEVERTRONICS PTY. LTD."
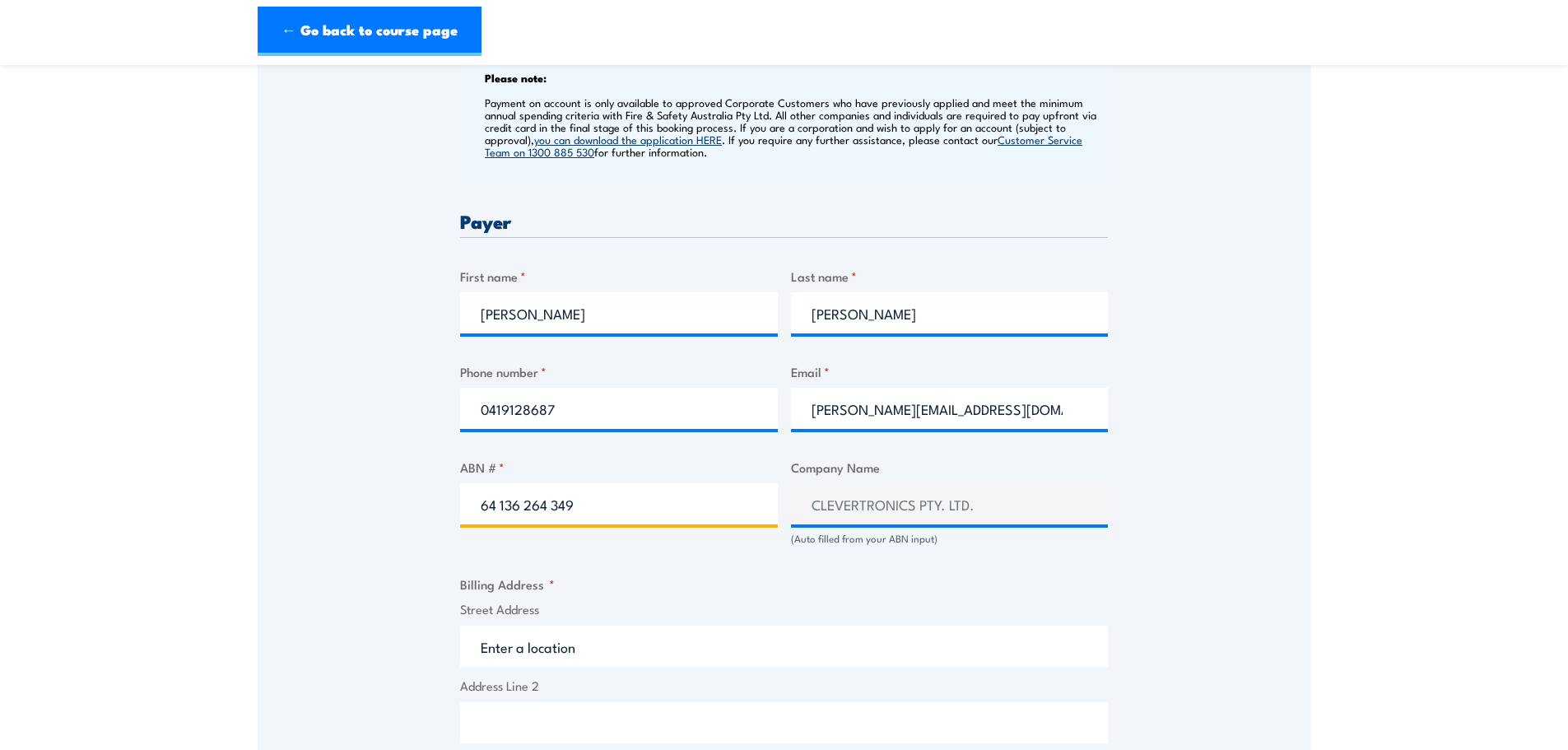
type input "64 136 264 349"
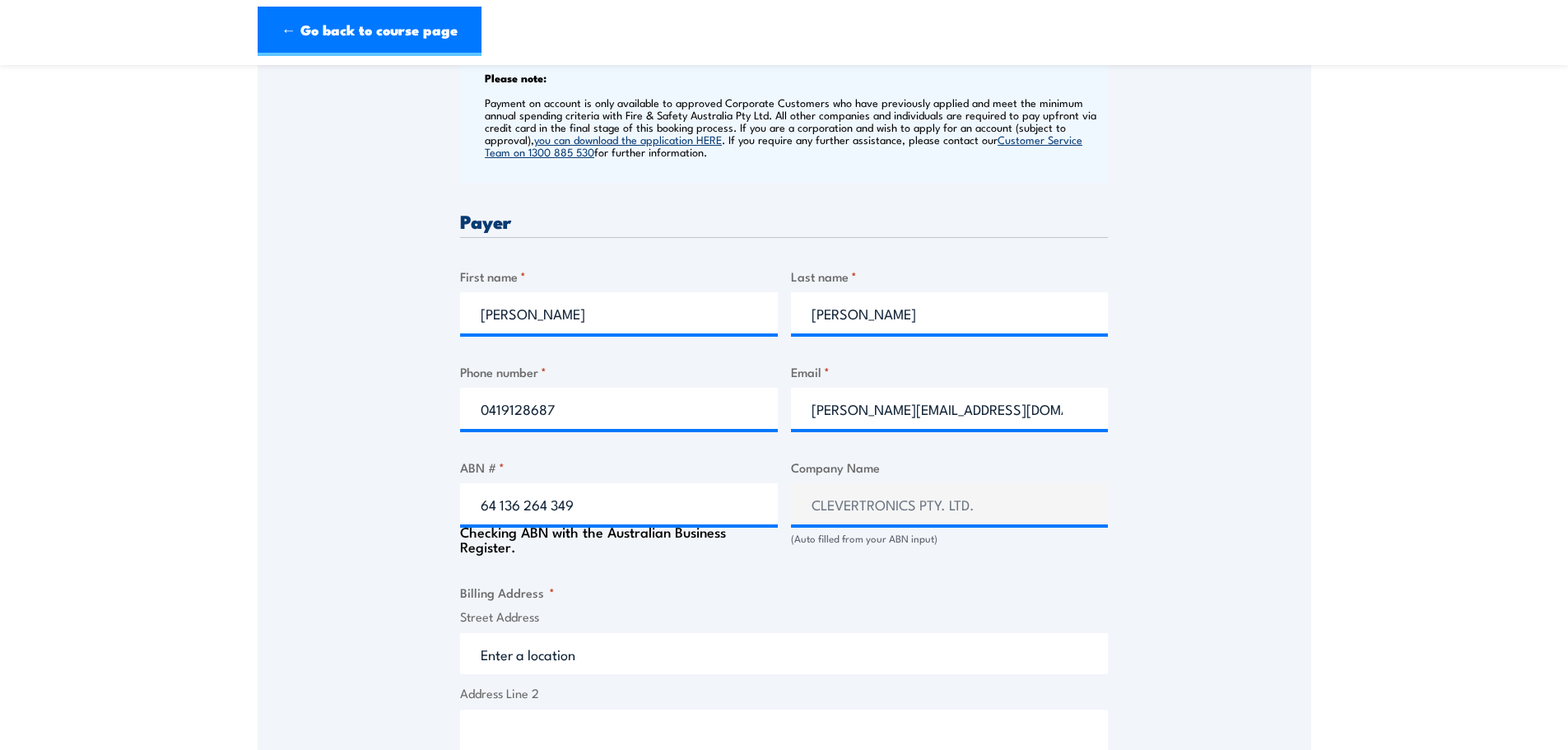
click at [325, 474] on div "Speak to a specialist CALL 1300 885 530 CALL 1300 885 530 " * " indicates requi…" at bounding box center [785, 486] width 1054 height 1719
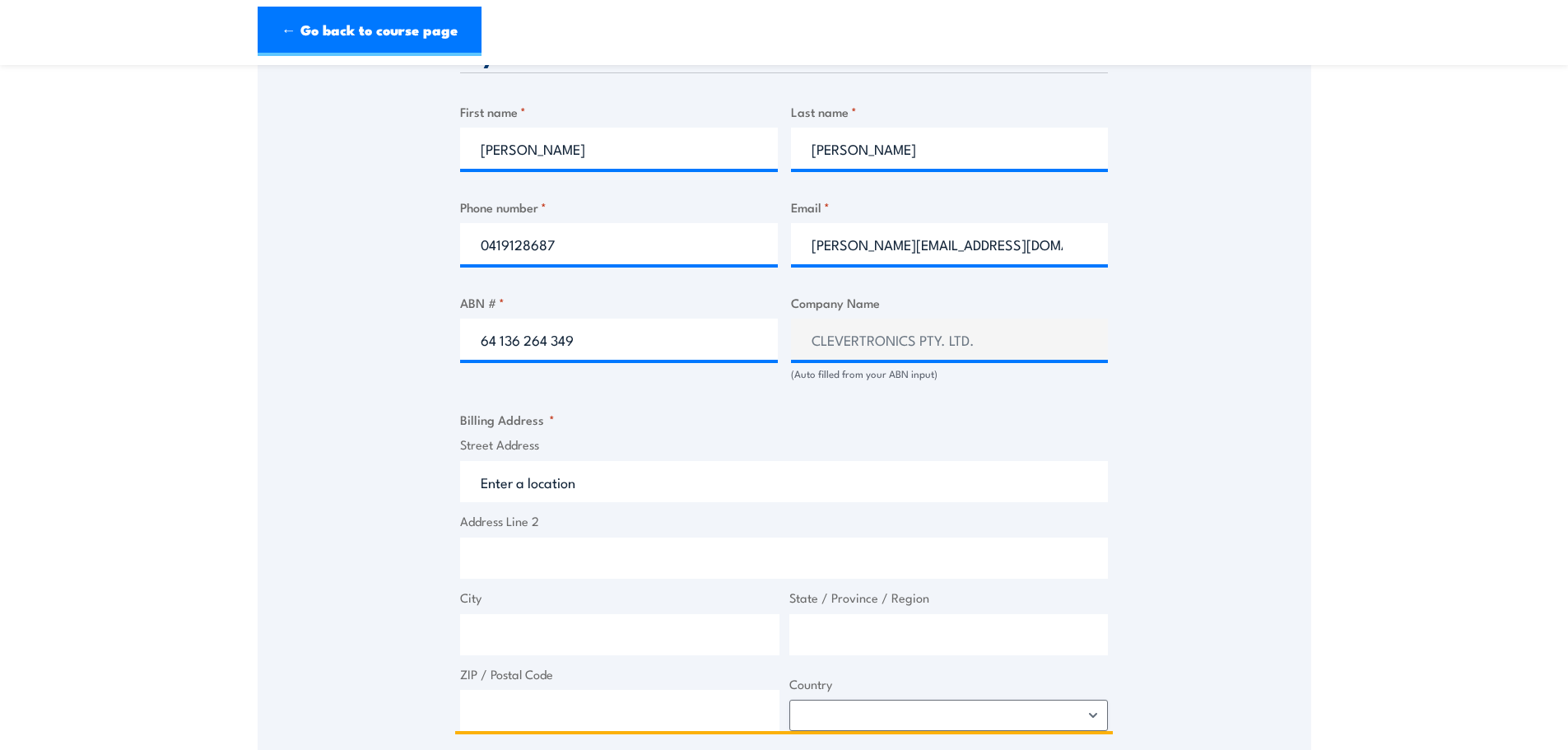
click at [557, 471] on input "Street Address" at bounding box center [783, 481] width 648 height 41
click at [536, 491] on input "1 car" at bounding box center [783, 481] width 648 height 41
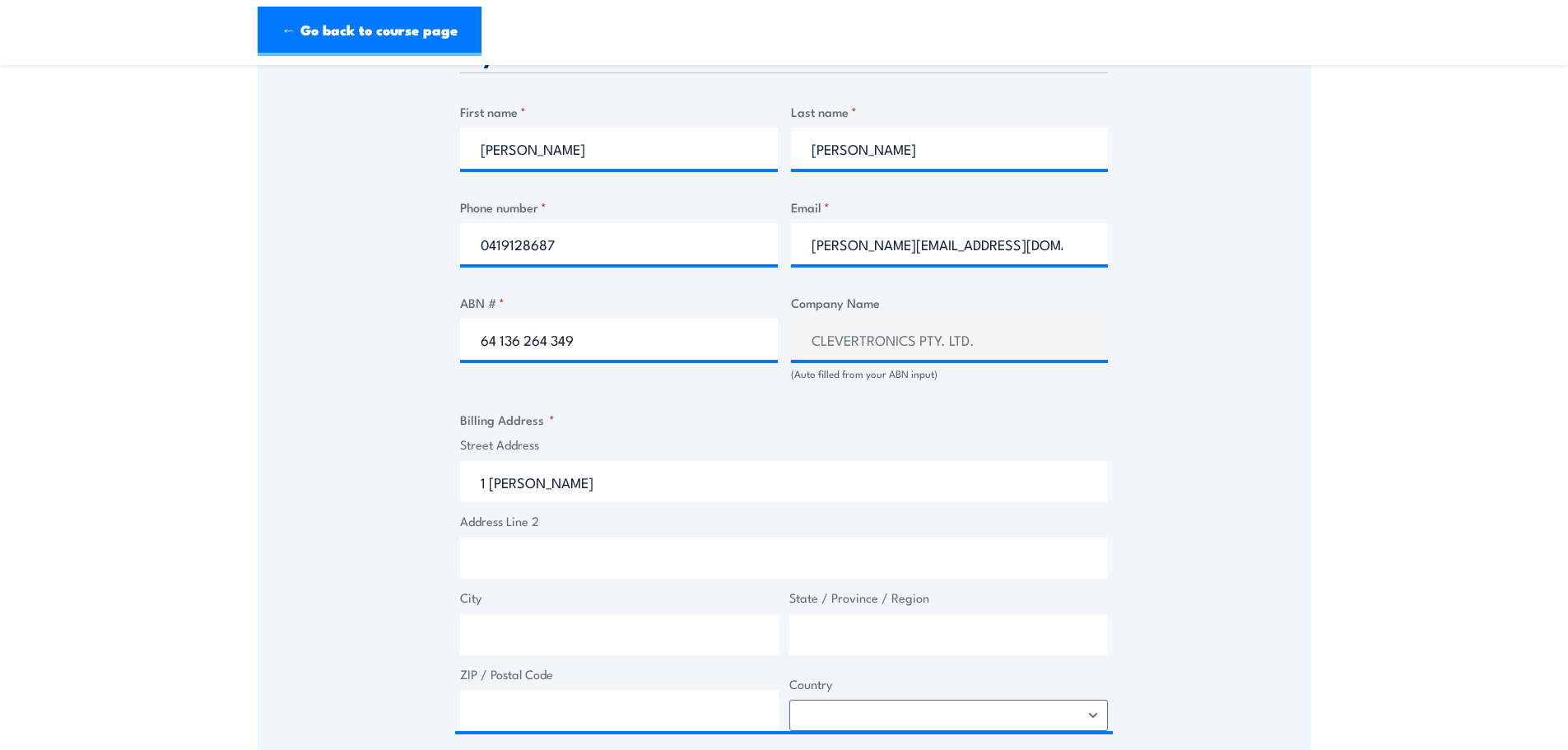
type input "1 Caribbean Drive, Scoresby VIC, Australia"
type input "1 Caribbean Dr"
type input "Scoresby"
type input "Victoria"
type input "3179"
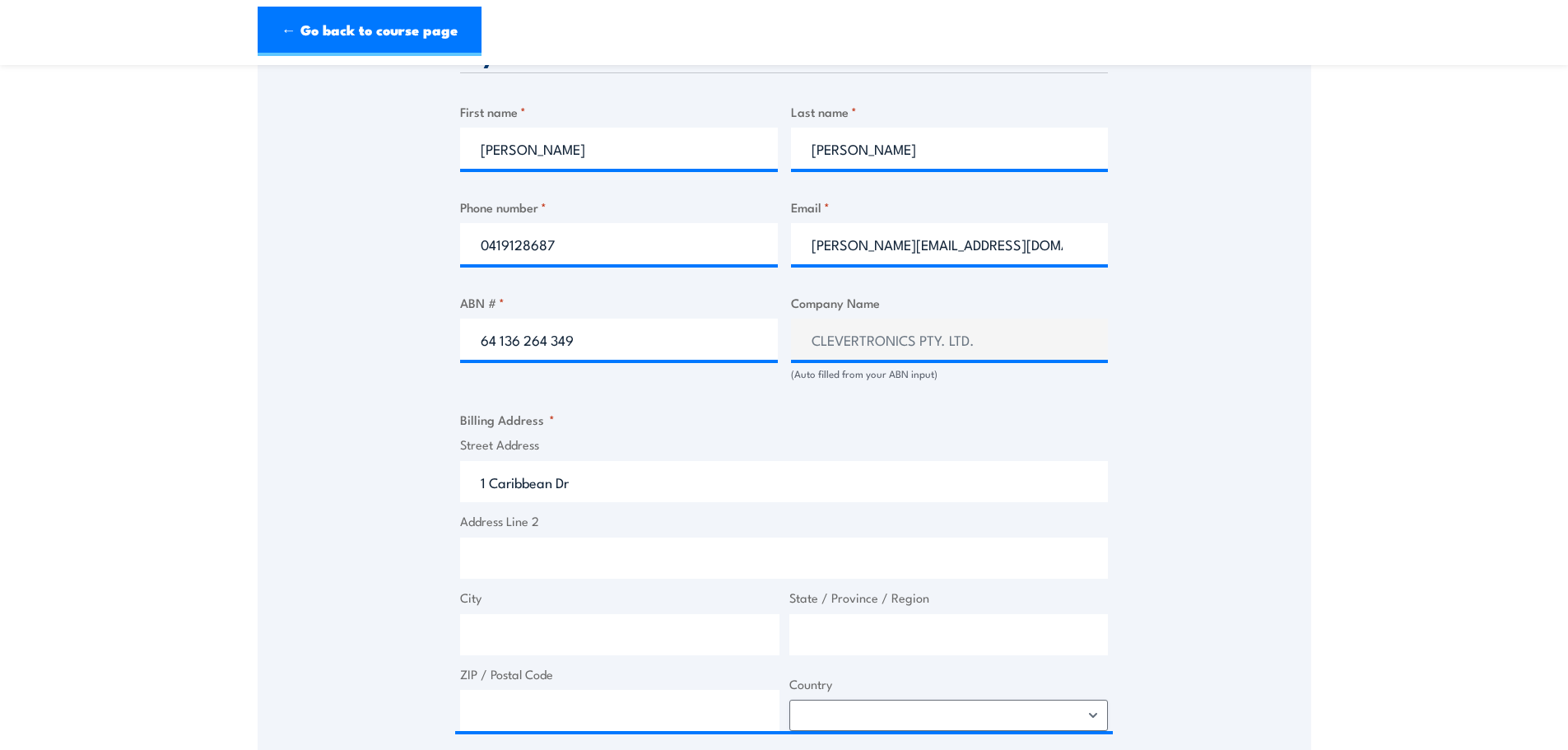
select select "Australia"
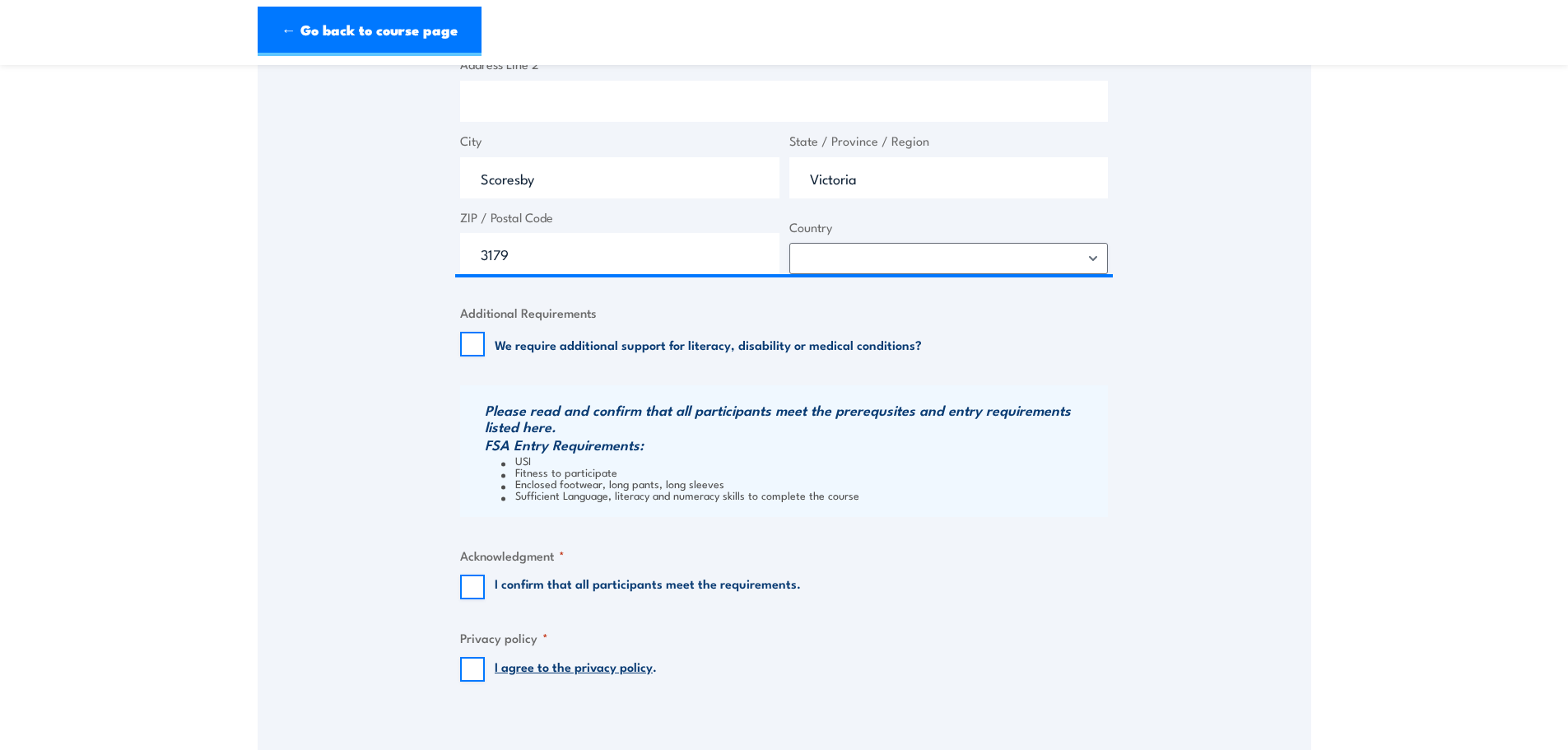
scroll to position [1316, 0]
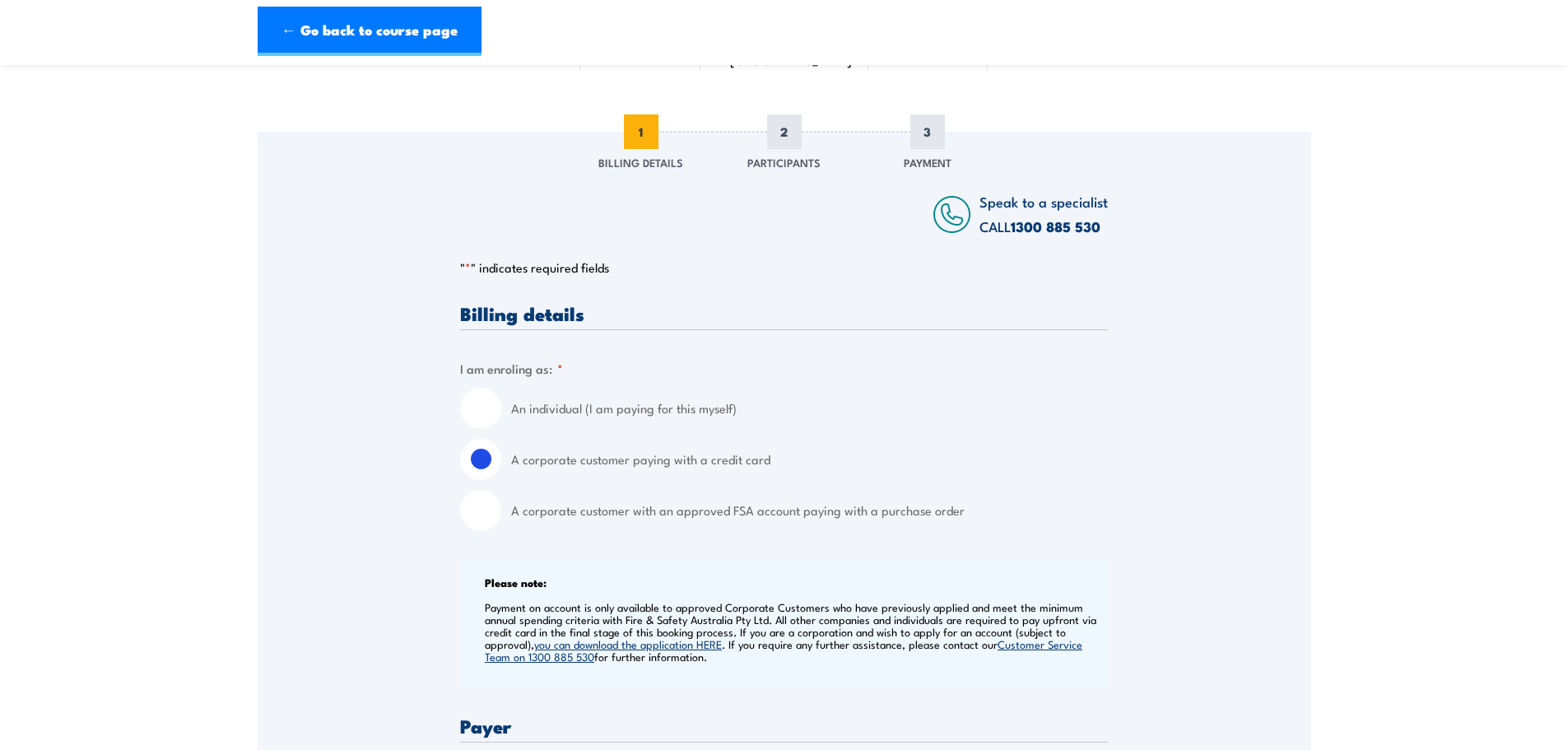
scroll to position [0, 0]
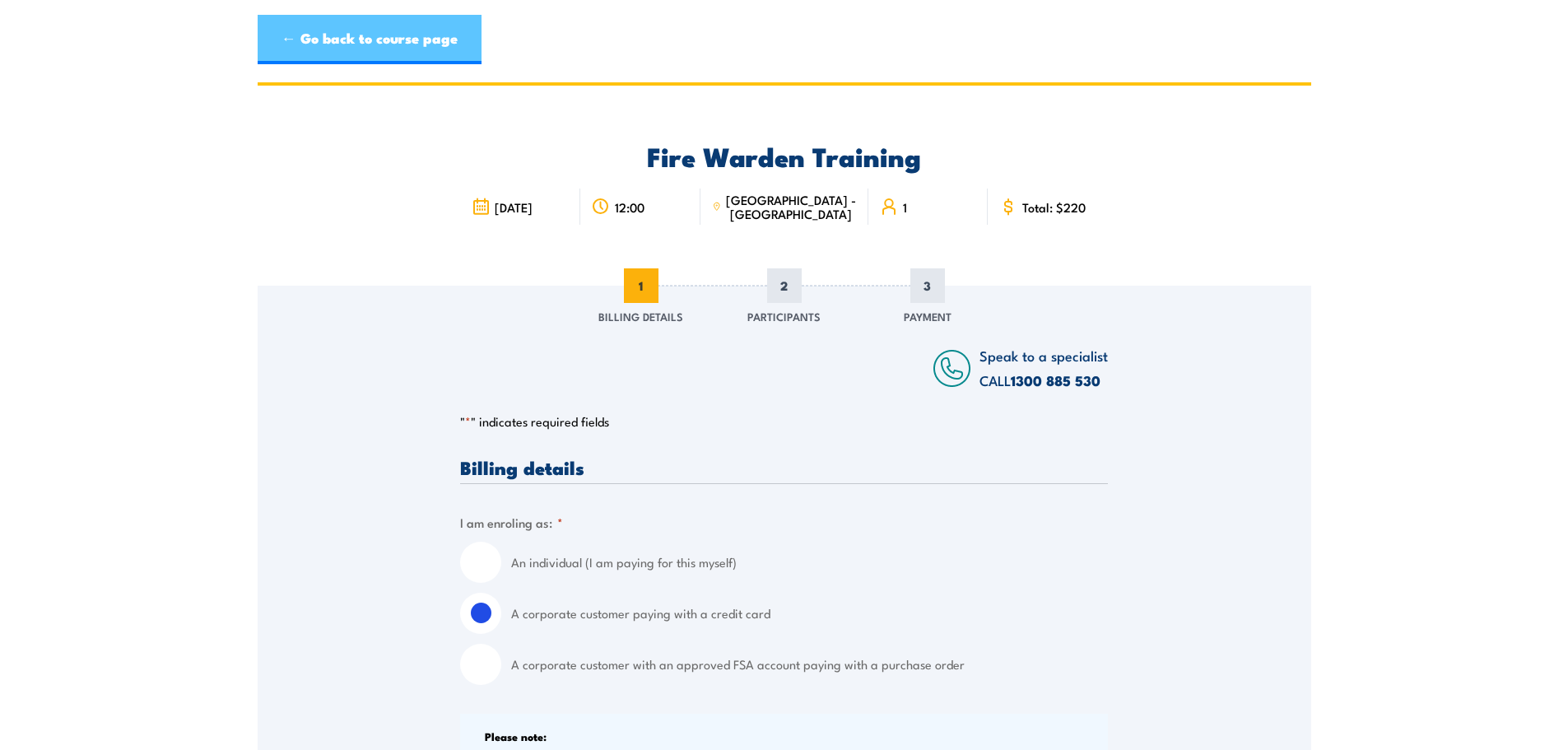
click at [366, 35] on link "← Go back to course page" at bounding box center [370, 40] width 224 height 50
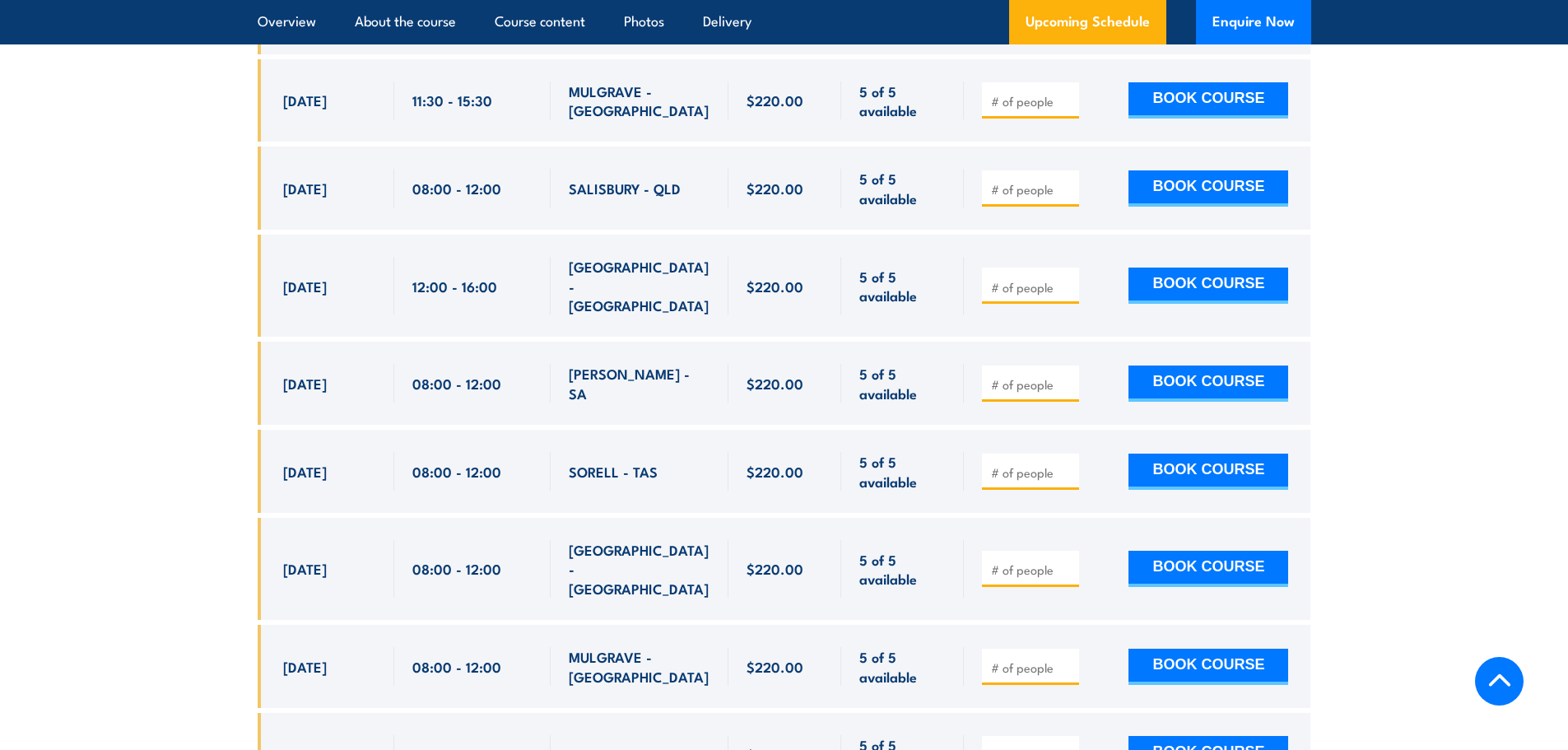
scroll to position [10632, 0]
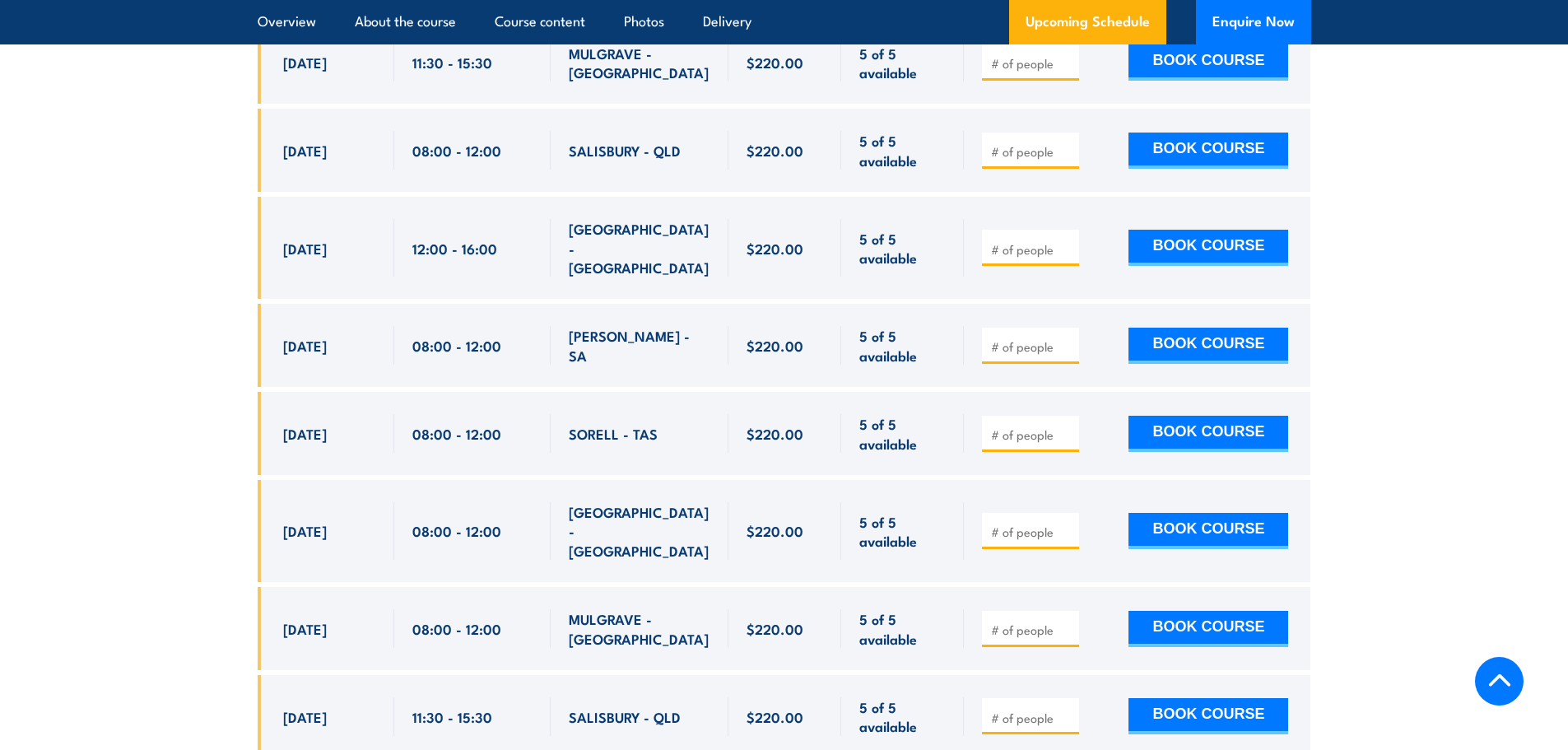
type input "1"
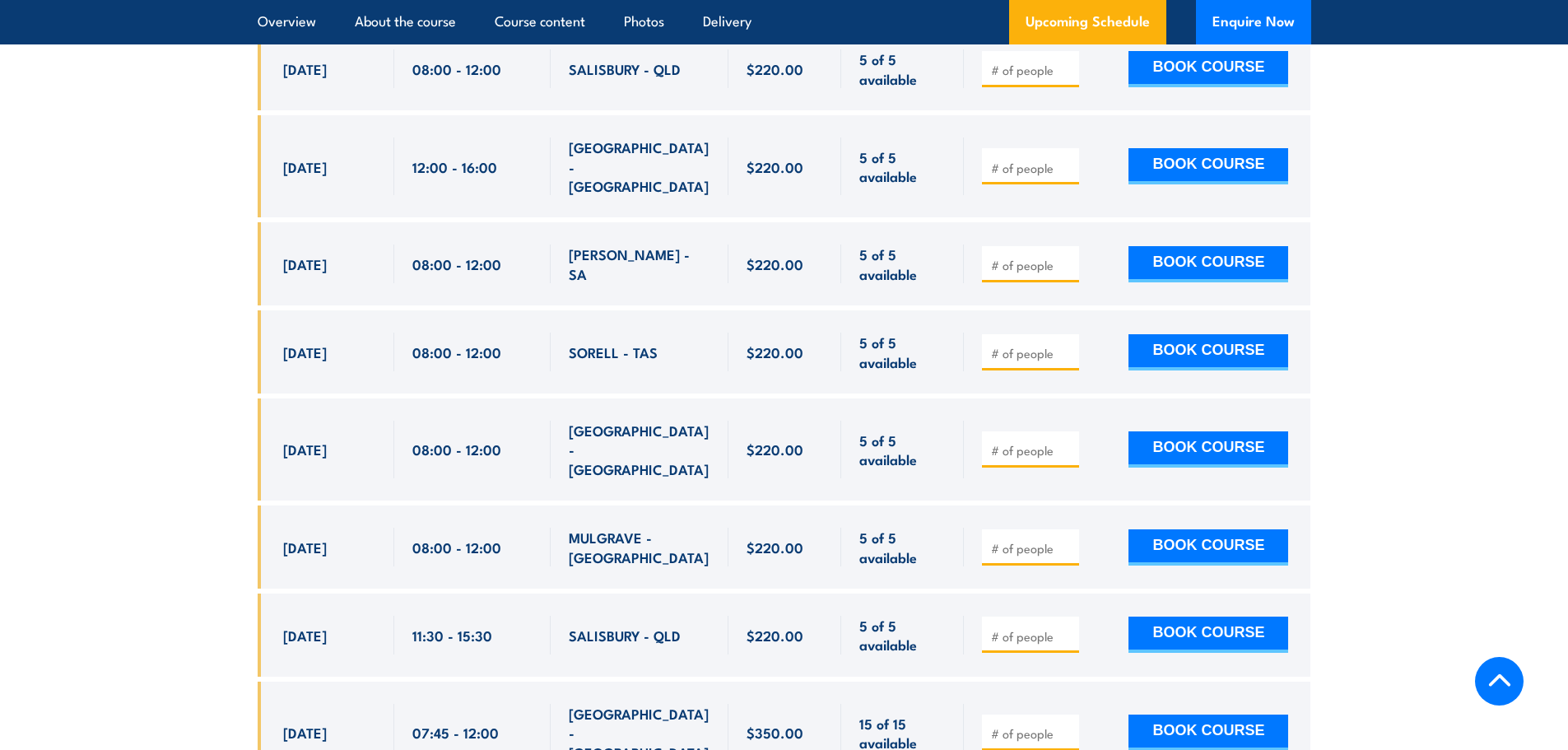
scroll to position [10714, 0]
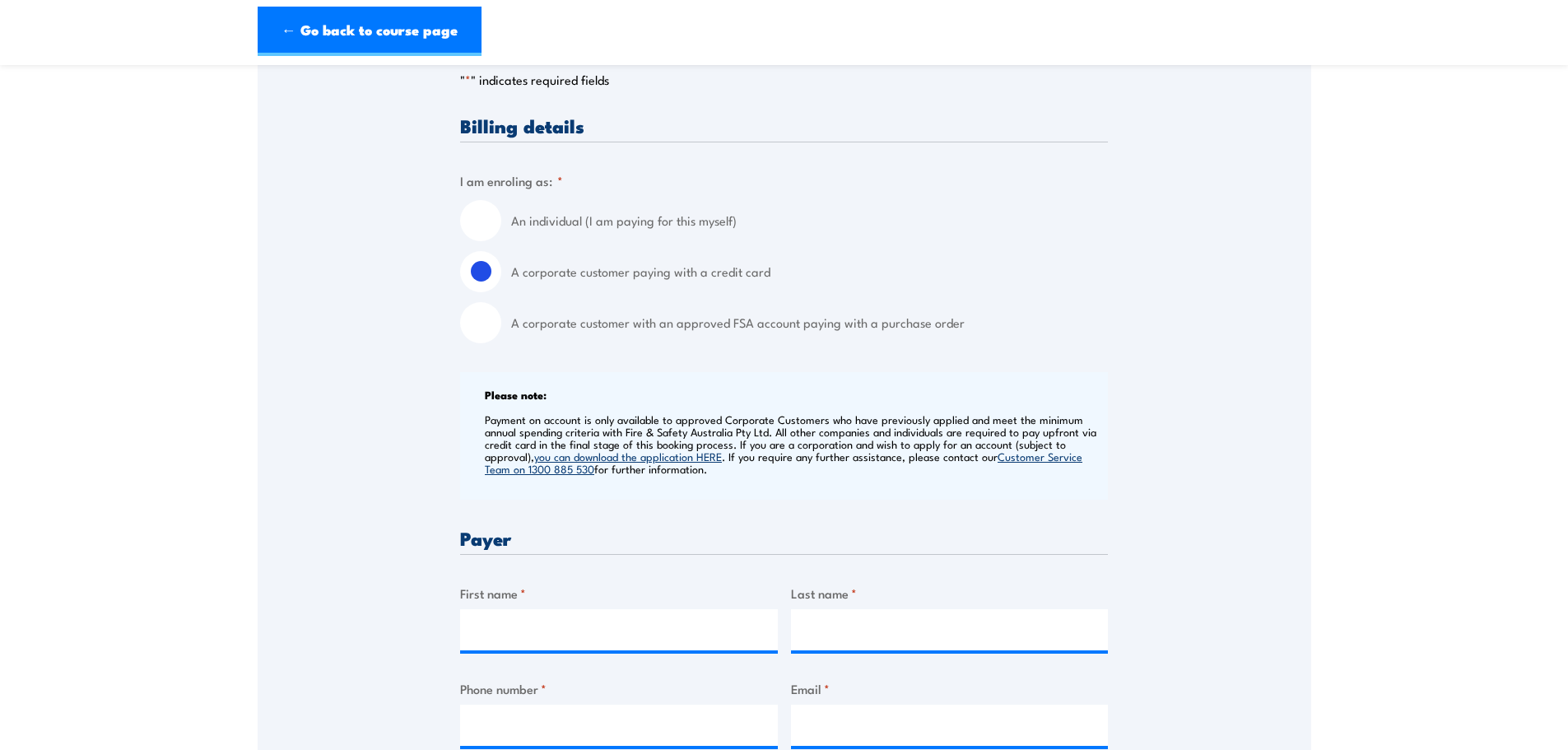
scroll to position [412, 0]
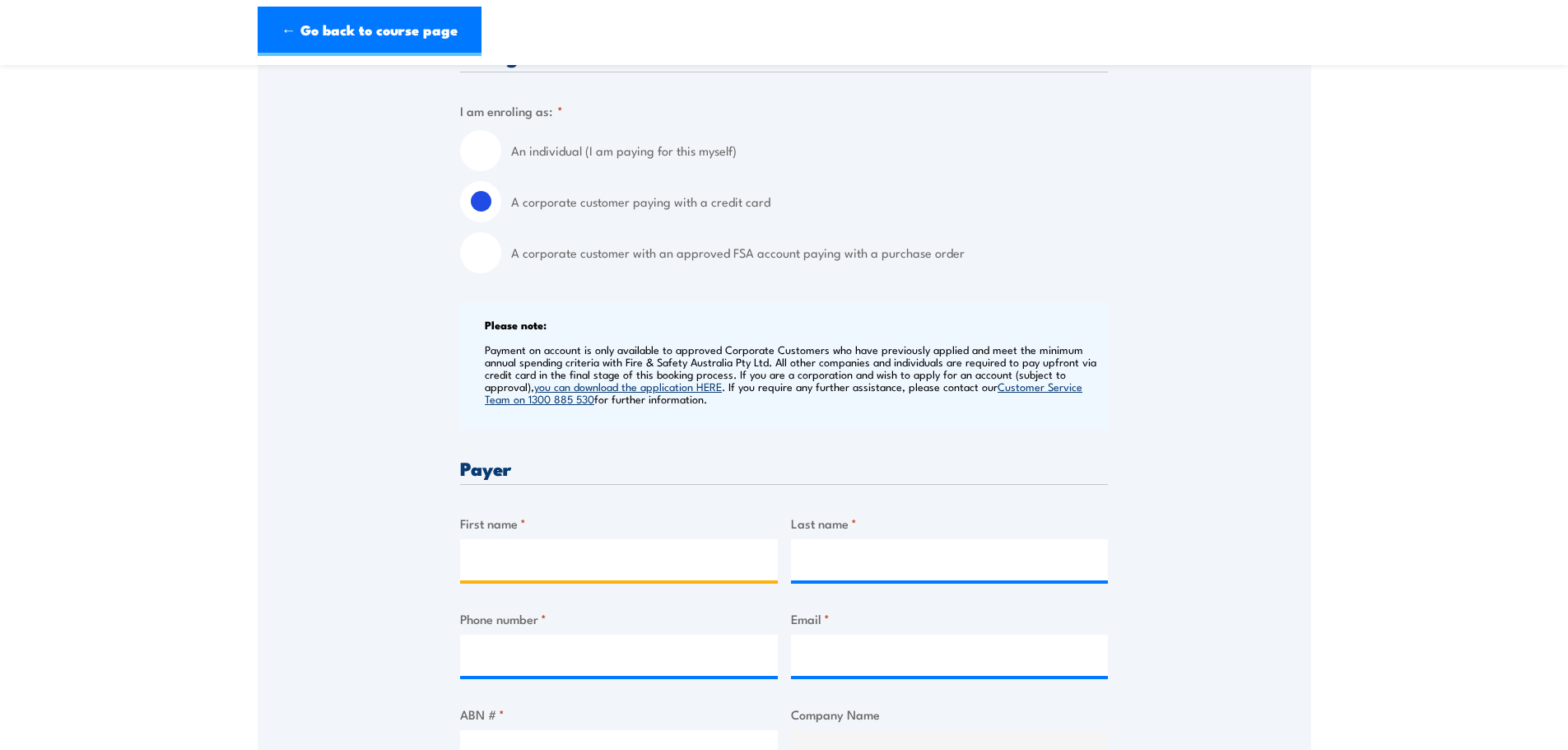
click at [488, 575] on input "First name *" at bounding box center [619, 560] width 318 height 41
type input "[PERSON_NAME]"
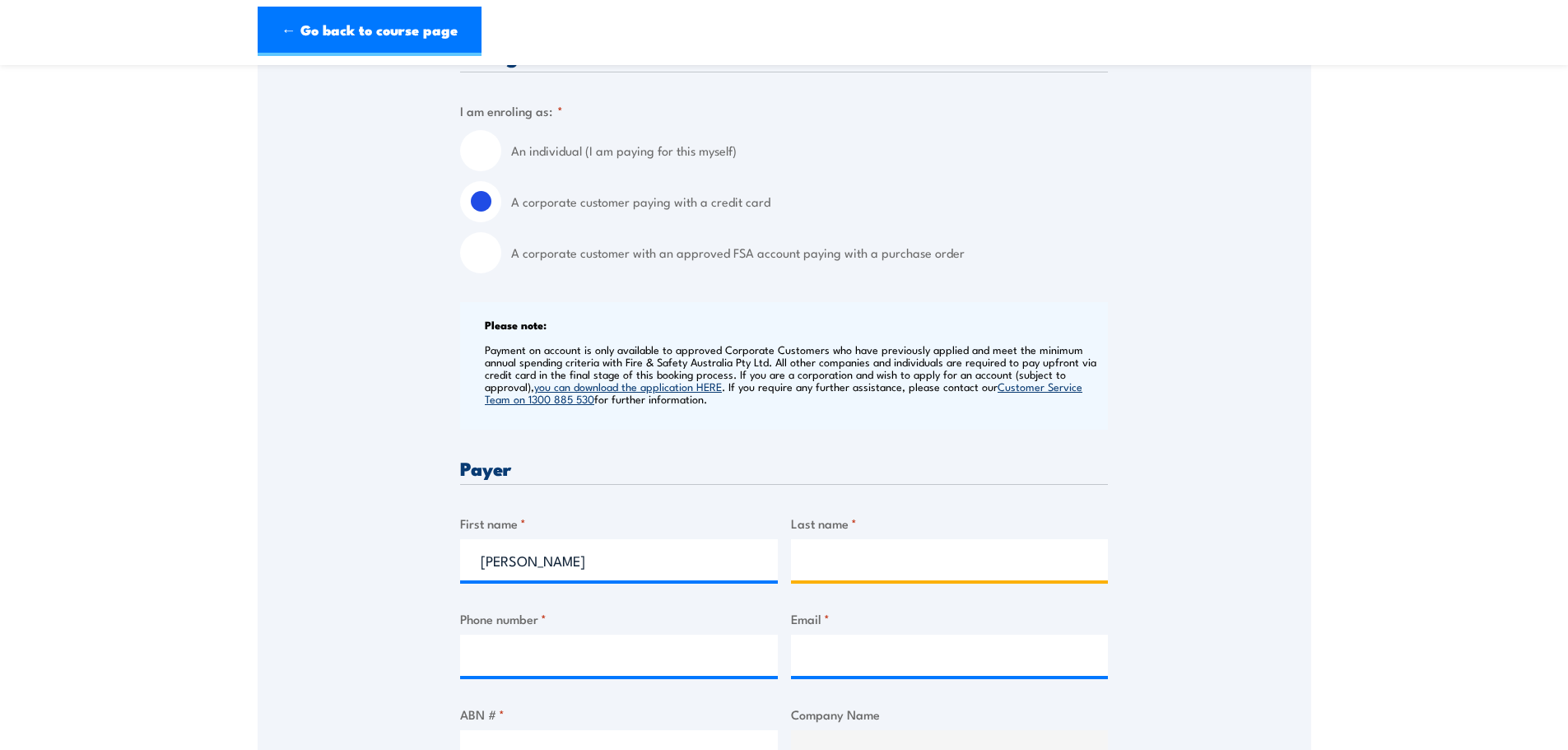
type input "Benedicto"
type input "0419128687"
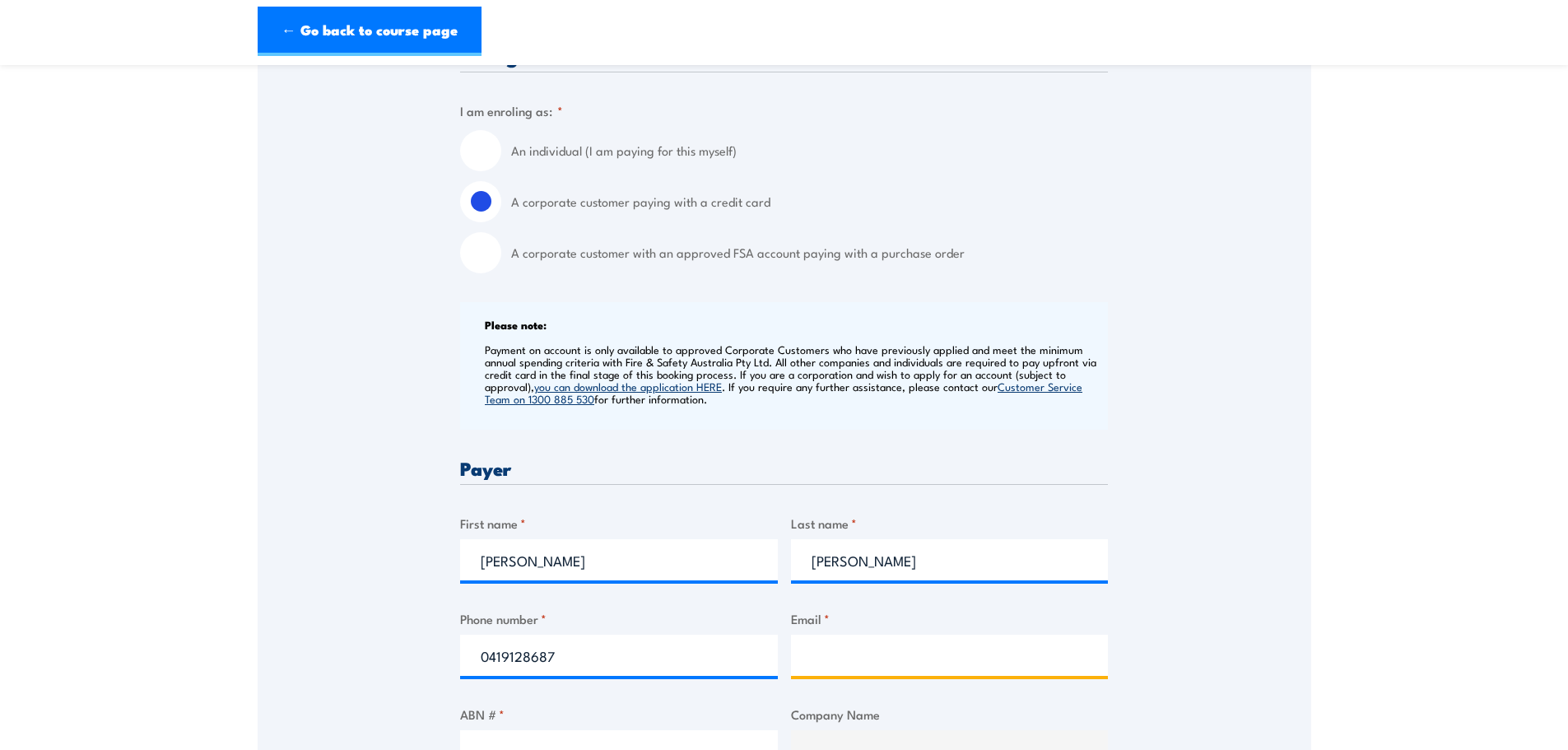
type input "a.benedicto@clevertronics.com.au"
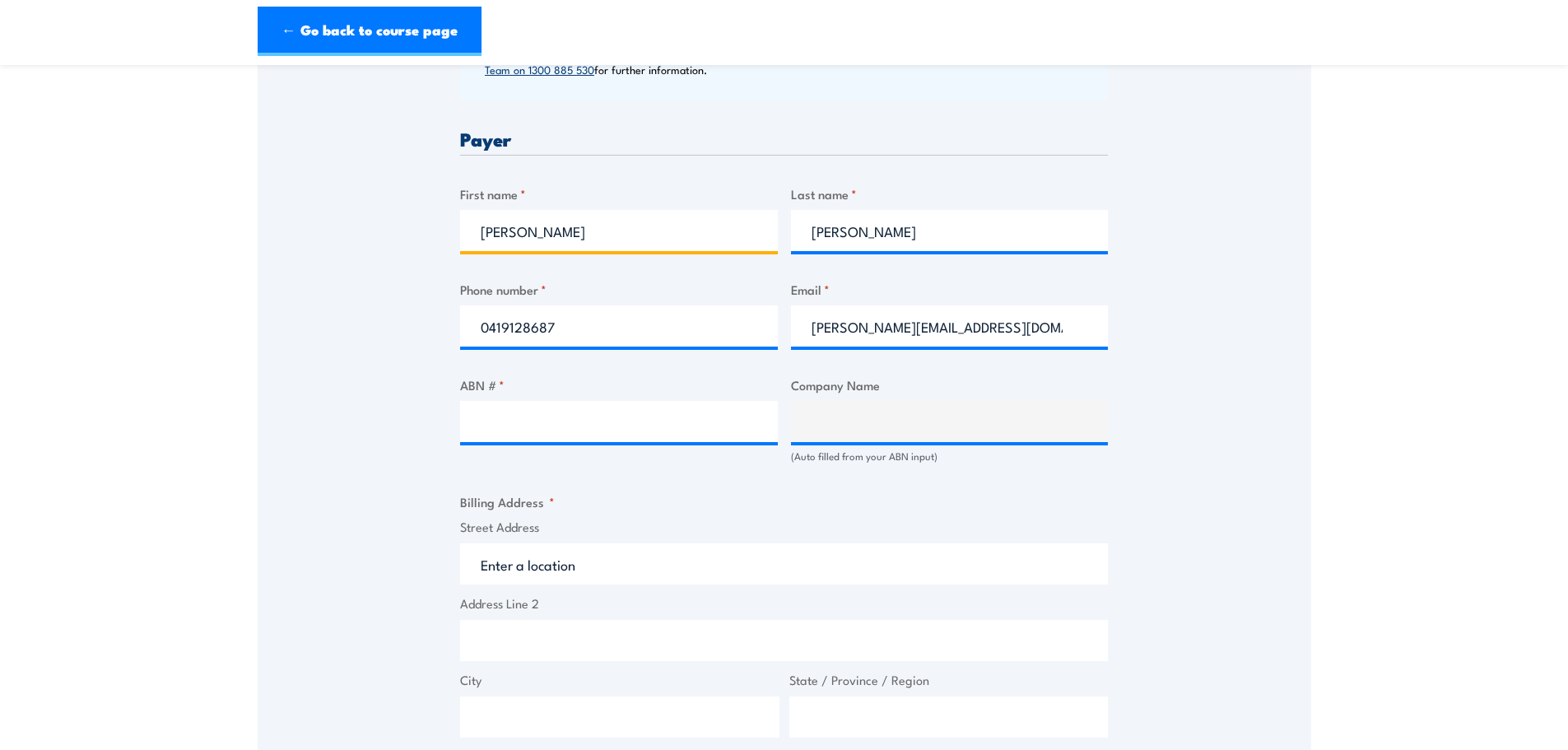
scroll to position [987, 0]
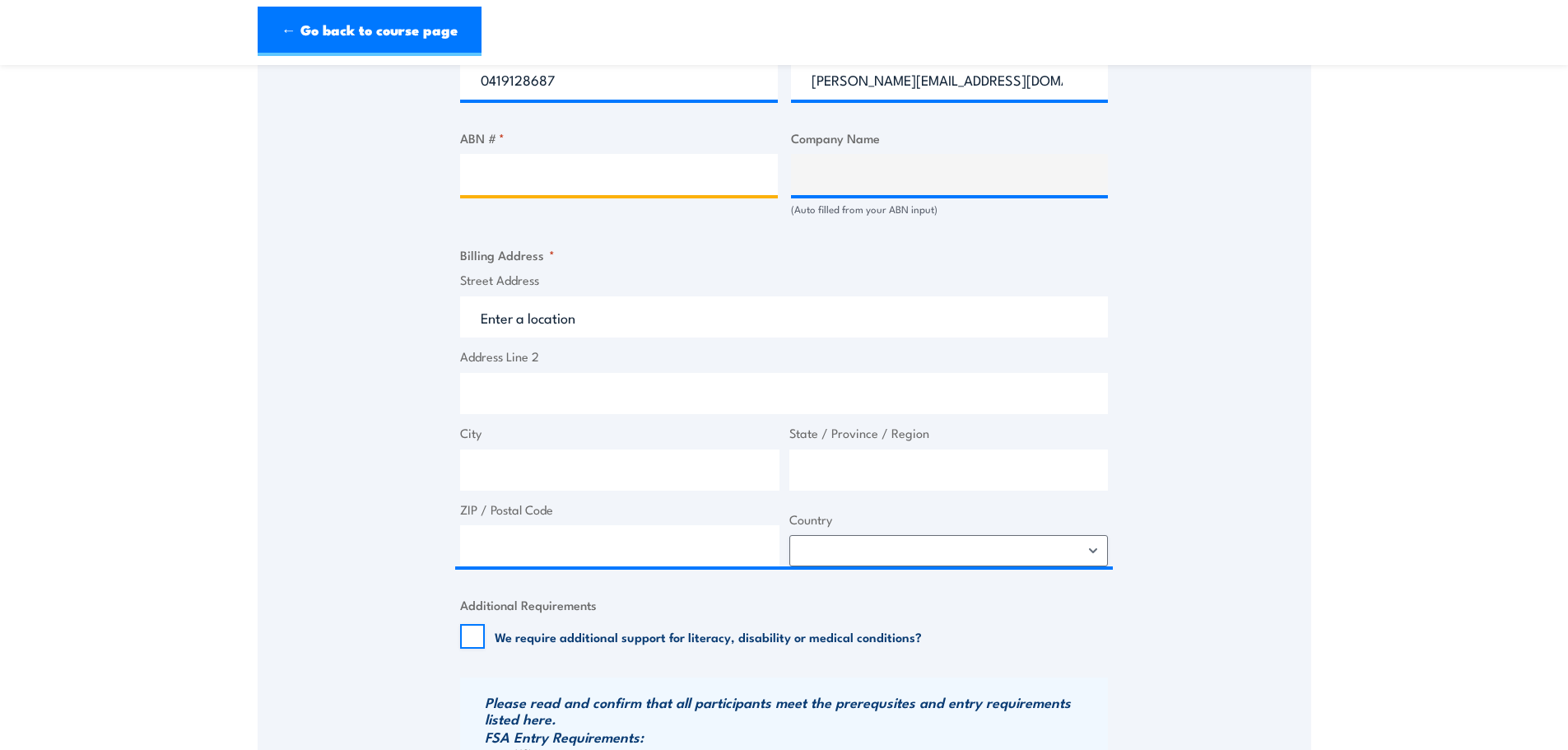
click at [592, 176] on input "ABN # *" at bounding box center [619, 174] width 318 height 41
paste input "64 136 264 349"
type input "64 136 264 349"
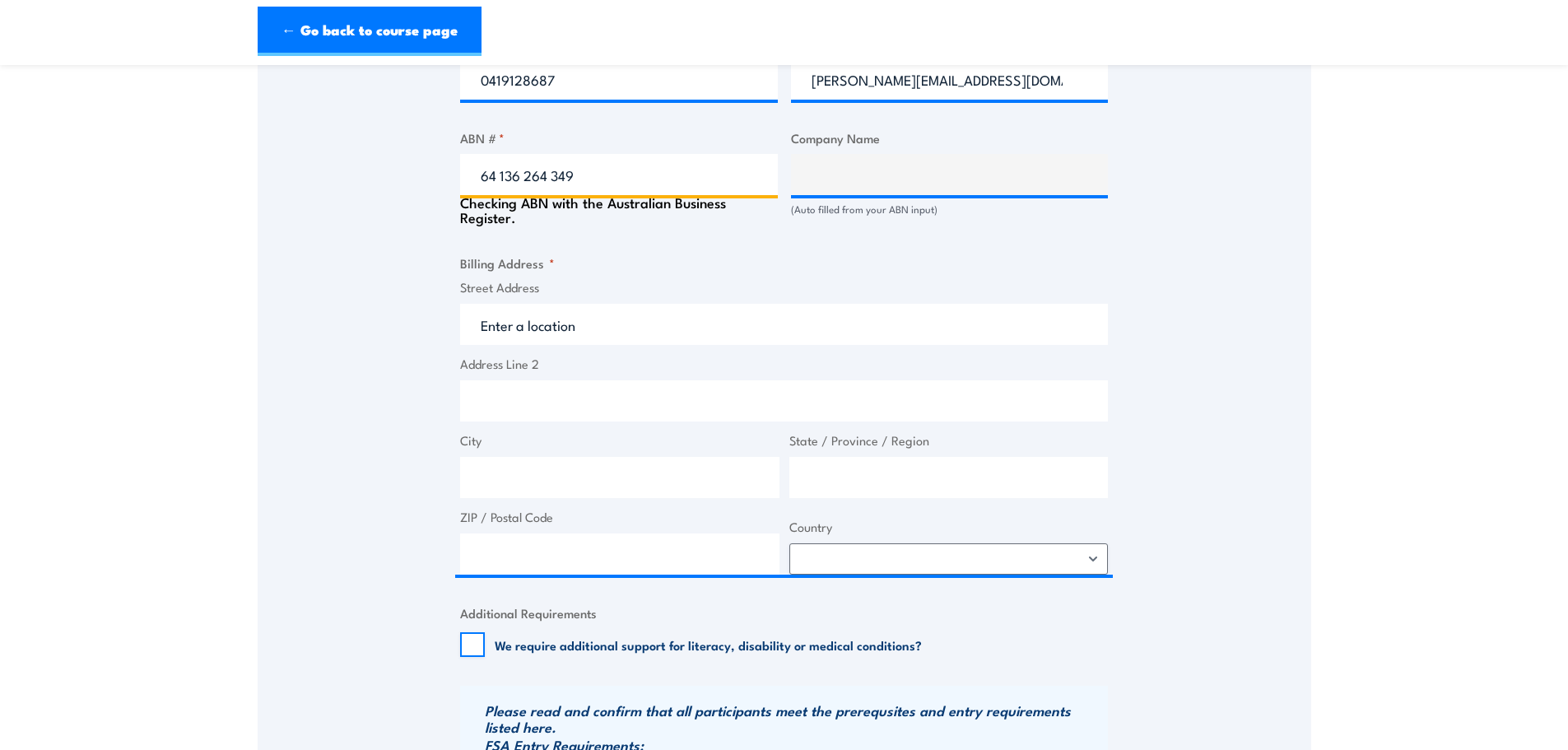
type input "CLEVERTRONICS PTY. LTD."
type input "64 136 264 349"
click at [308, 294] on div "Speak to a specialist CALL 1300 885 530 CALL 1300 885 530 " * " indicates requi…" at bounding box center [785, 157] width 1054 height 1719
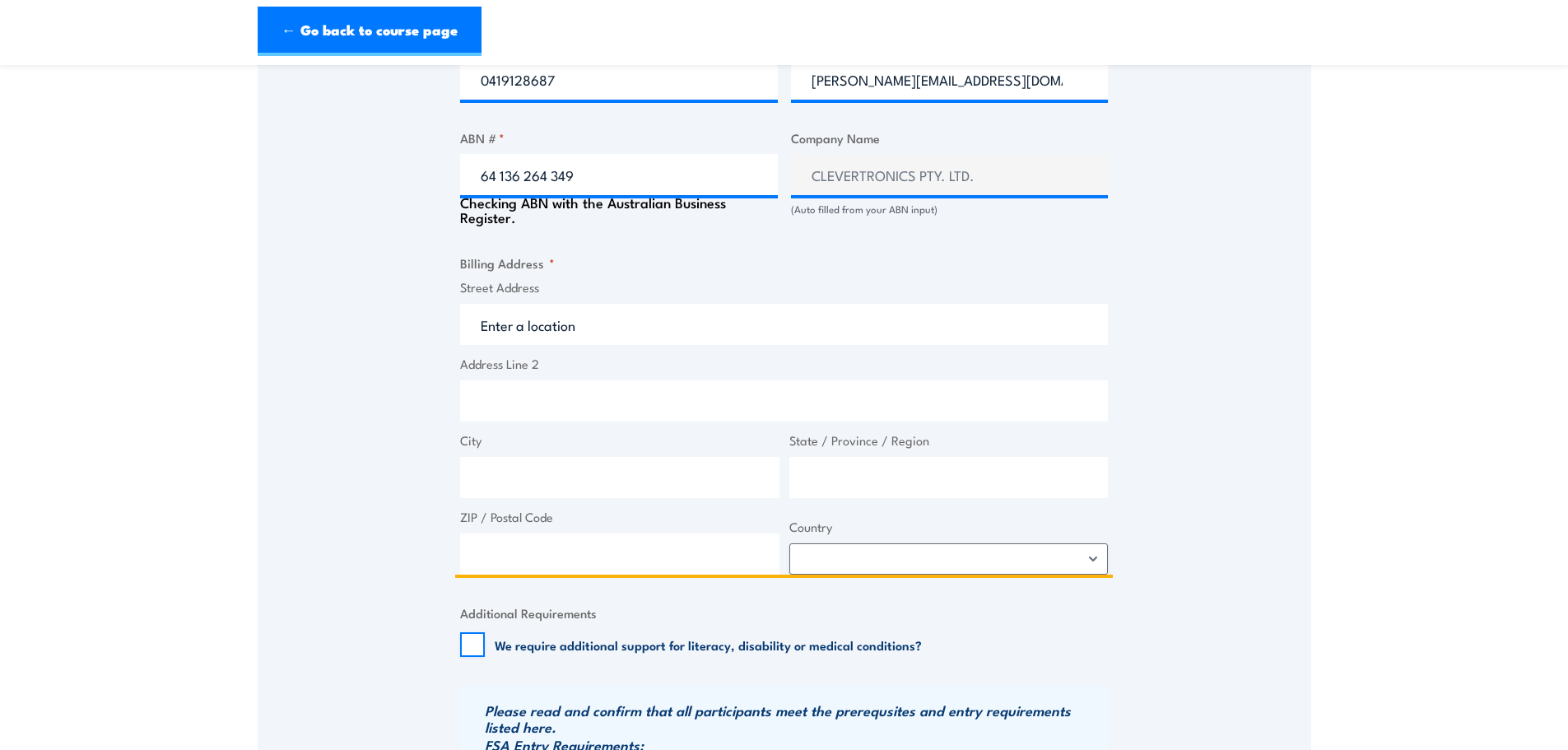
click at [564, 325] on input "Street Address" at bounding box center [783, 324] width 648 height 41
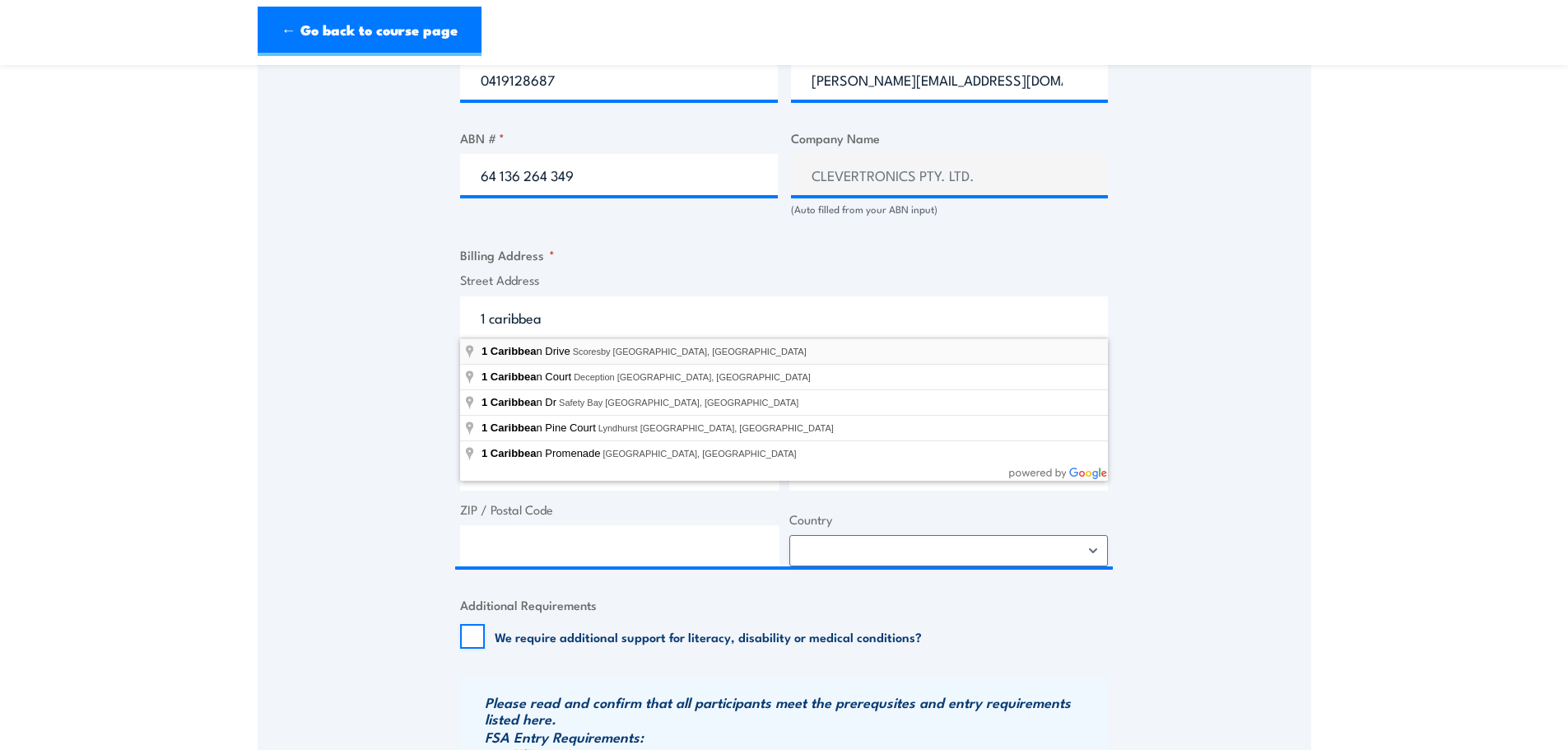
type input "1 Caribbean Drive, Scoresby VIC, Australia"
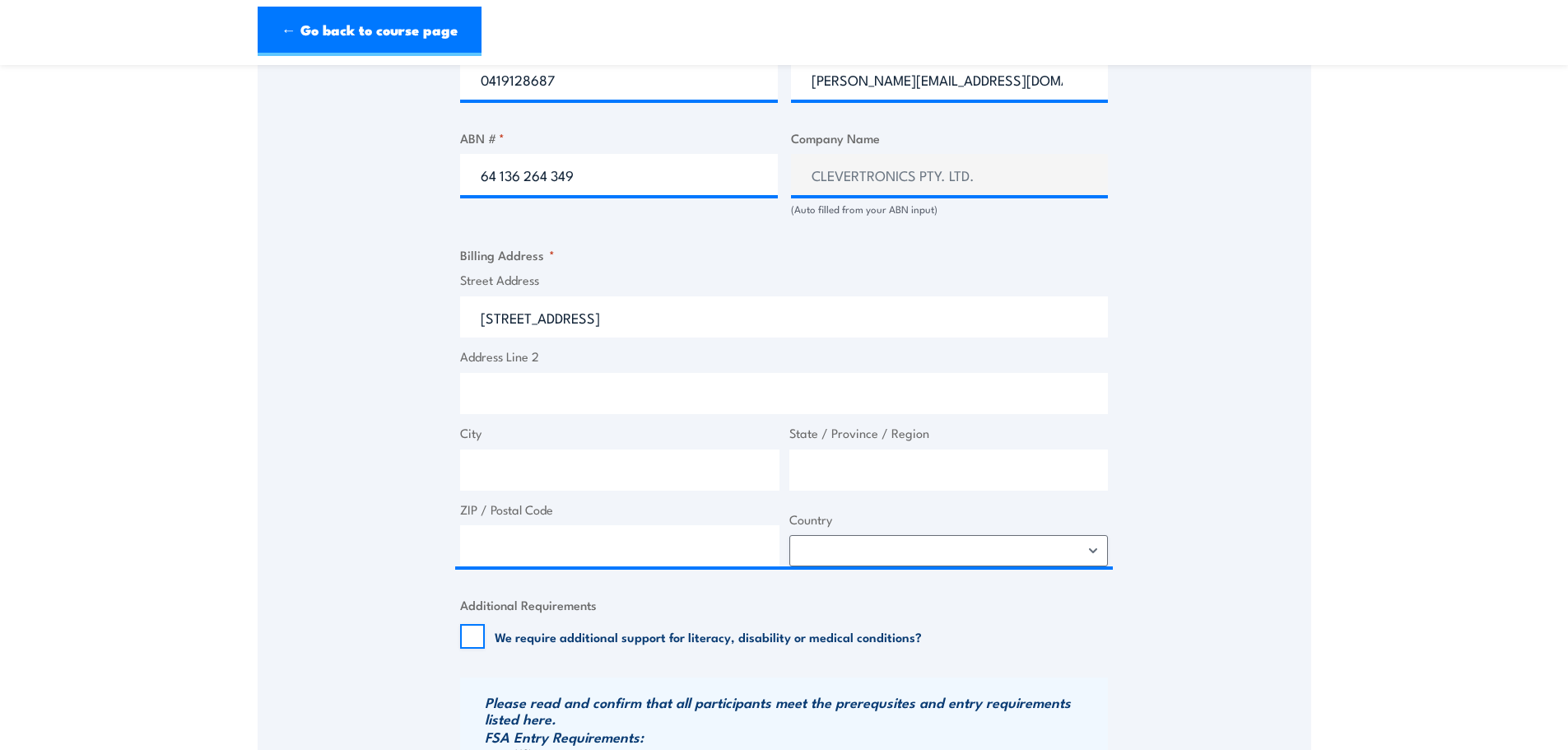
type input "1 Caribbean Dr"
type input "Scoresby"
type input "Victoria"
type input "3179"
select select "Australia"
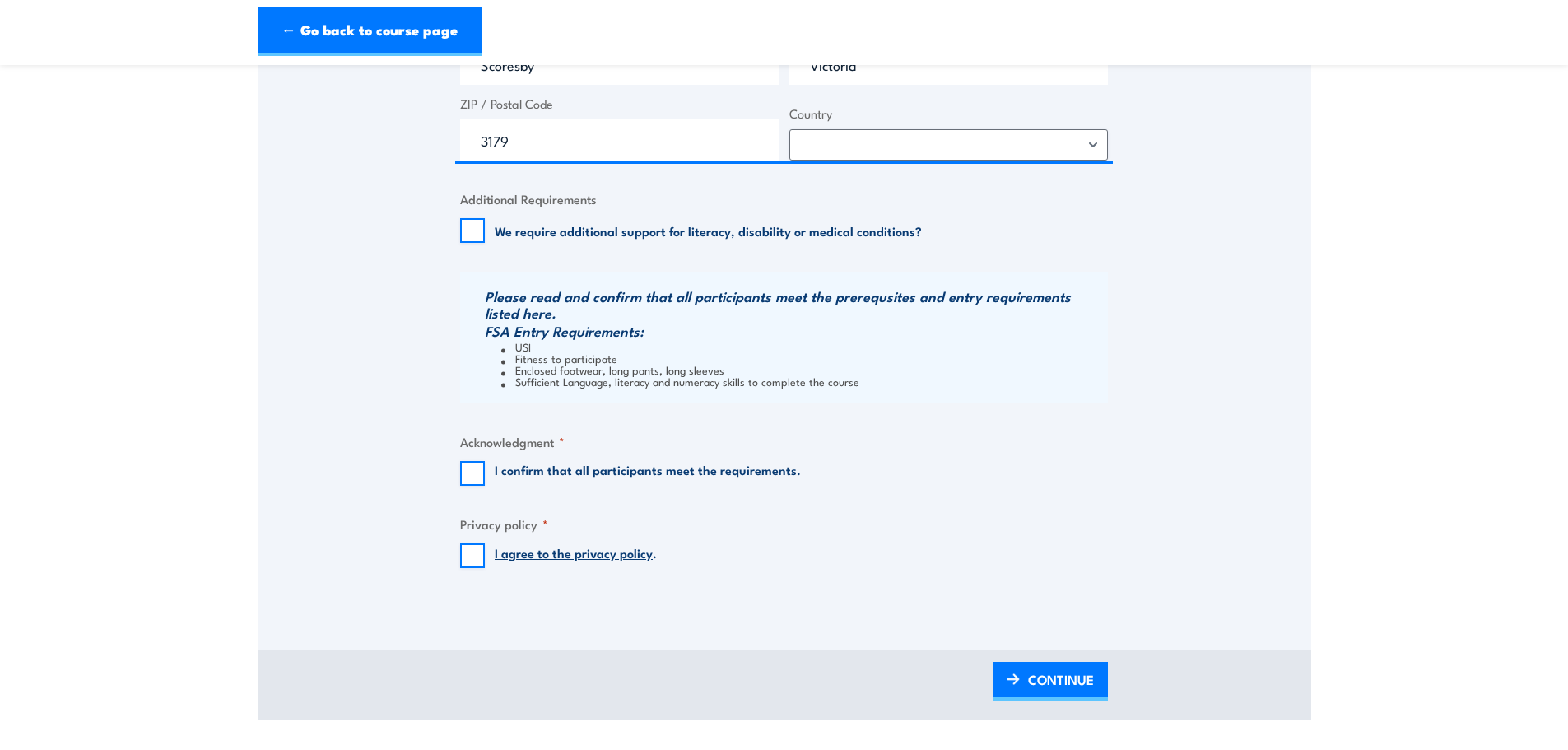
scroll to position [1399, 0]
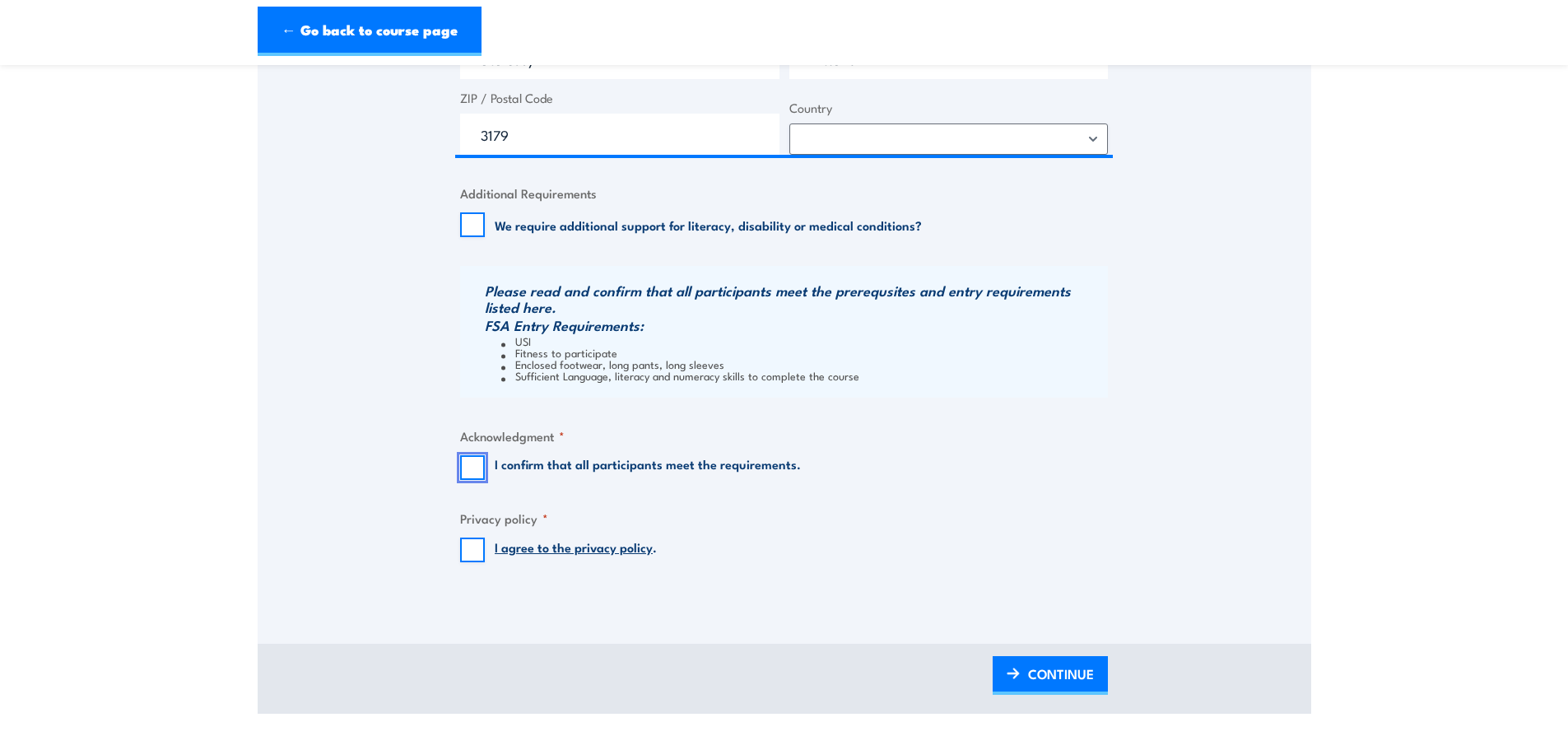
click at [466, 470] on input "I confirm that all participants meet the requirements." at bounding box center [472, 467] width 25 height 25
checkbox input "true"
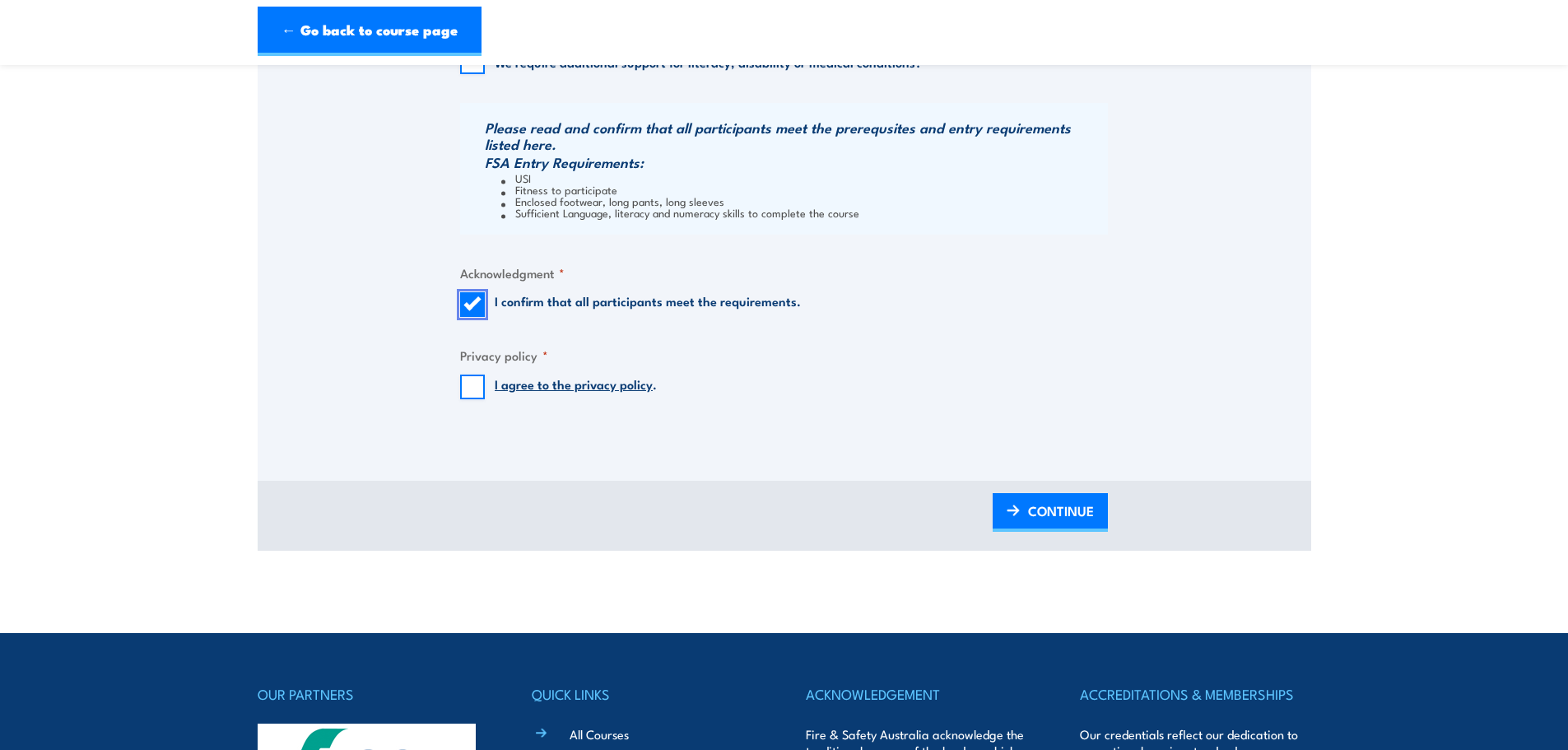
scroll to position [1564, 0]
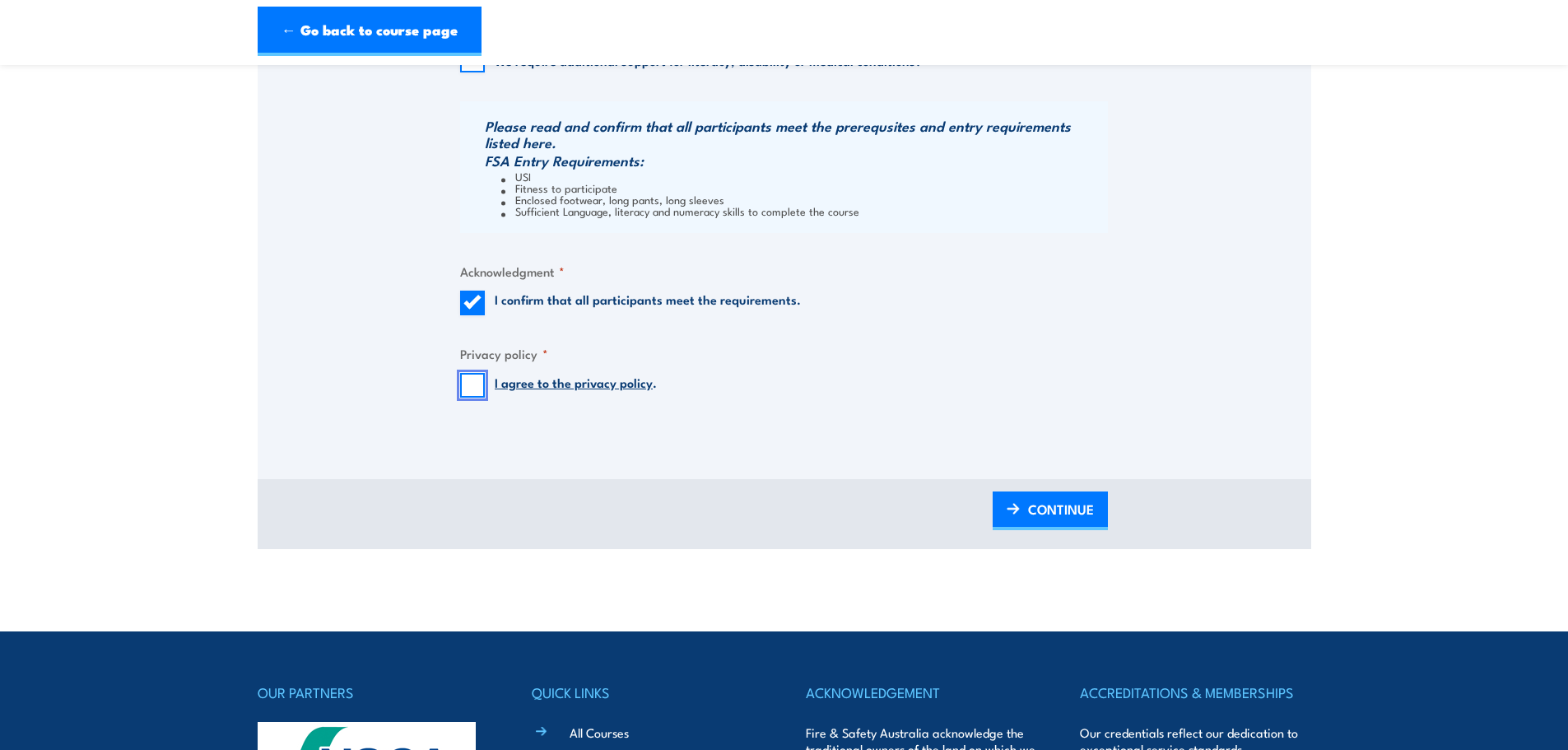
click at [474, 385] on input "I agree to the privacy policy ." at bounding box center [472, 385] width 25 height 25
checkbox input "true"
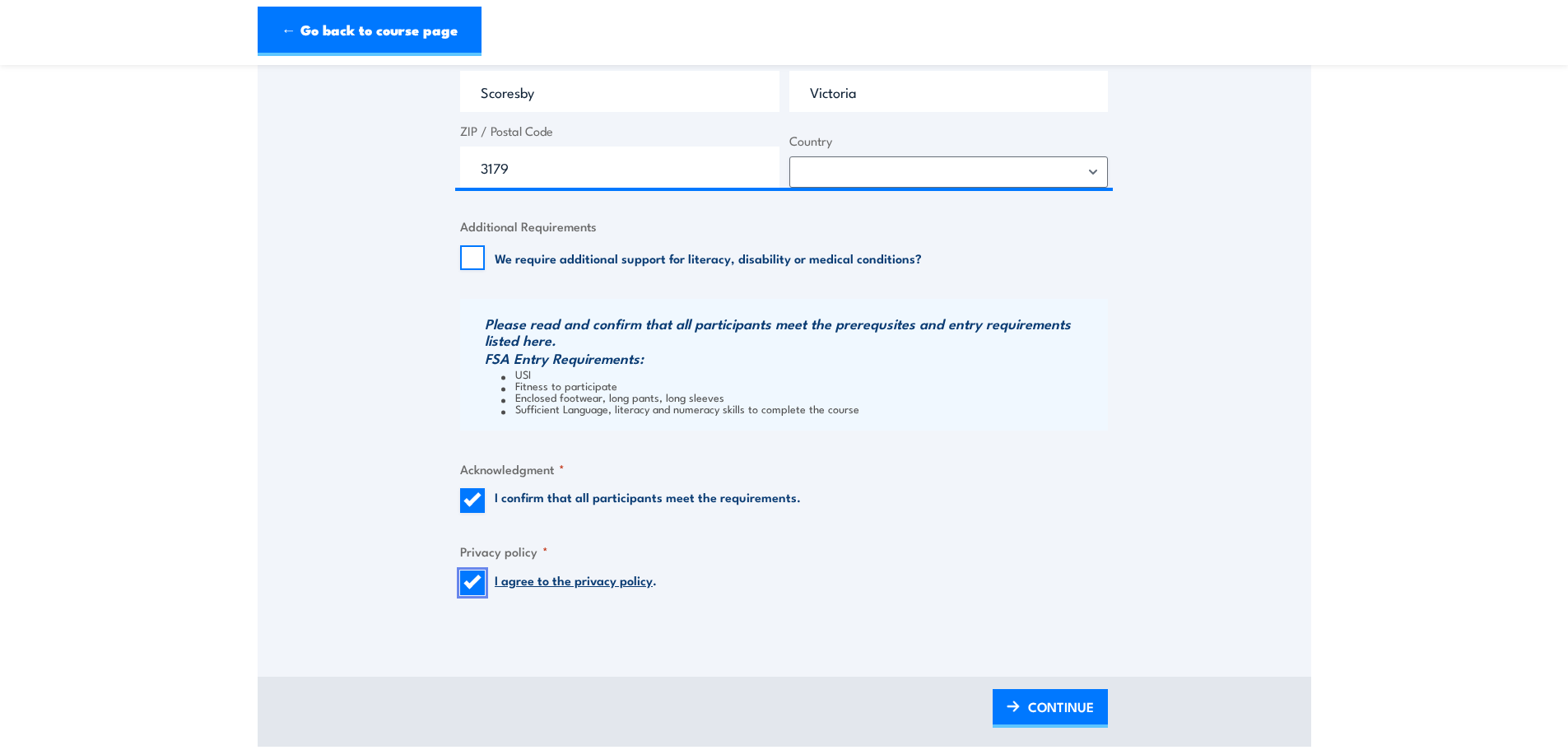
scroll to position [1316, 0]
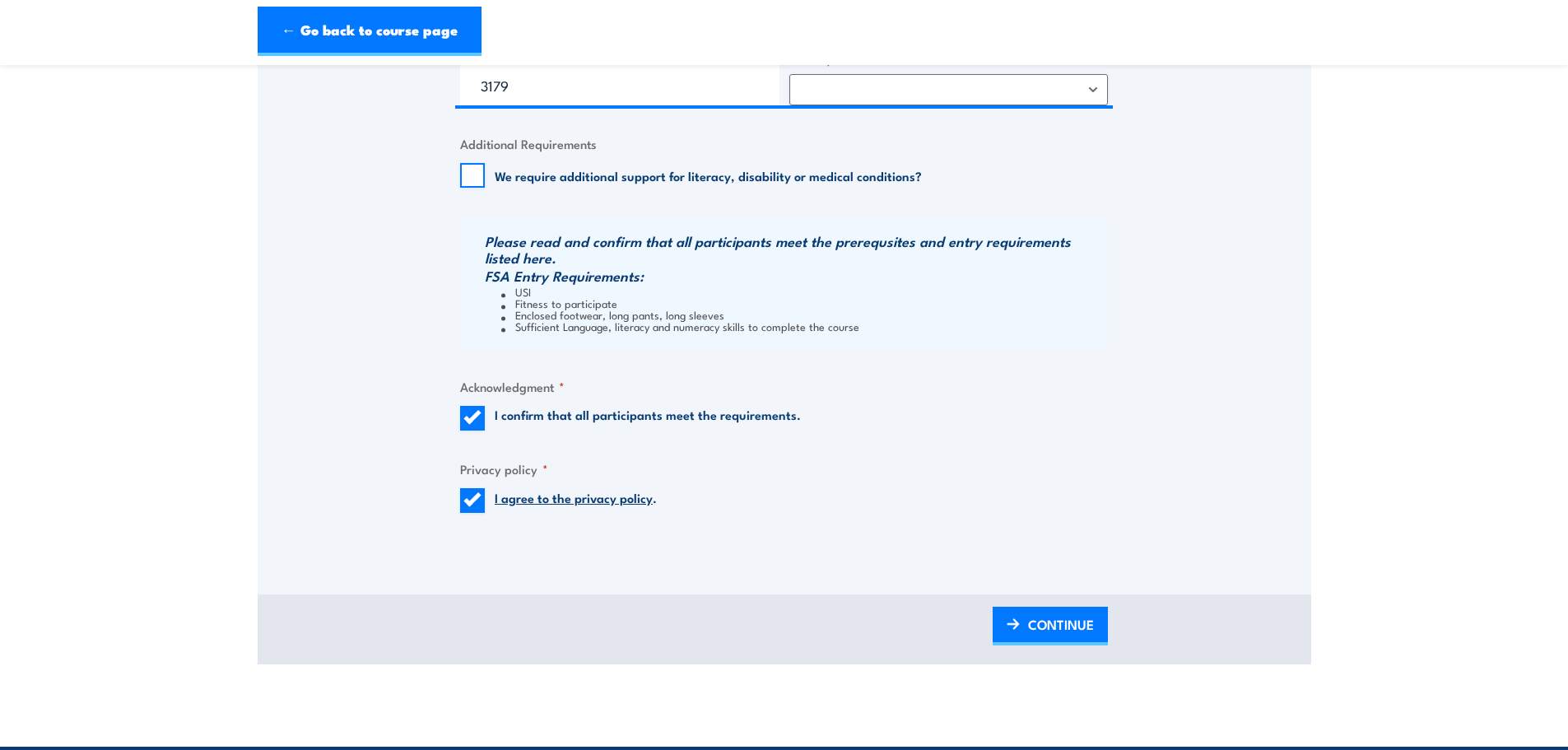
scroll to position [1564, 0]
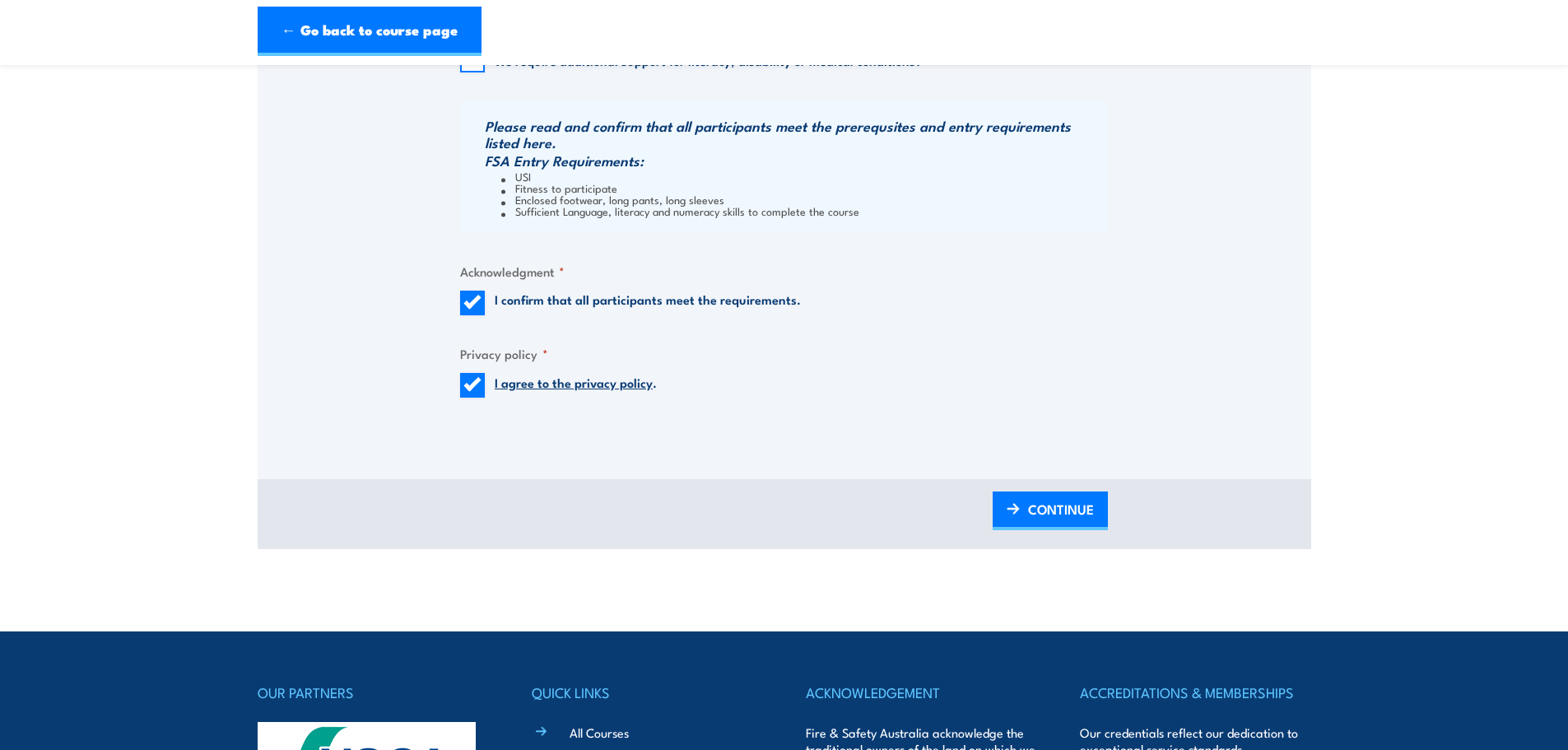
click at [1084, 525] on span "CONTINUE" at bounding box center [1061, 509] width 66 height 44
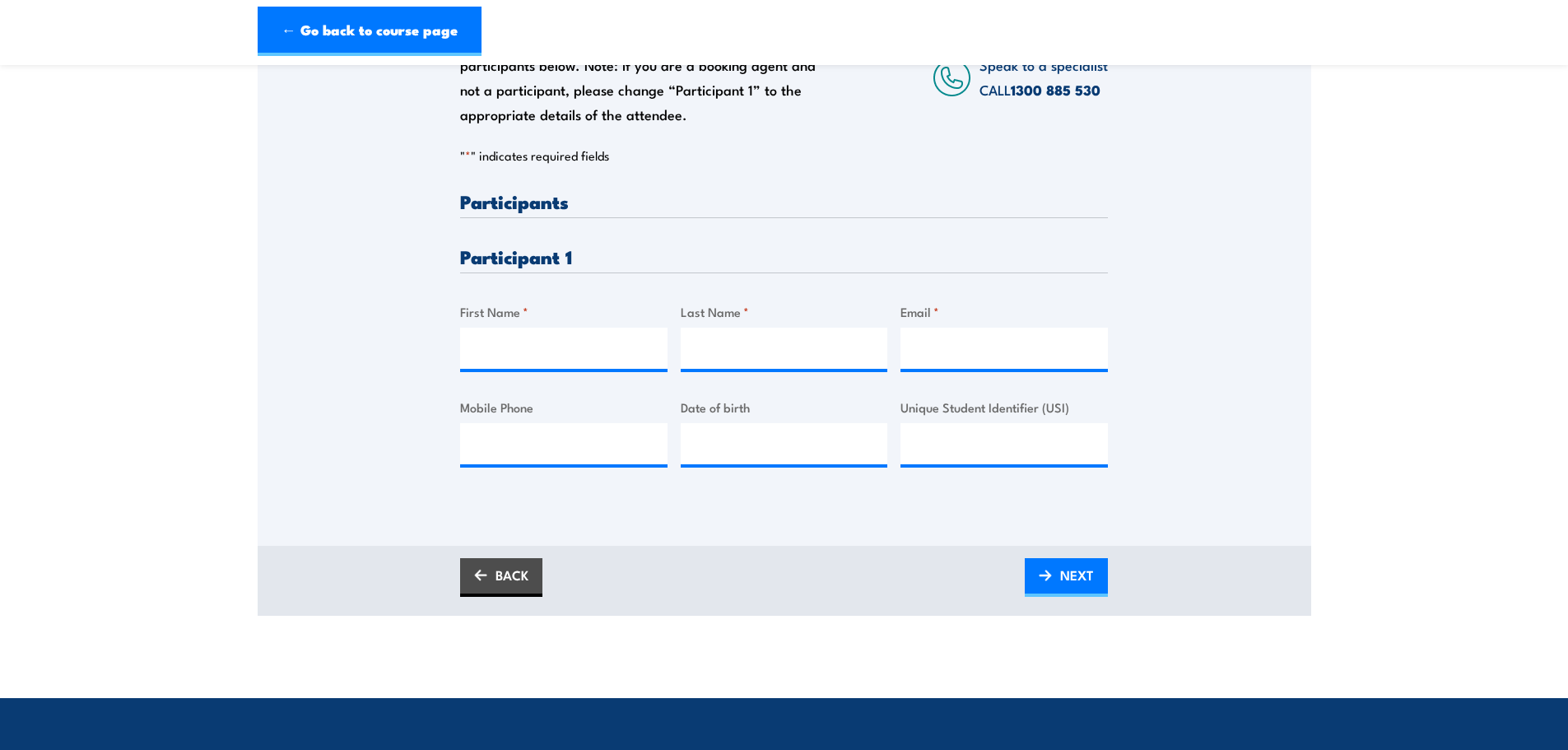
scroll to position [247, 0]
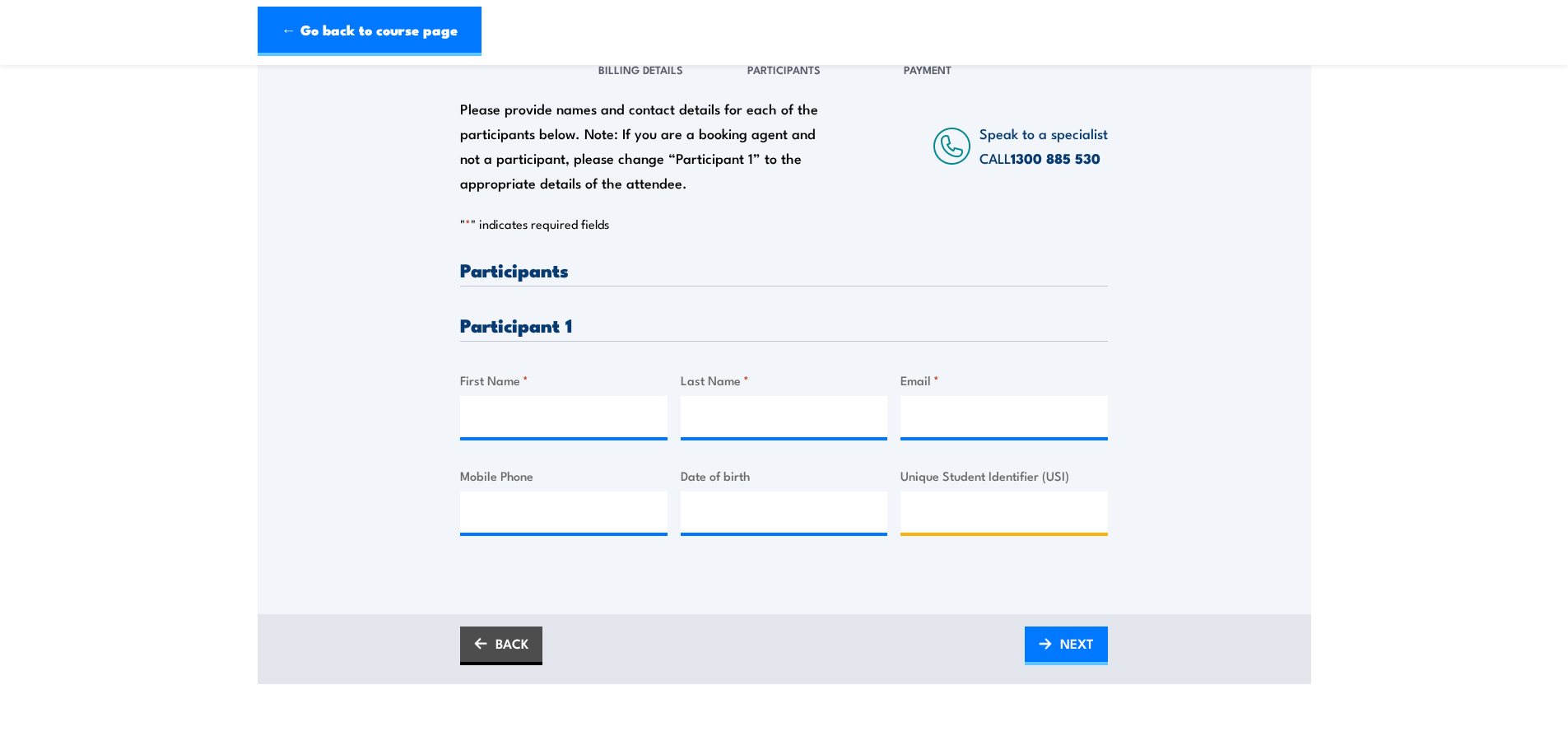
click at [938, 515] on input "Unique Student Identifier (USI)" at bounding box center [1004, 512] width 208 height 41
paste input "M65YL4ZN6H"
type input "M65YL4ZN6H"
drag, startPoint x: 508, startPoint y: 422, endPoint x: 518, endPoint y: 422, distance: 10.0
click at [509, 422] on input "First Name *" at bounding box center [563, 417] width 208 height 41
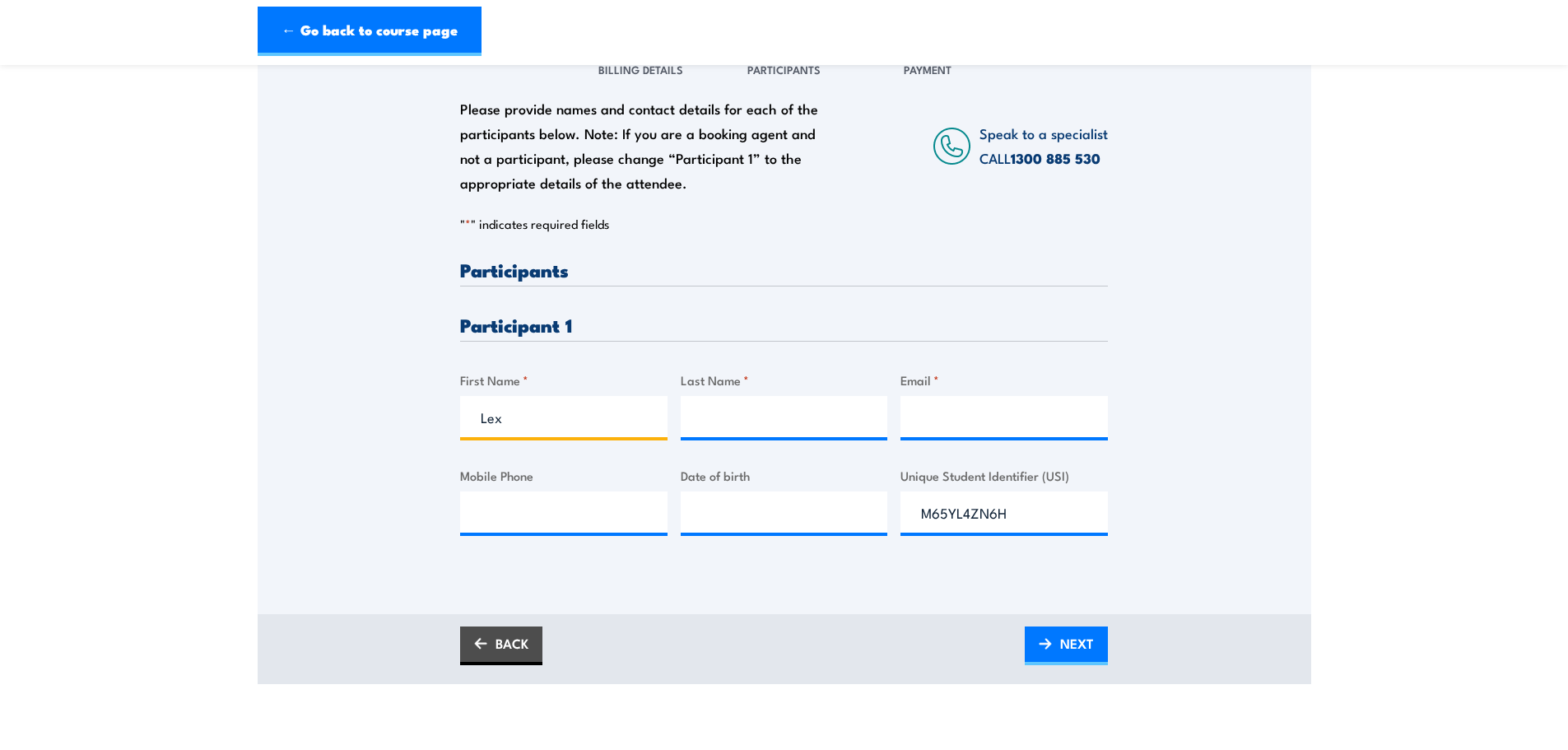
type input "Lex"
click at [781, 424] on input "Last Name *" at bounding box center [784, 417] width 208 height 41
type input "Davis"
click at [937, 422] on input "Email *" at bounding box center [1004, 417] width 208 height 41
click at [939, 415] on input "Email *" at bounding box center [1004, 417] width 208 height 41
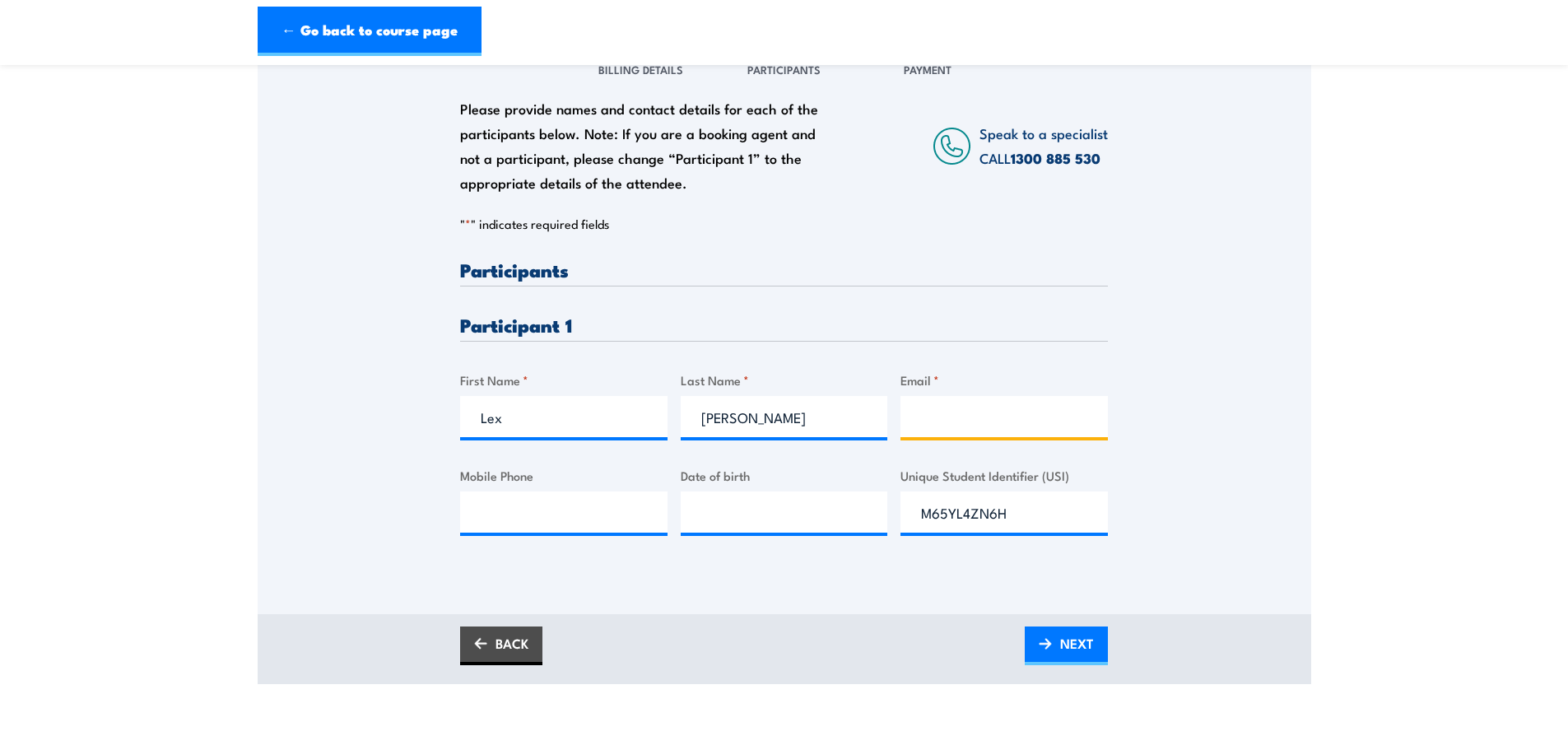
paste input "l.davis@clevertronics.com.au"
type input "l.davis@clevertronics.com.au"
click at [1191, 499] on div "Please provide names and contact details for each of the participants below. No…" at bounding box center [785, 303] width 1054 height 529
click at [337, 552] on div "Please provide names and contact details for each of the participants below. No…" at bounding box center [785, 303] width 1054 height 529
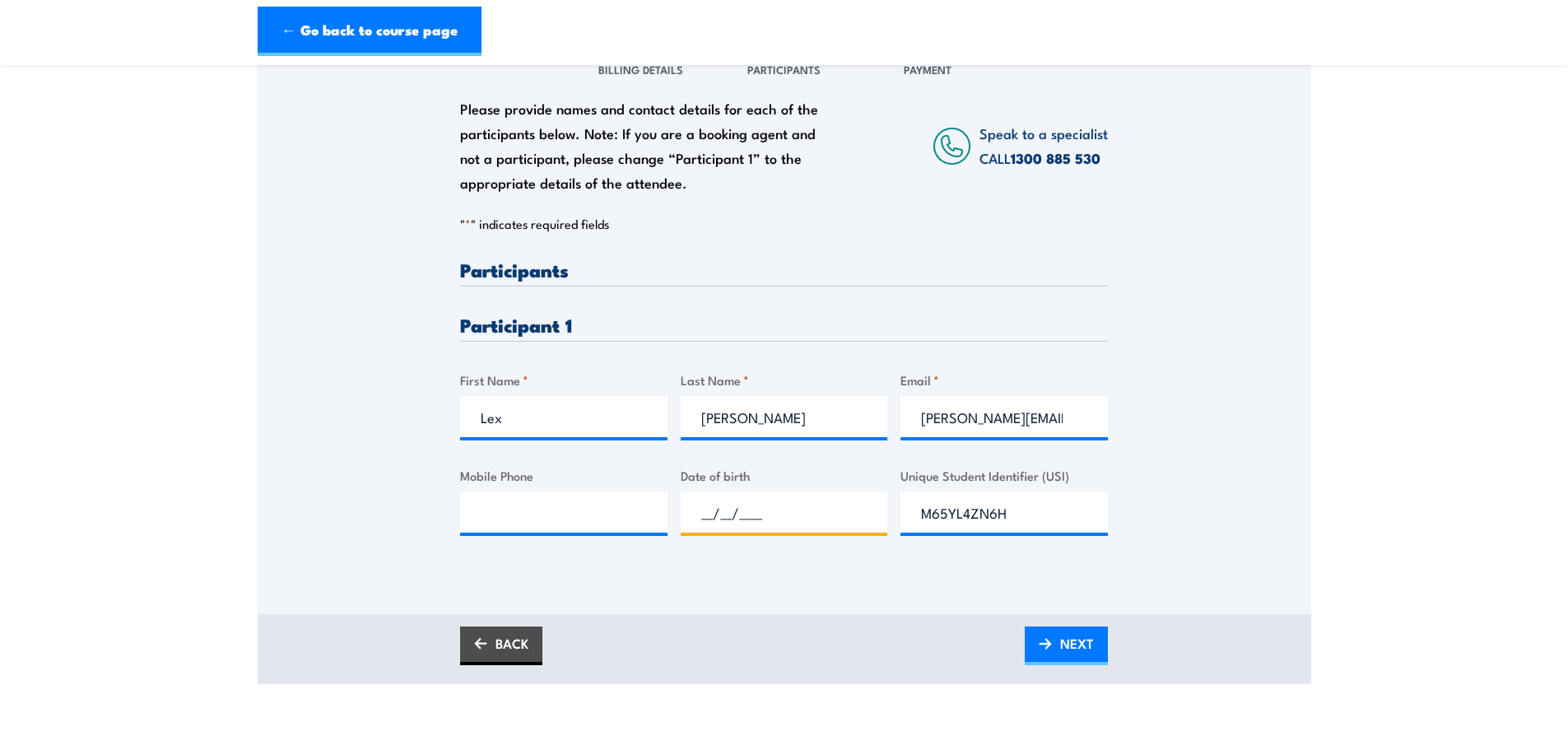
click at [719, 518] on input "__/__/____" at bounding box center [784, 512] width 208 height 41
paste input "30/03/1989"
click at [770, 552] on div "Please provide names and contact details for each of the participants below. No…" at bounding box center [783, 411] width 648 height 301
paste input "30/03/1989"
type input "30/03/1989"
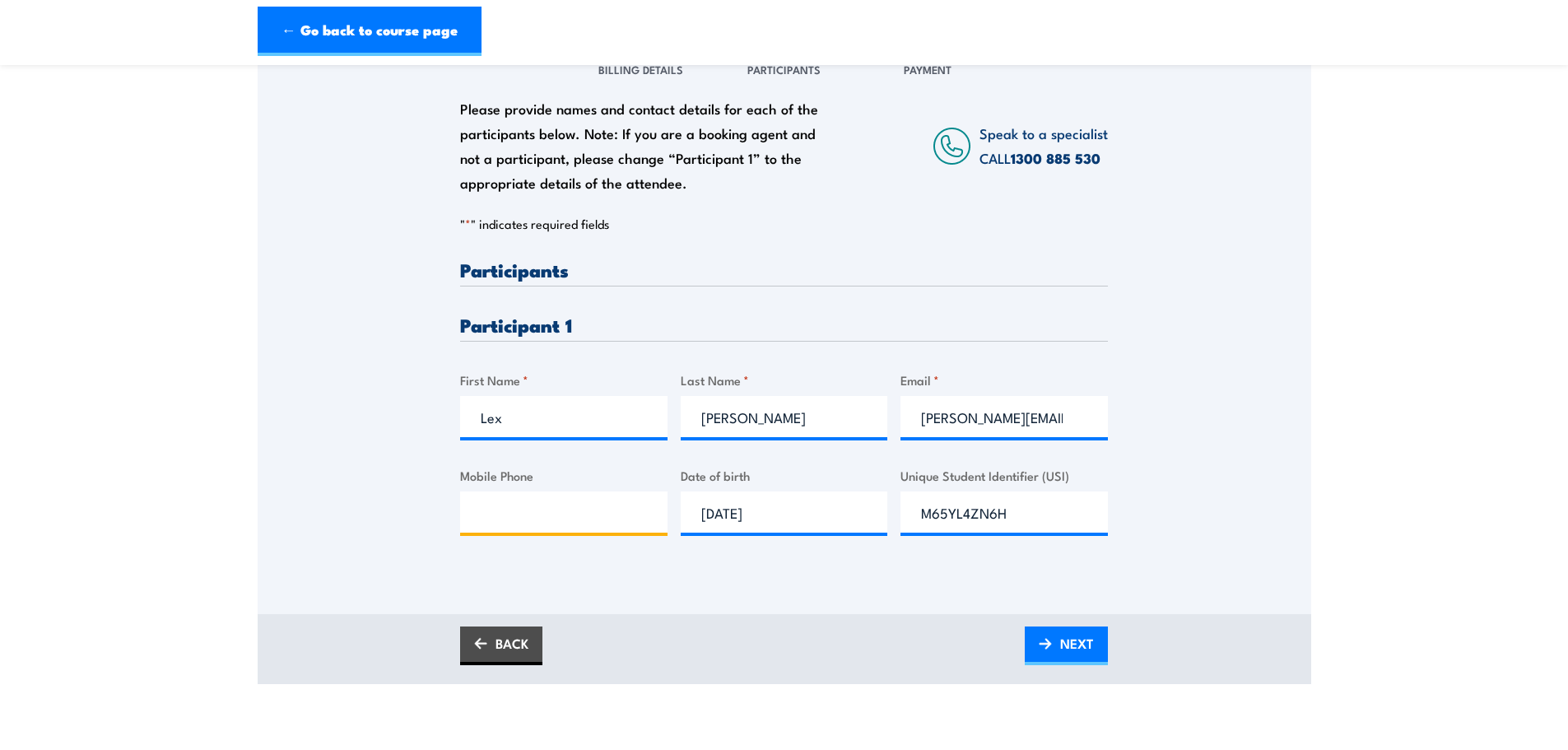
click at [531, 525] on input "Mobile Phone" at bounding box center [563, 512] width 208 height 41
click at [511, 514] on input "Mobile Phone" at bounding box center [563, 512] width 208 height 41
paste input "0414431373"
type input "0414431373"
click at [1193, 485] on div "Please provide names and contact details for each of the participants below. No…" at bounding box center [785, 303] width 1054 height 529
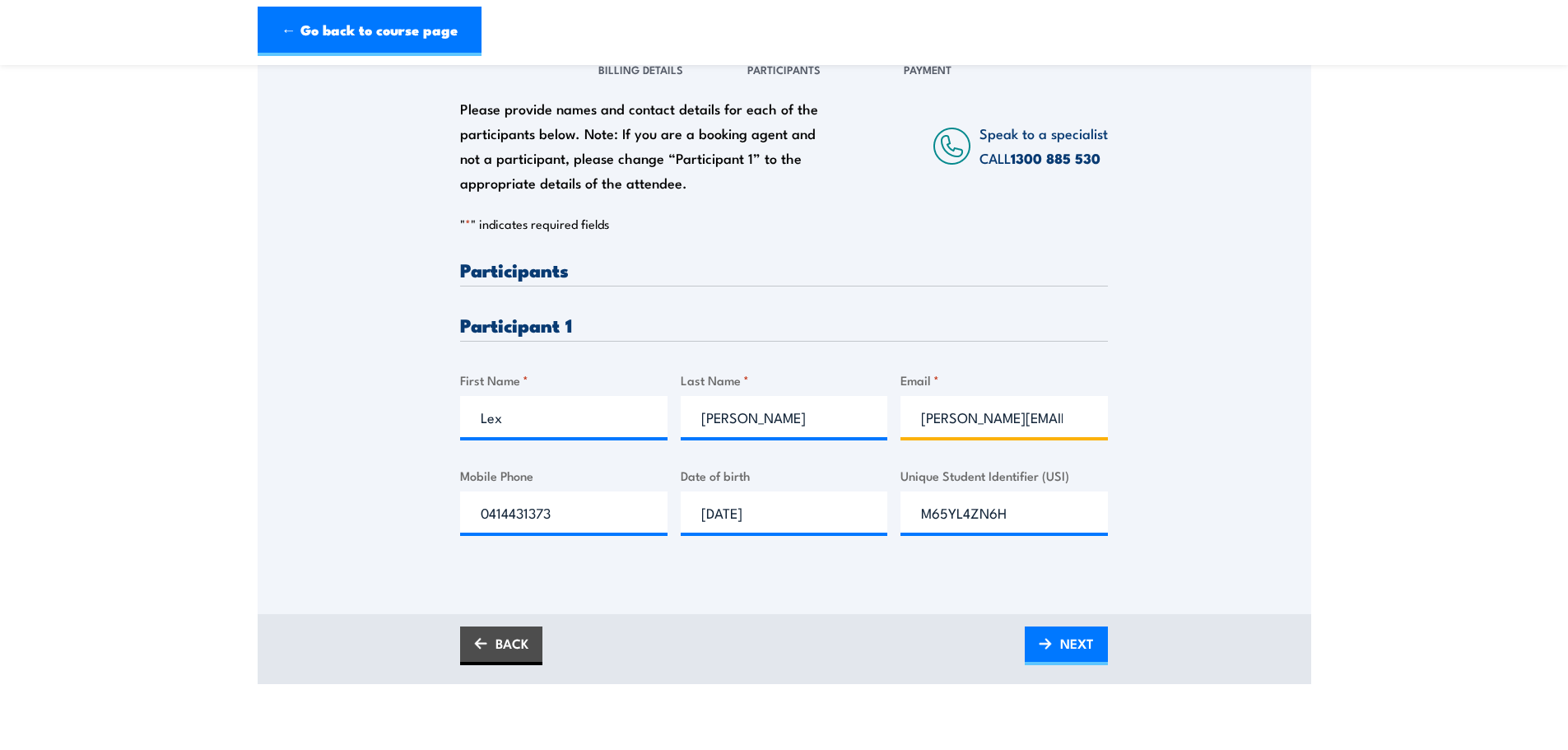
click at [1005, 421] on input "l.davis@clevertronics.com.au" at bounding box center [1004, 417] width 208 height 41
click at [1250, 416] on div "Please provide names and contact details for each of the participants below. No…" at bounding box center [785, 303] width 1054 height 529
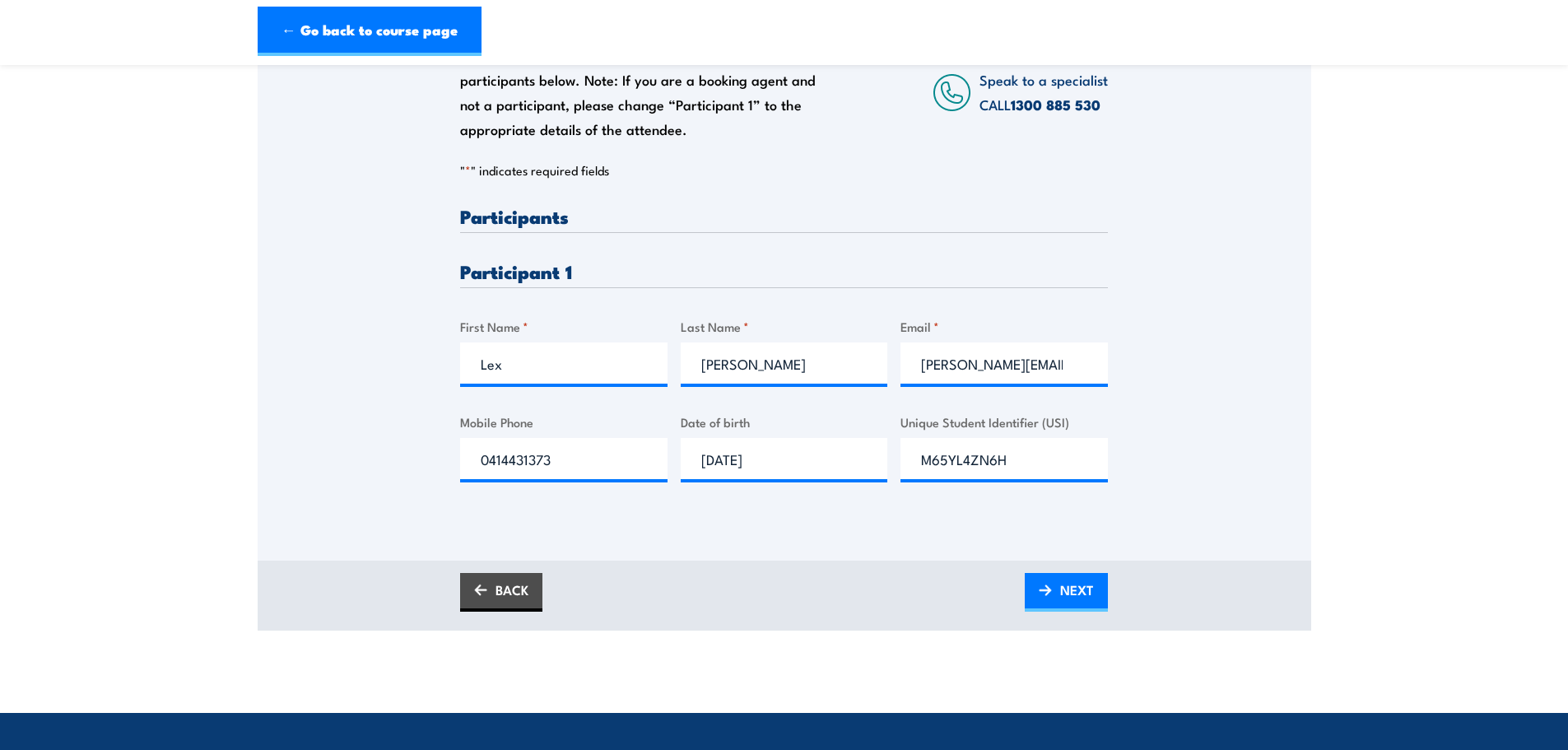
scroll to position [329, 0]
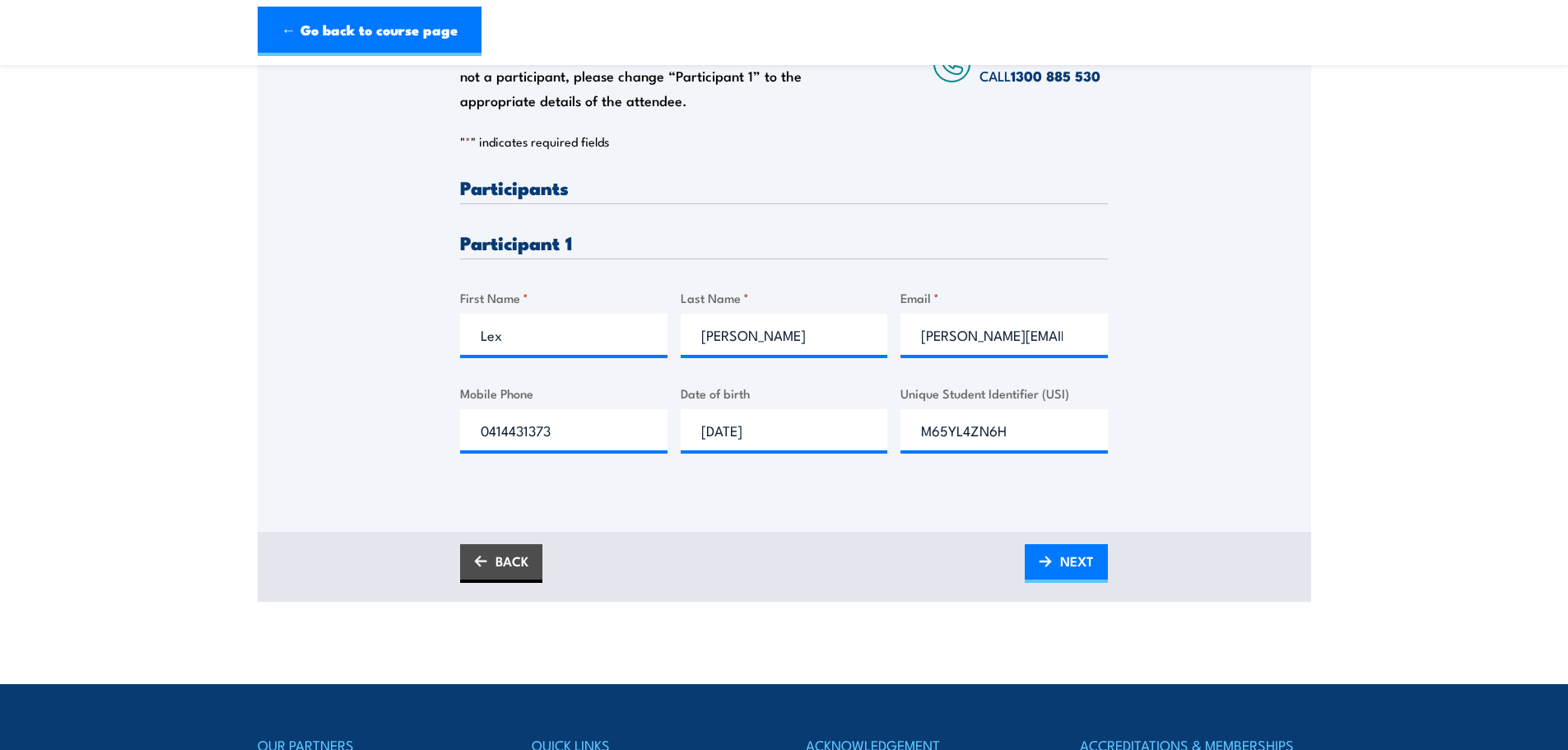
click at [1246, 539] on div "BACK NEXT" at bounding box center [785, 566] width 1054 height 70
drag, startPoint x: 1078, startPoint y: 574, endPoint x: 1125, endPoint y: 534, distance: 61.7
click at [1078, 574] on span "NEXT" at bounding box center [1077, 561] width 34 height 44
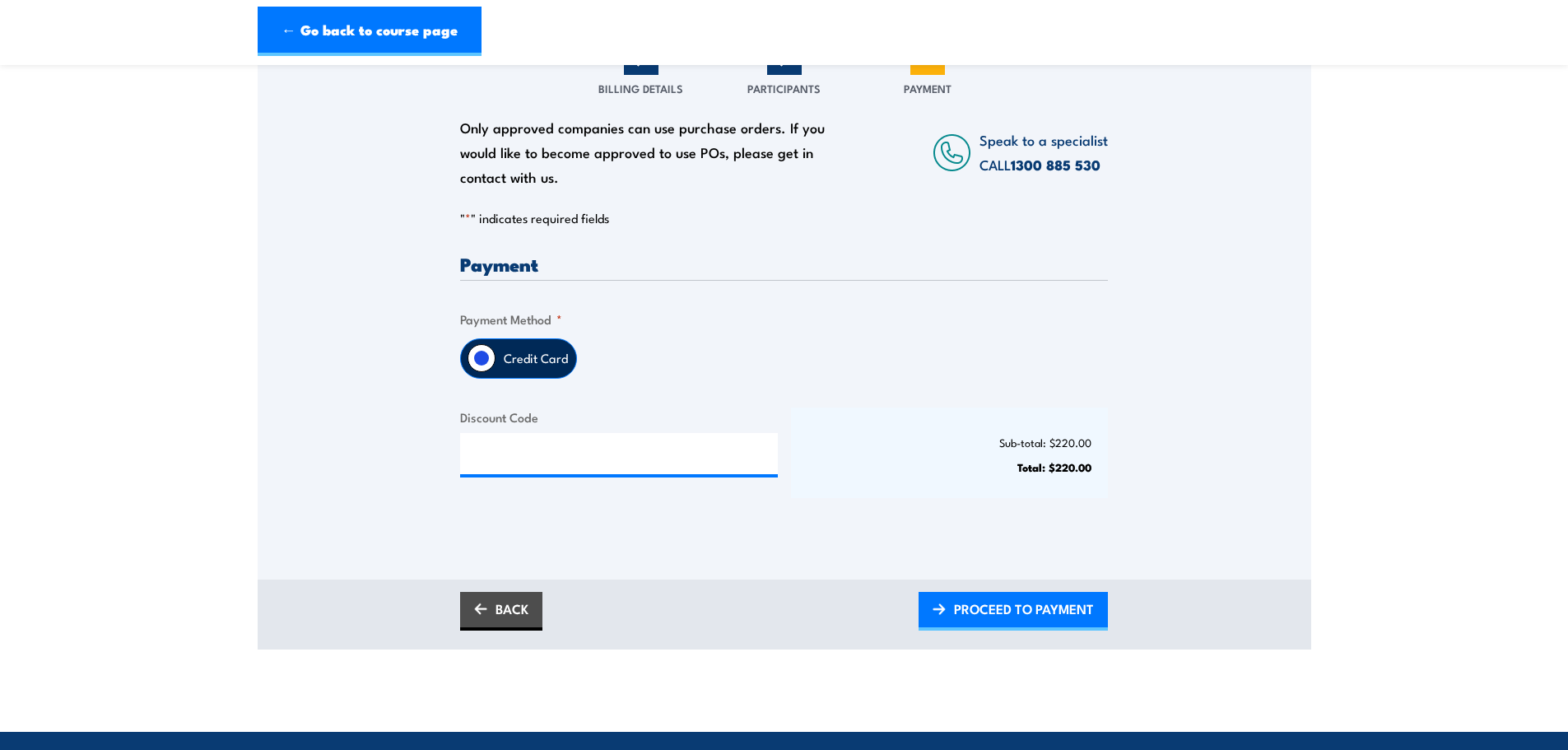
scroll to position [247, 0]
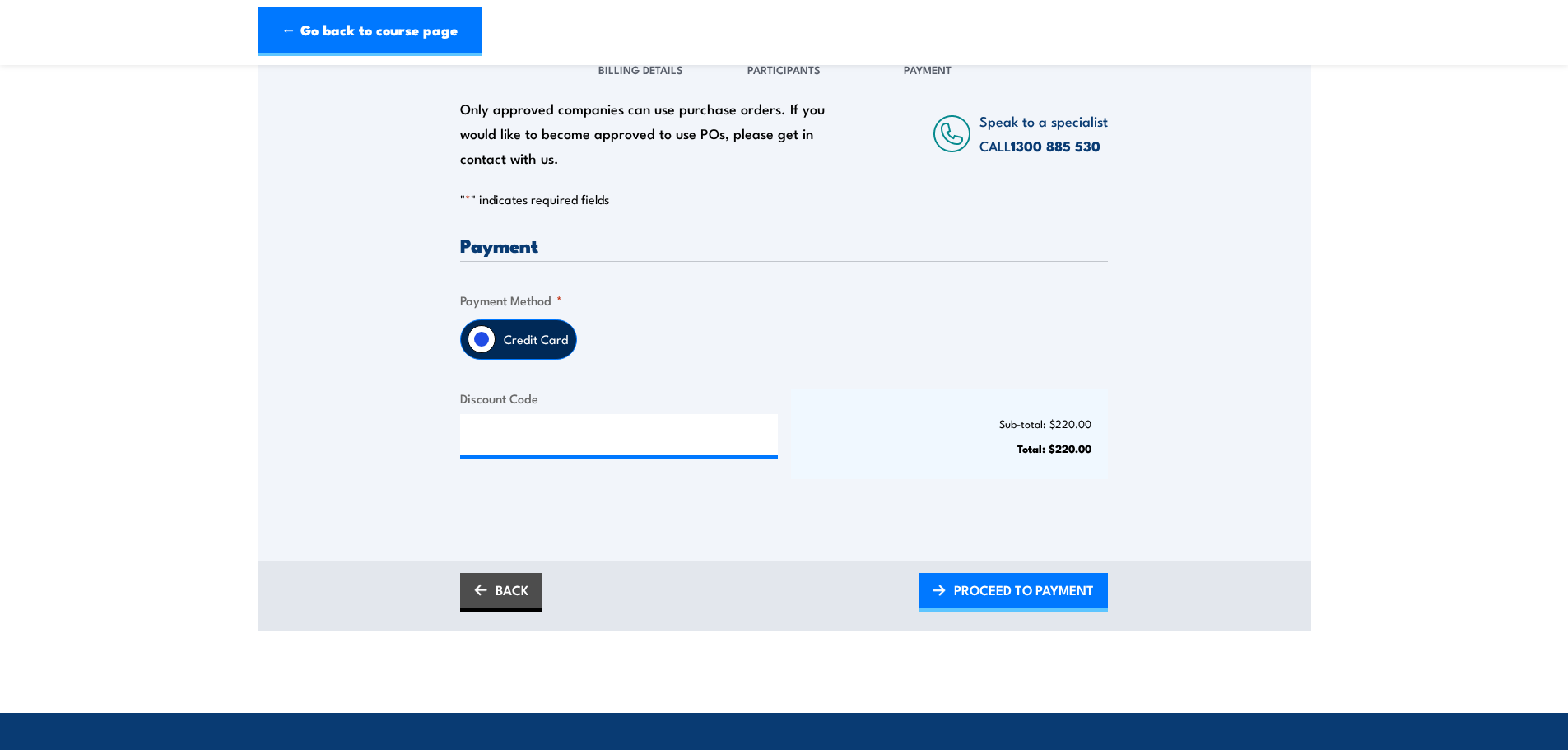
click at [518, 316] on fieldset "Payment Method * Credit Card" at bounding box center [783, 325] width 648 height 69
click at [483, 337] on input "Credit Card" at bounding box center [481, 339] width 28 height 28
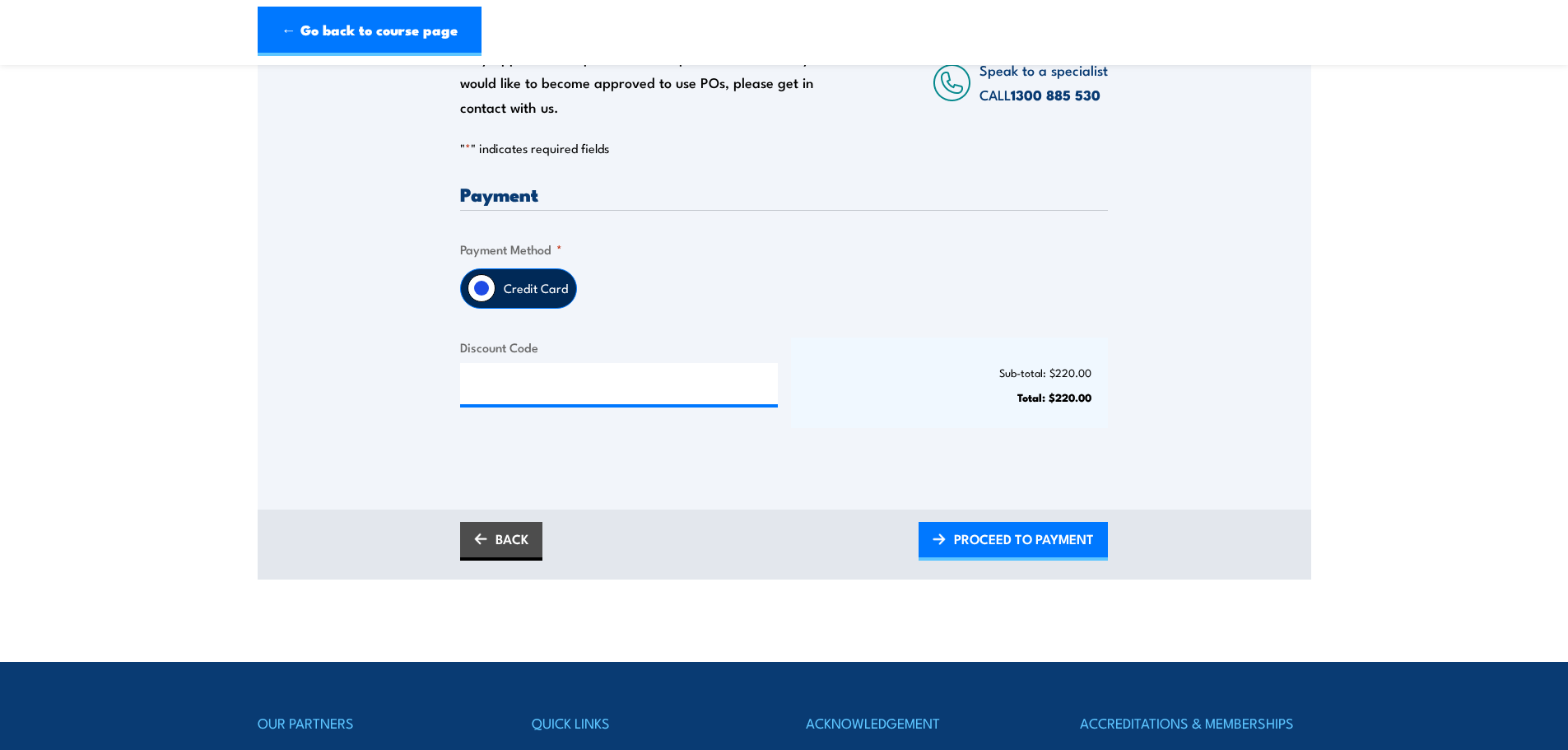
scroll to position [329, 0]
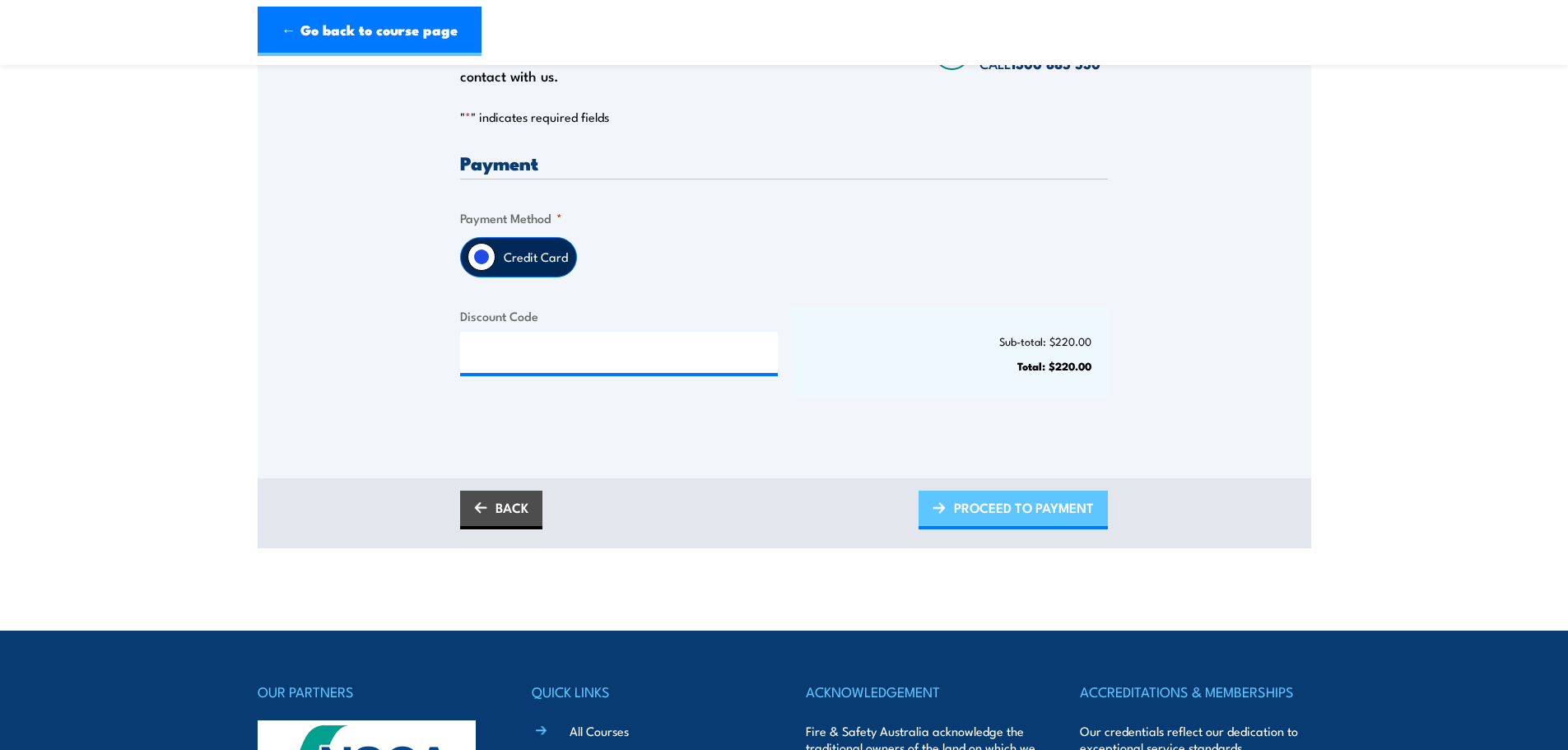
drag, startPoint x: 1030, startPoint y: 506, endPoint x: 1077, endPoint y: 486, distance: 51.1
click at [1030, 506] on span "PROCEED TO PAYMENT" at bounding box center [1024, 507] width 140 height 44
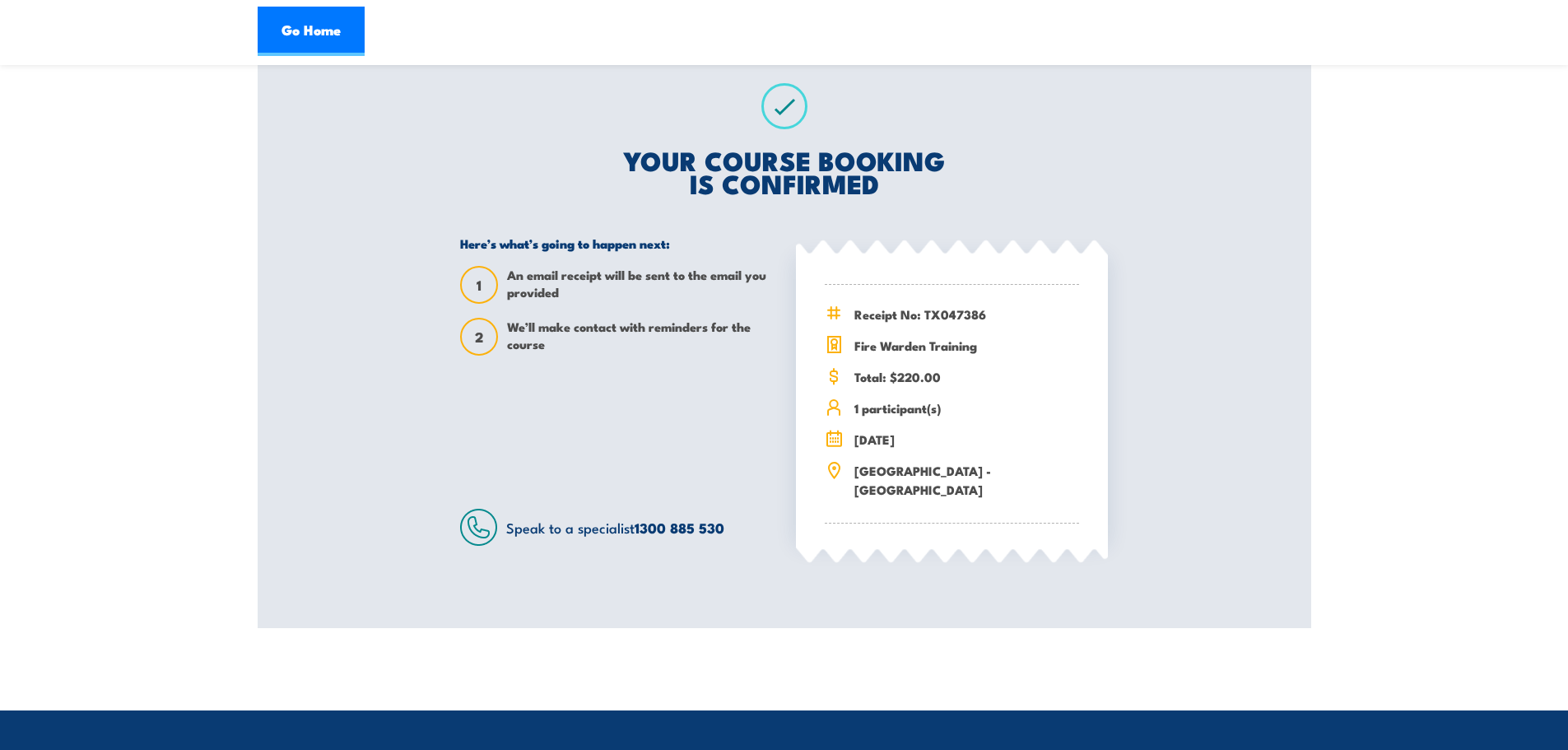
scroll to position [247, 0]
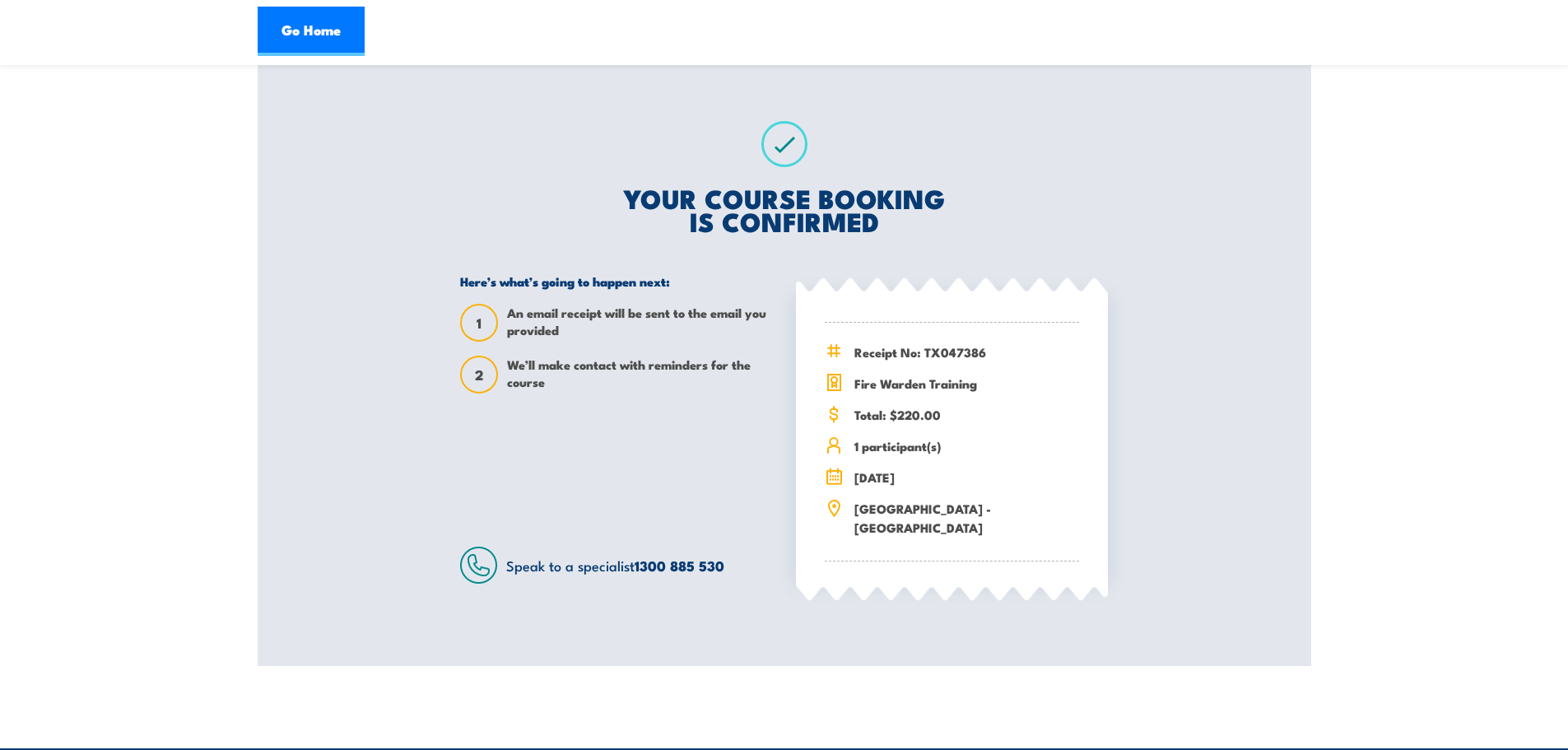
click at [134, 188] on section "Fire Warden Training [DATE] 08:00 1 1 2" at bounding box center [784, 251] width 1568 height 830
